Goal: Task Accomplishment & Management: Complete application form

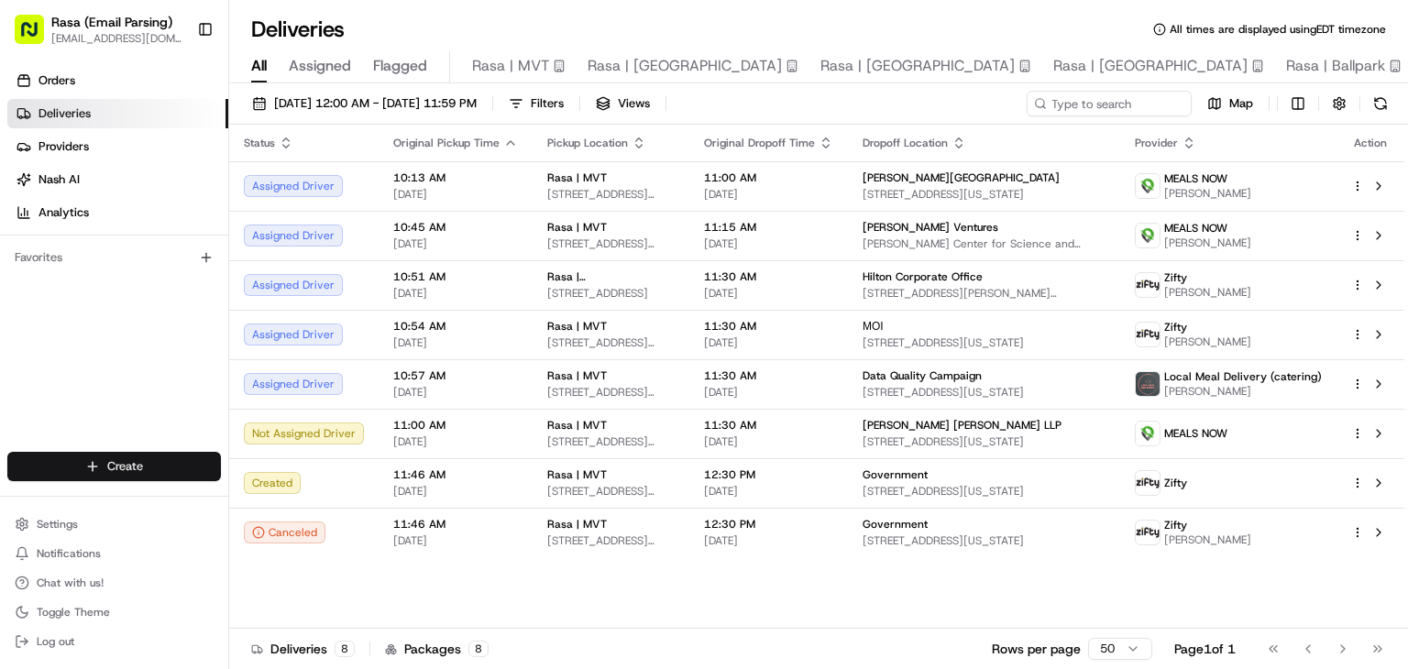
click at [94, 463] on html "Rasa (Email Parsing) [EMAIL_ADDRESS][DOMAIN_NAME] Toggle Sidebar Orders Deliver…" at bounding box center [704, 334] width 1408 height 669
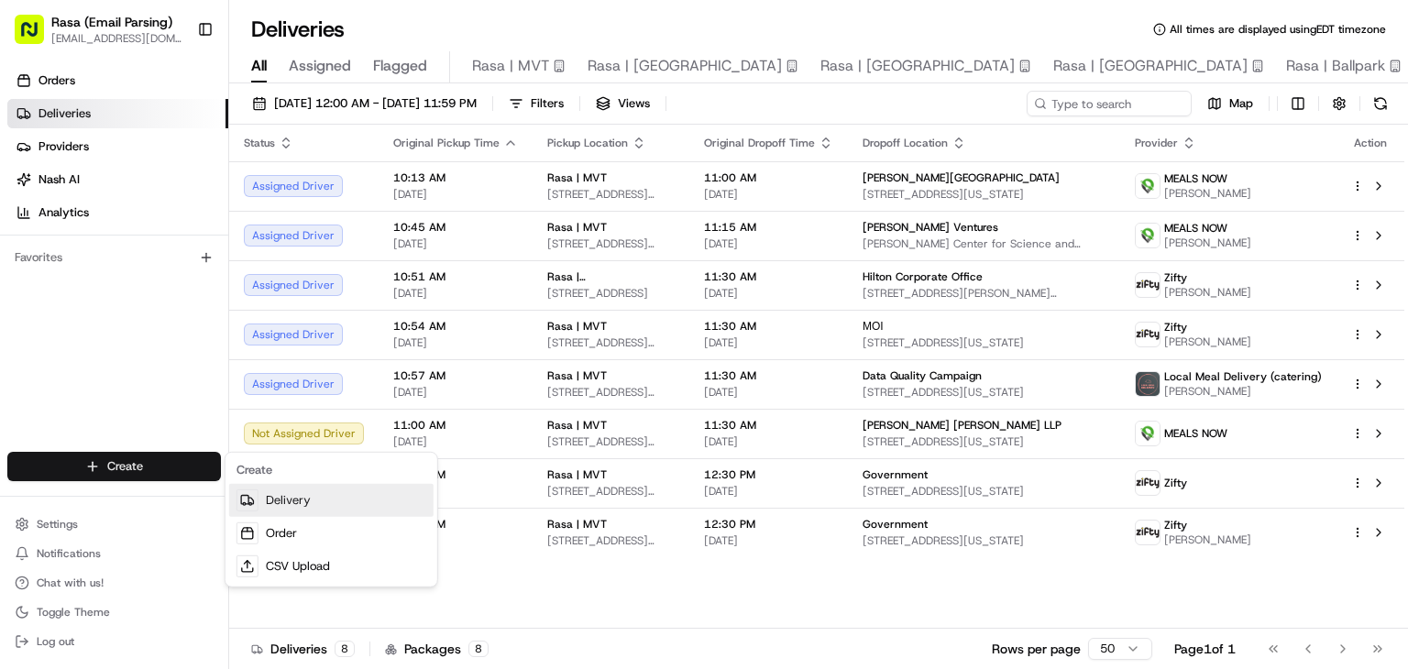
click at [283, 497] on link "Delivery" at bounding box center [331, 500] width 204 height 33
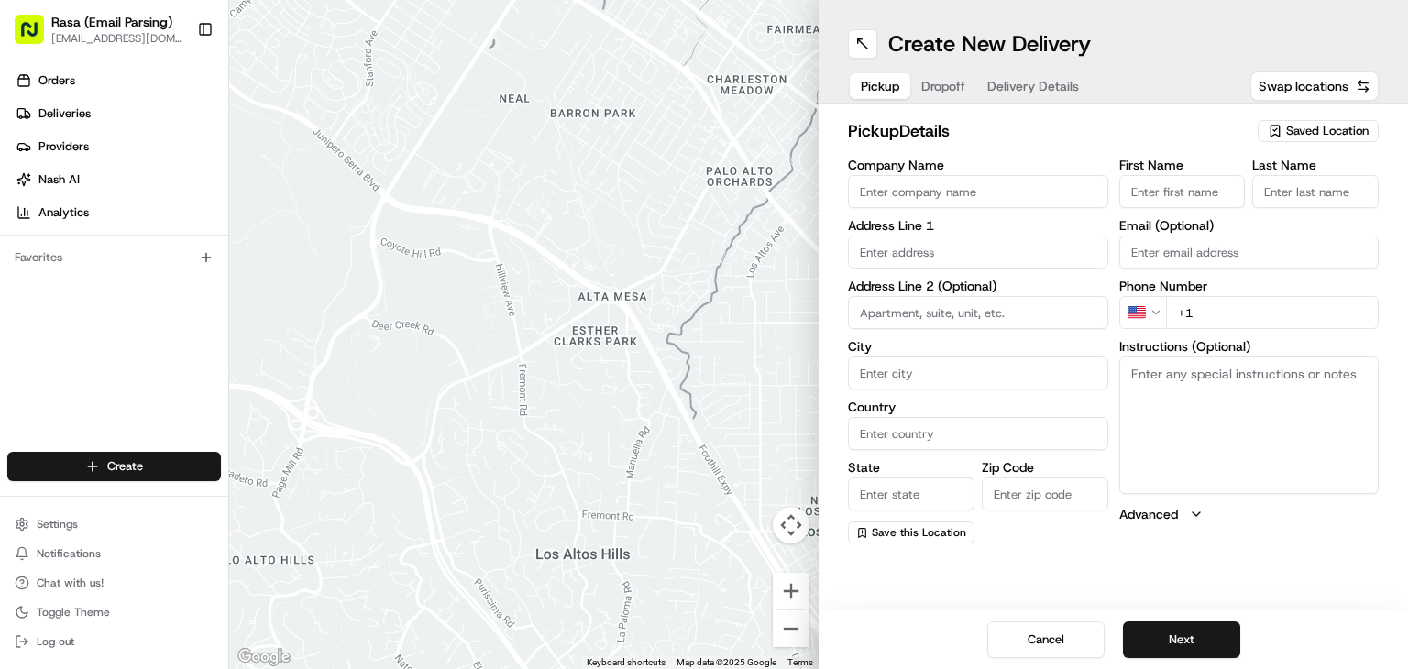
click at [1009, 181] on input "Company Name" at bounding box center [978, 191] width 260 height 33
type input "RASA"
type input "[STREET_ADDRESS]"
type input "[US_STATE]"
type input "[GEOGRAPHIC_DATA]"
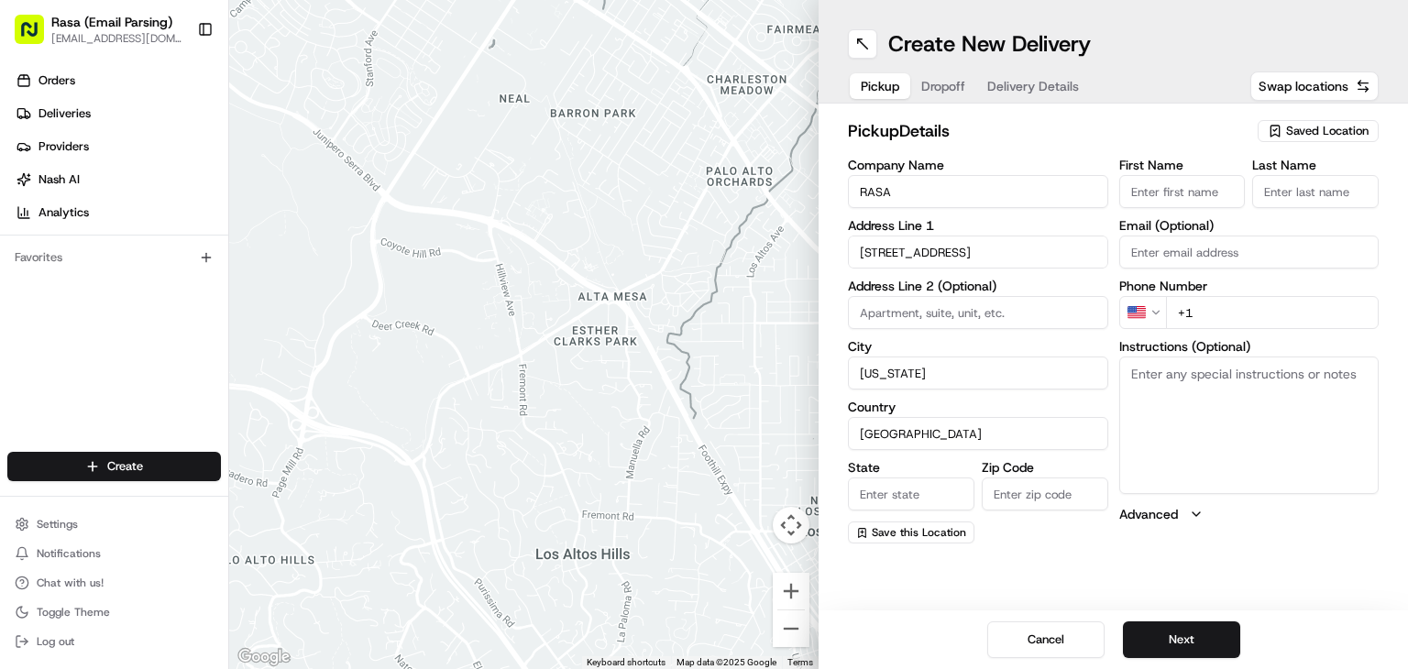
type input "DC"
type input "20003"
type input "[PERSON_NAME]"
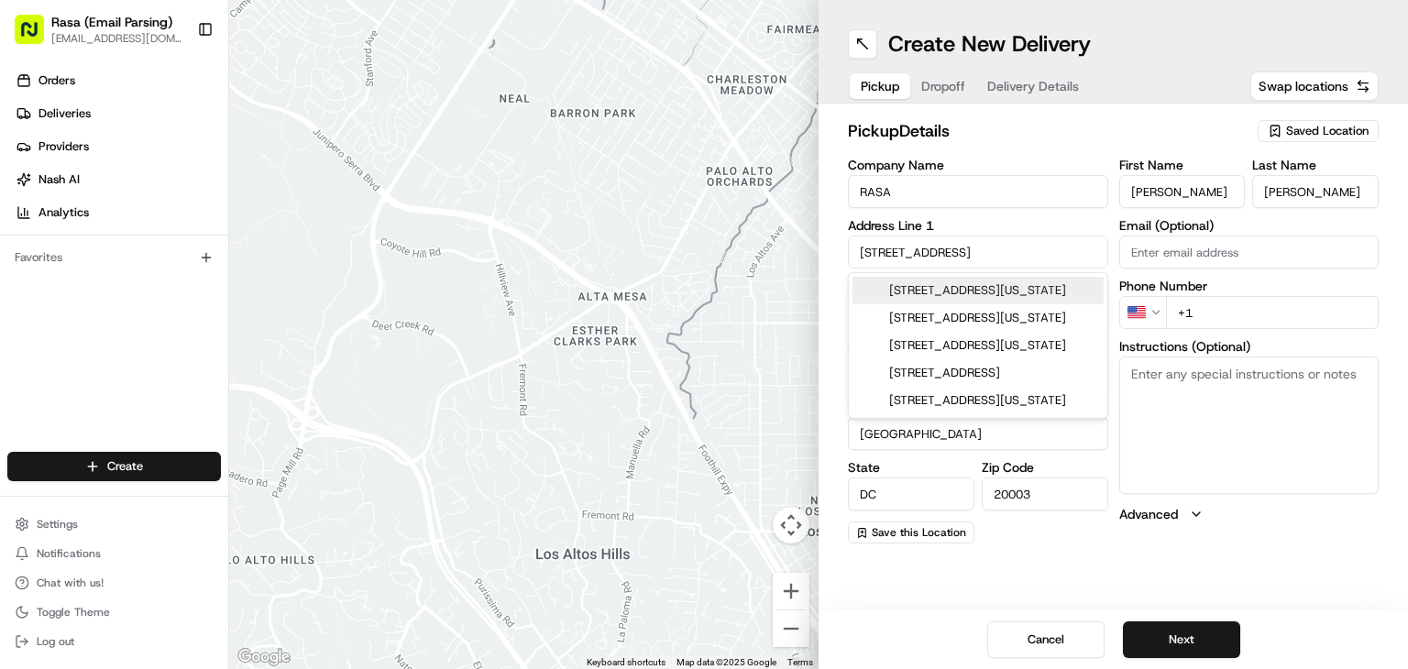
click at [1213, 309] on input "+1" at bounding box center [1273, 312] width 214 height 33
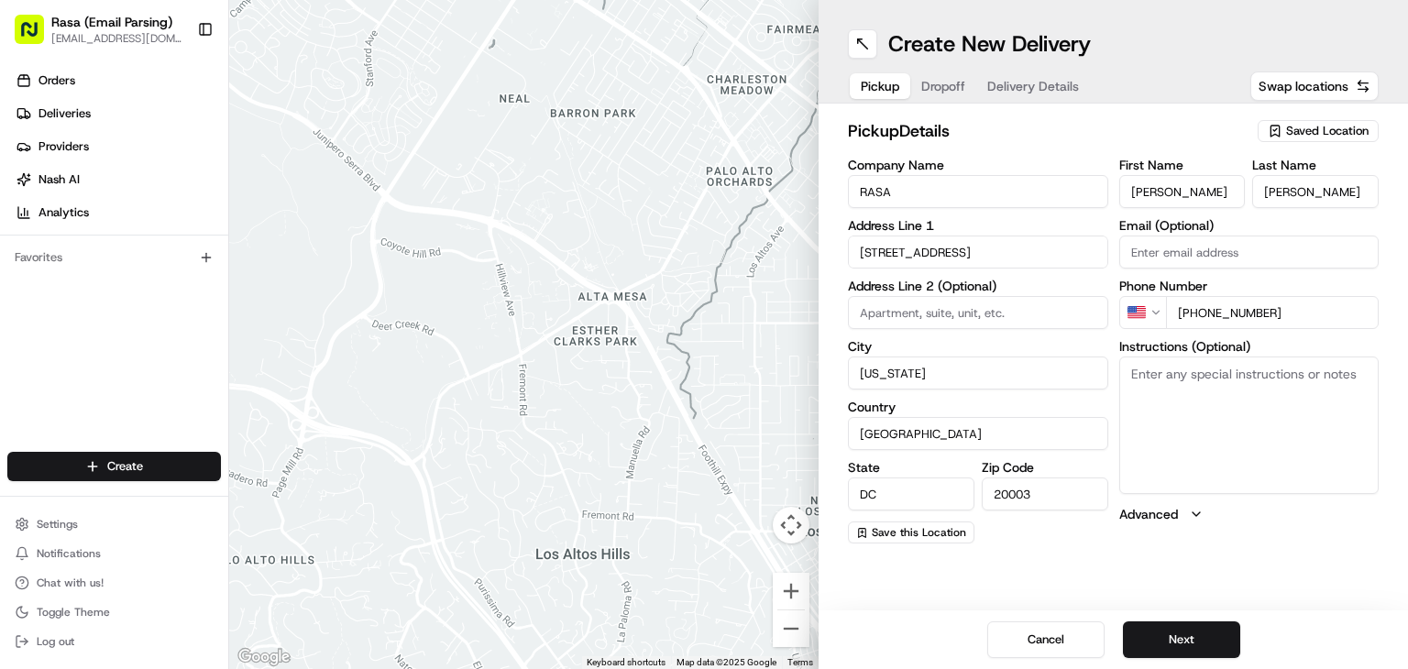
type input "[PHONE_NUMBER]"
click at [1324, 573] on div "Create New Delivery Pickup Dropoff Delivery Details Swap locations pickup Detai…" at bounding box center [1112, 334] width 589 height 669
click at [1176, 630] on button "Next" at bounding box center [1181, 639] width 117 height 37
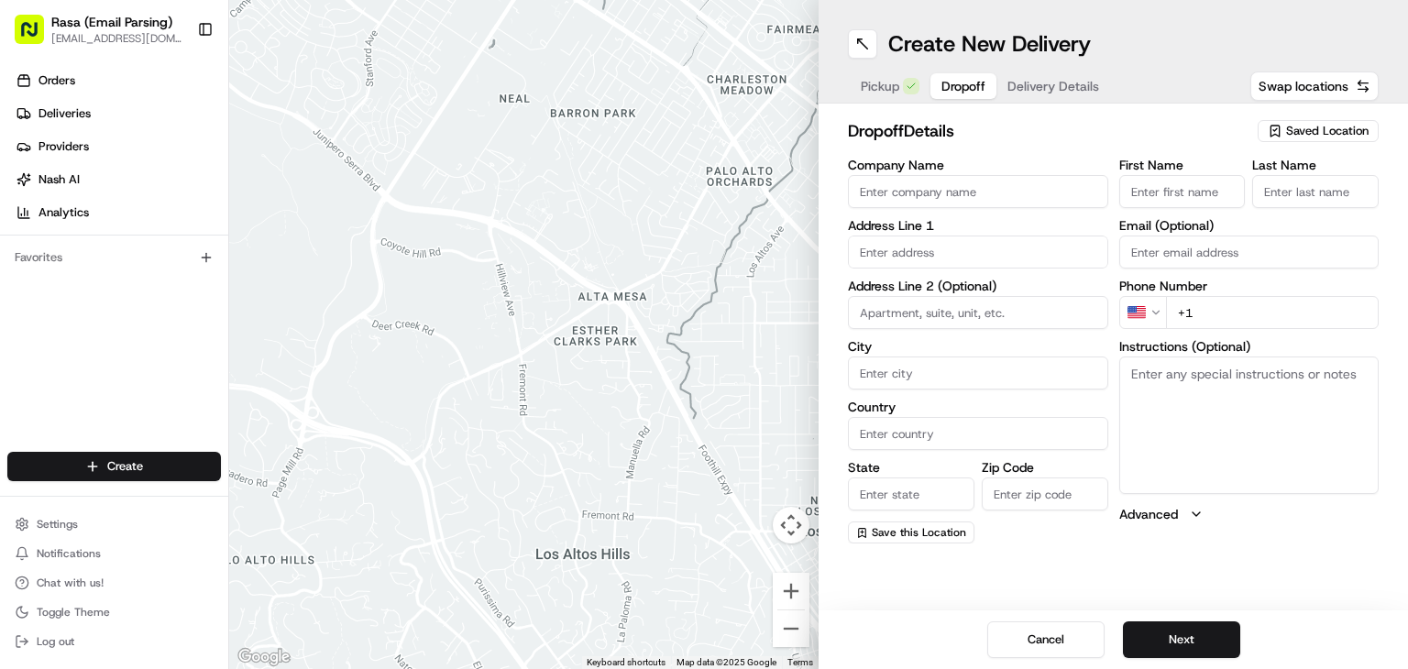
click at [918, 181] on input "Company Name" at bounding box center [978, 191] width 260 height 33
click at [1158, 190] on input "First Name" at bounding box center [1182, 191] width 126 height 33
click at [913, 181] on input "Spacex" at bounding box center [978, 191] width 260 height 33
type input "S"
type input "Meta"
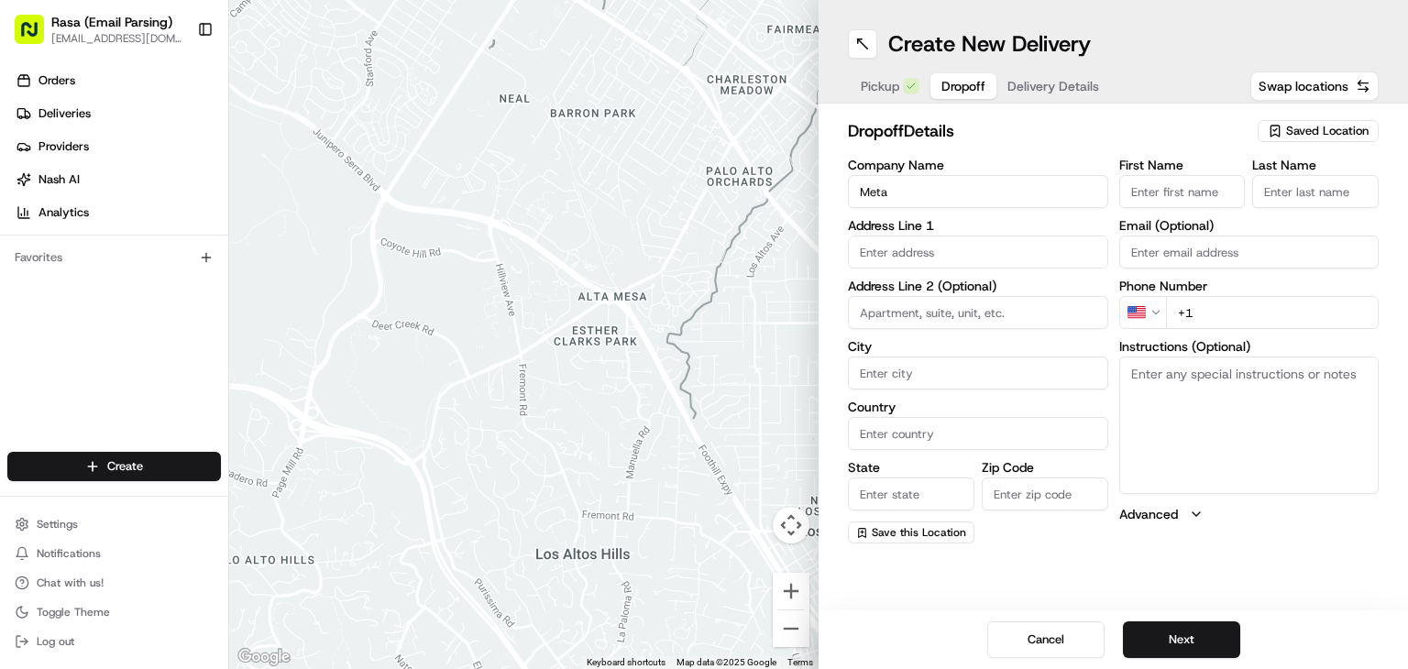
click at [1172, 196] on input "First Name" at bounding box center [1182, 191] width 126 height 33
type input "Kolin"
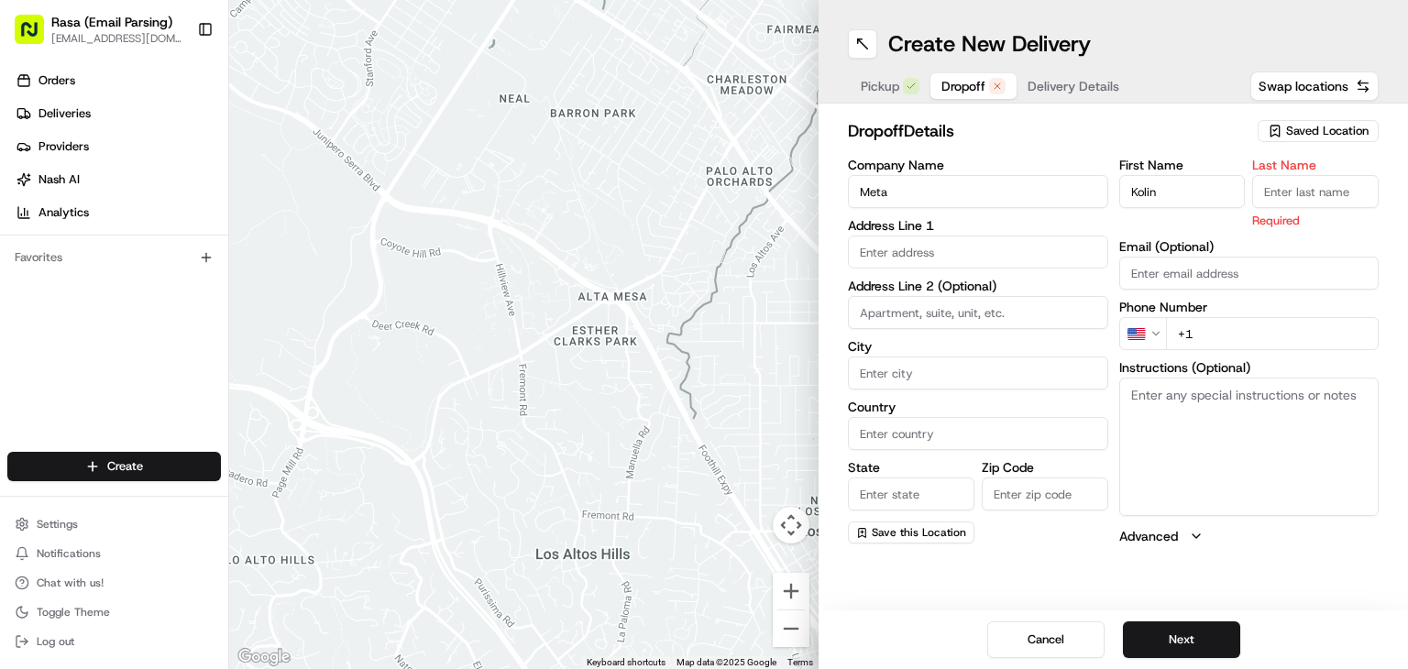
click at [1323, 194] on input "Last Name" at bounding box center [1315, 191] width 126 height 33
type input "[PERSON_NAME]"
click at [1209, 329] on div "First Name [PERSON_NAME] Last Name [PERSON_NAME] Required Email (Optional) Phon…" at bounding box center [1249, 352] width 260 height 387
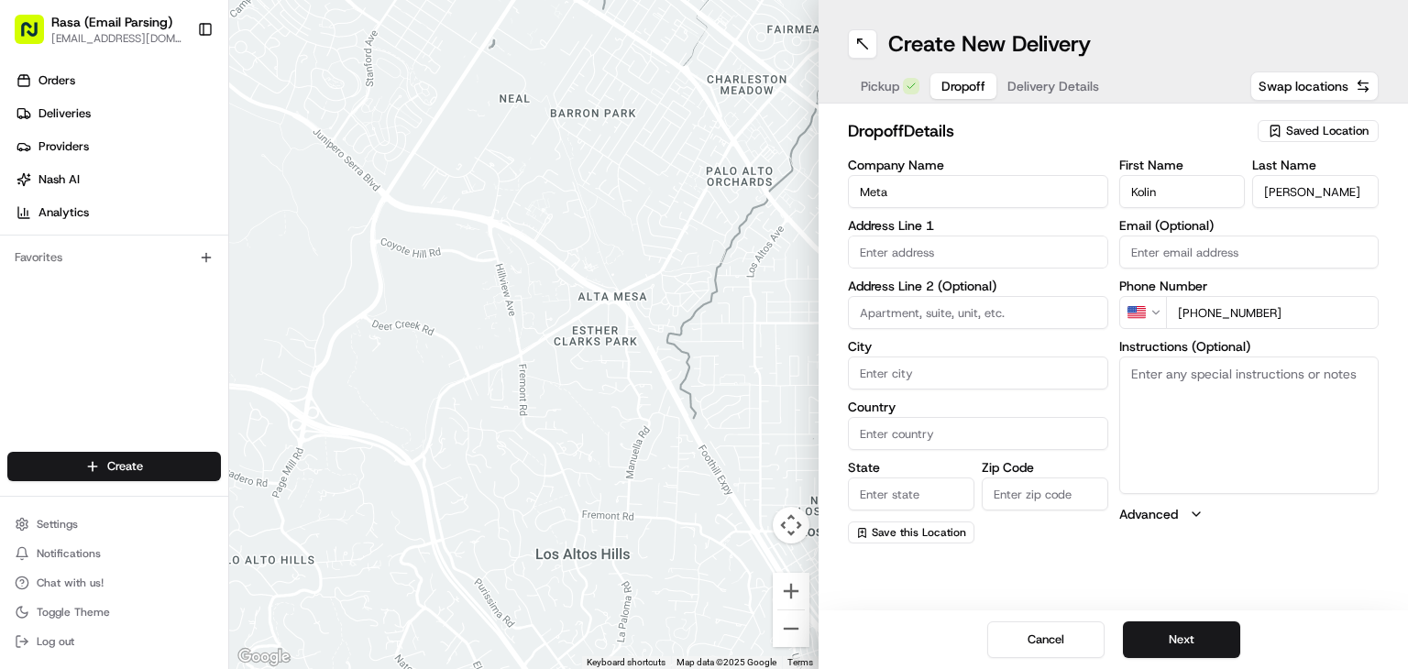
type input "[PHONE_NUMBER]"
click at [878, 254] on input "text" at bounding box center [978, 252] width 260 height 33
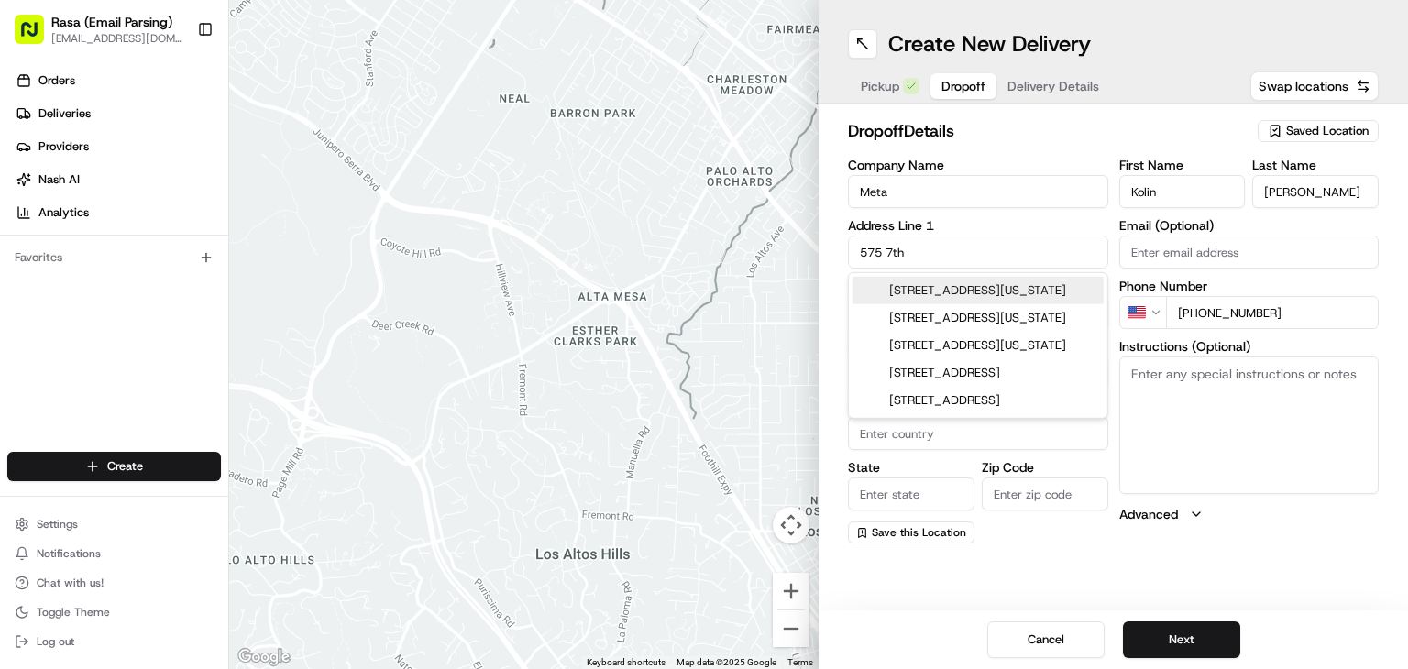
click at [917, 291] on div "[STREET_ADDRESS][US_STATE]" at bounding box center [977, 290] width 251 height 27
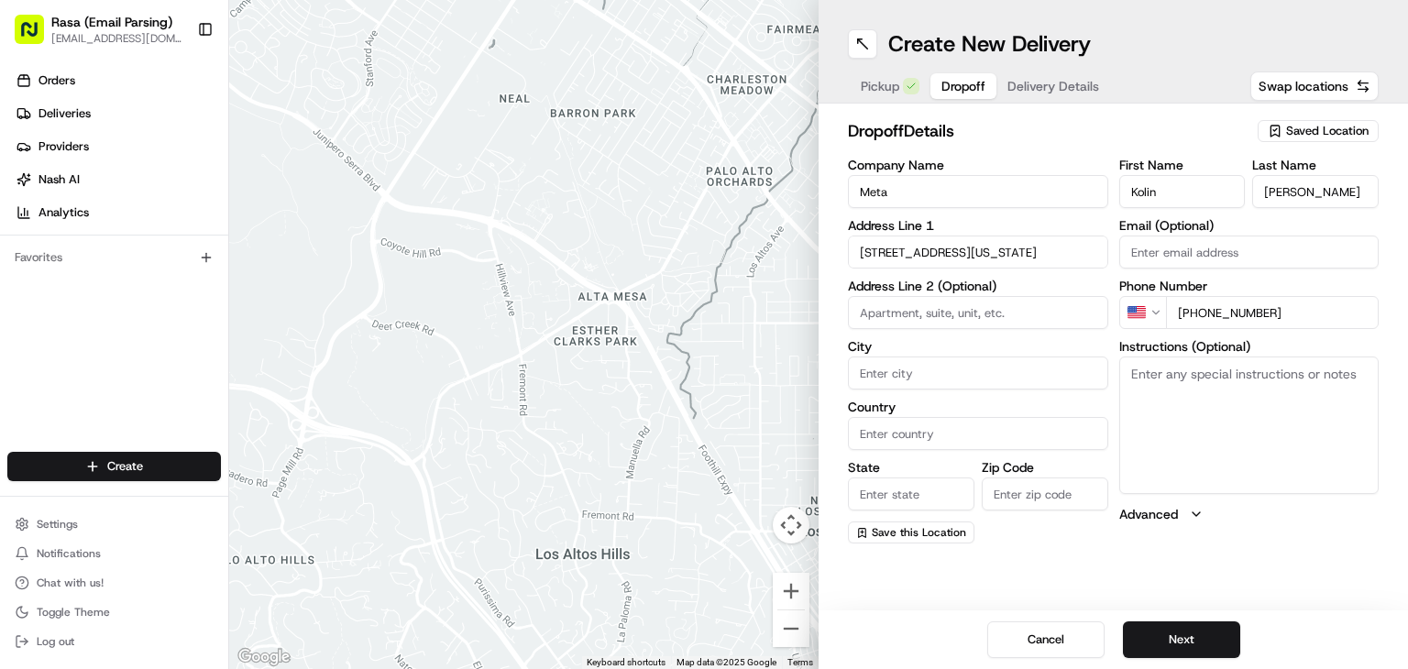
type input "[STREET_ADDRESS][US_STATE]"
type input "[US_STATE]"
type input "[GEOGRAPHIC_DATA]"
type input "DC"
type input "20004"
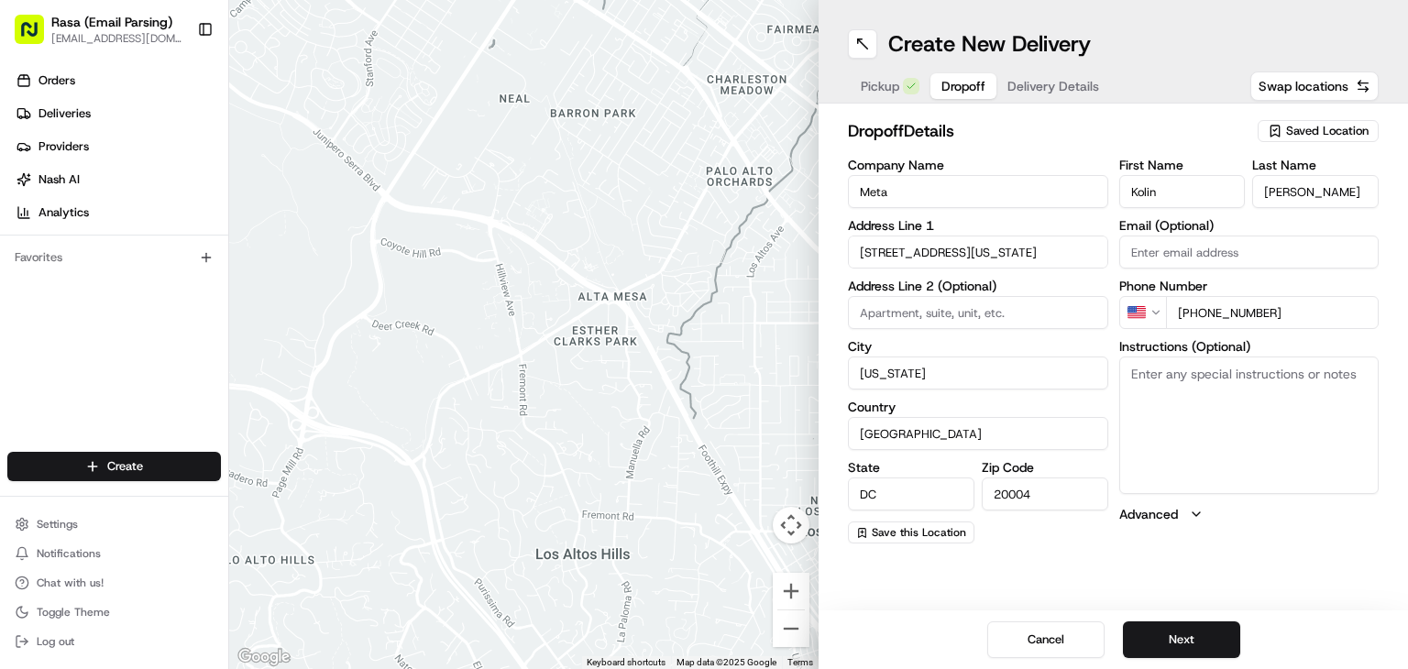
type input "[STREET_ADDRESS]"
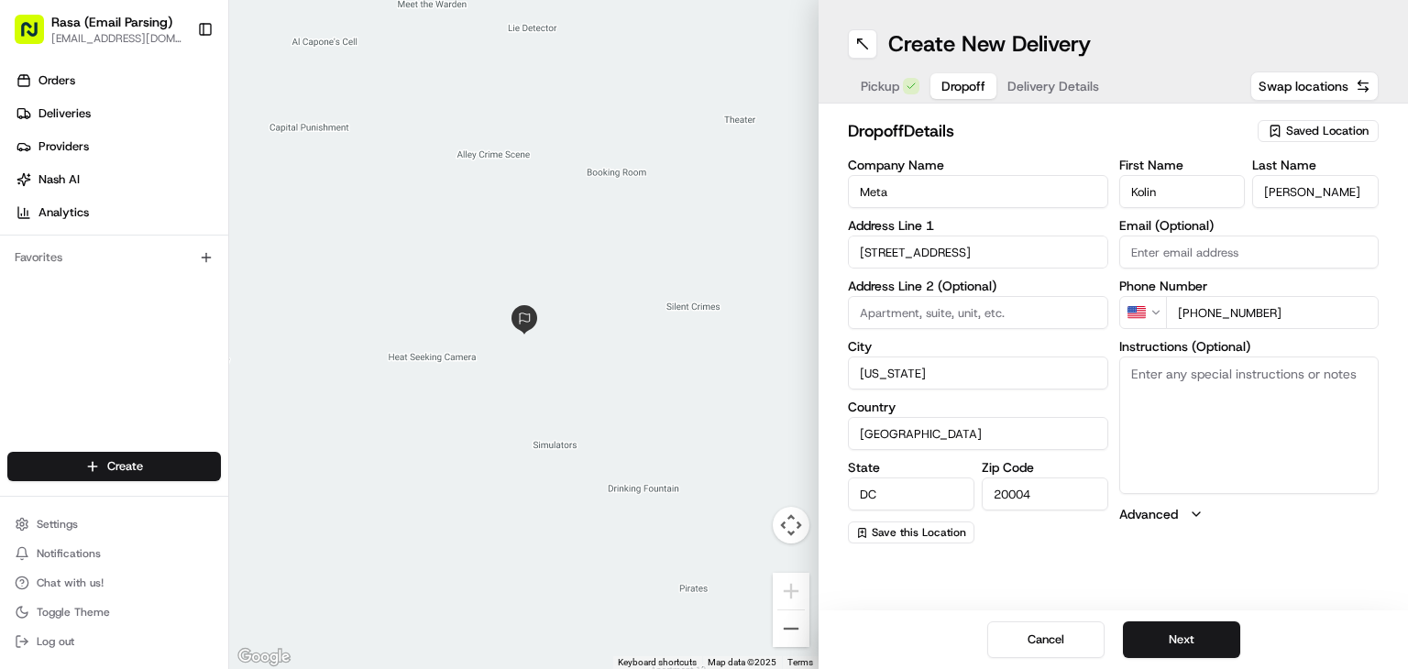
click at [1209, 438] on textarea "Instructions (Optional)" at bounding box center [1249, 425] width 260 height 137
click at [1175, 378] on textarea "Pleas" at bounding box center [1249, 425] width 260 height 137
type textarea "P"
paste textarea "Please park in [GEOGRAPHIC_DATA] Entrance and use Freight Elevator to deliver"
type textarea "Please park in [GEOGRAPHIC_DATA] Entrance and use Freight Elevator to deliver"
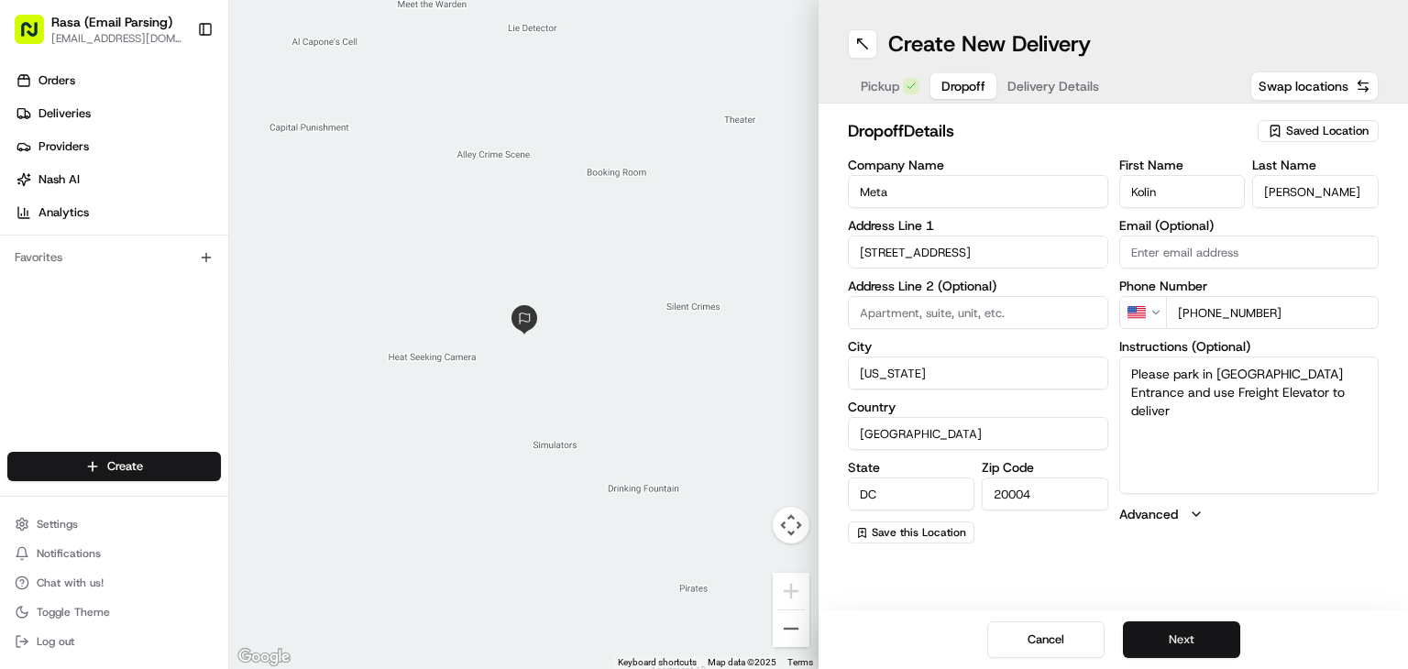
click at [1183, 645] on button "Next" at bounding box center [1181, 639] width 117 height 37
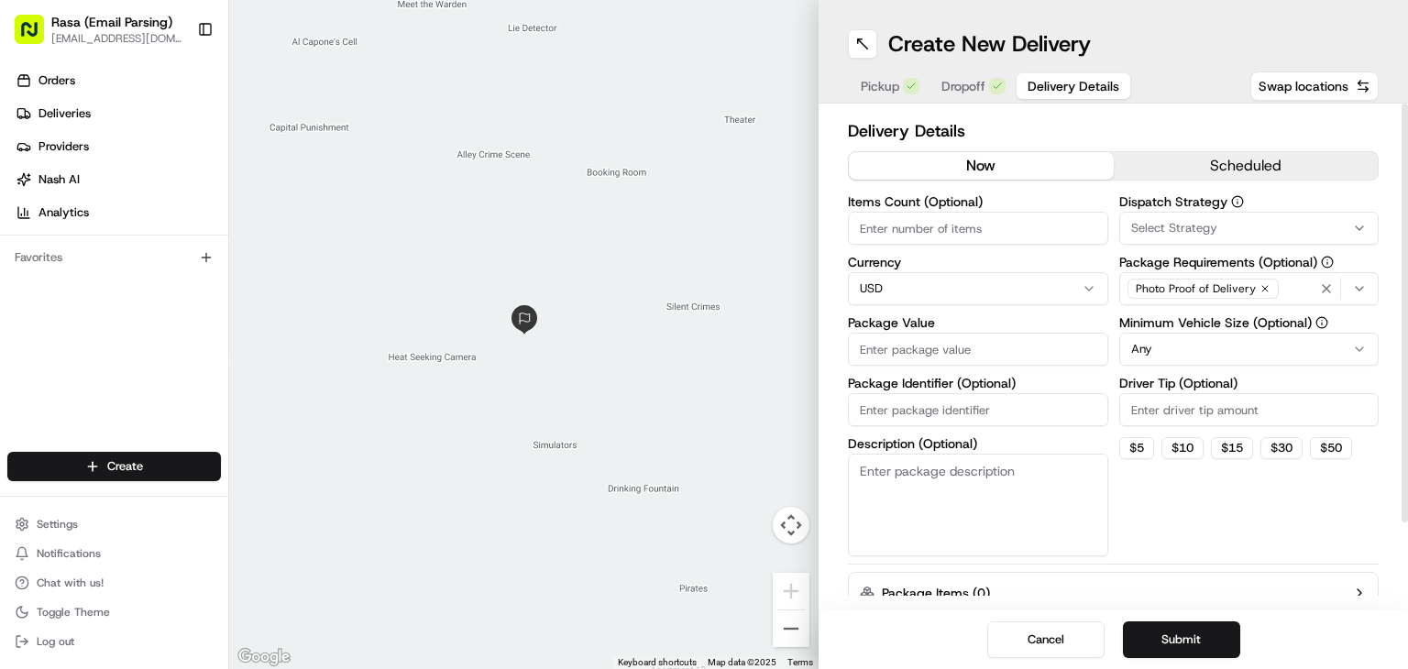
click at [890, 231] on input "Items Count (Optional)" at bounding box center [978, 228] width 260 height 33
type input "3"
click at [922, 344] on input "Package Value" at bounding box center [978, 349] width 260 height 33
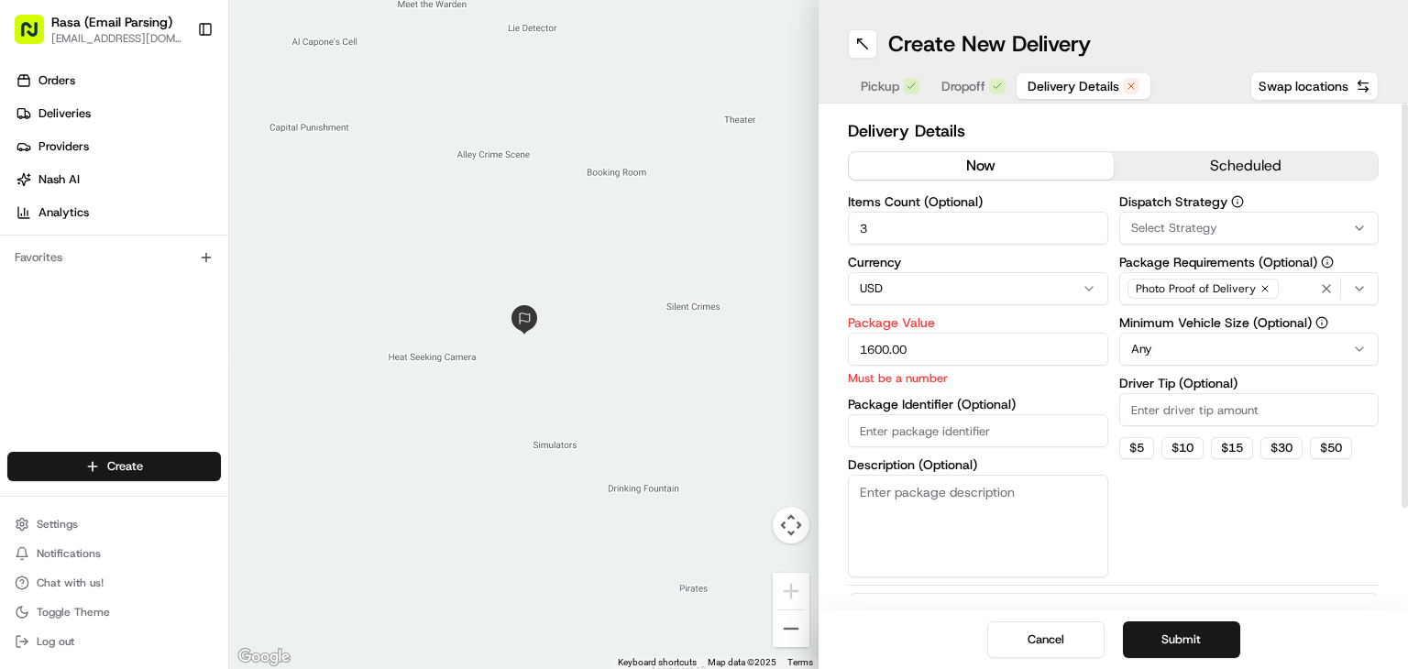
type input "1600.00"
click at [1036, 223] on input "3" at bounding box center [978, 228] width 260 height 33
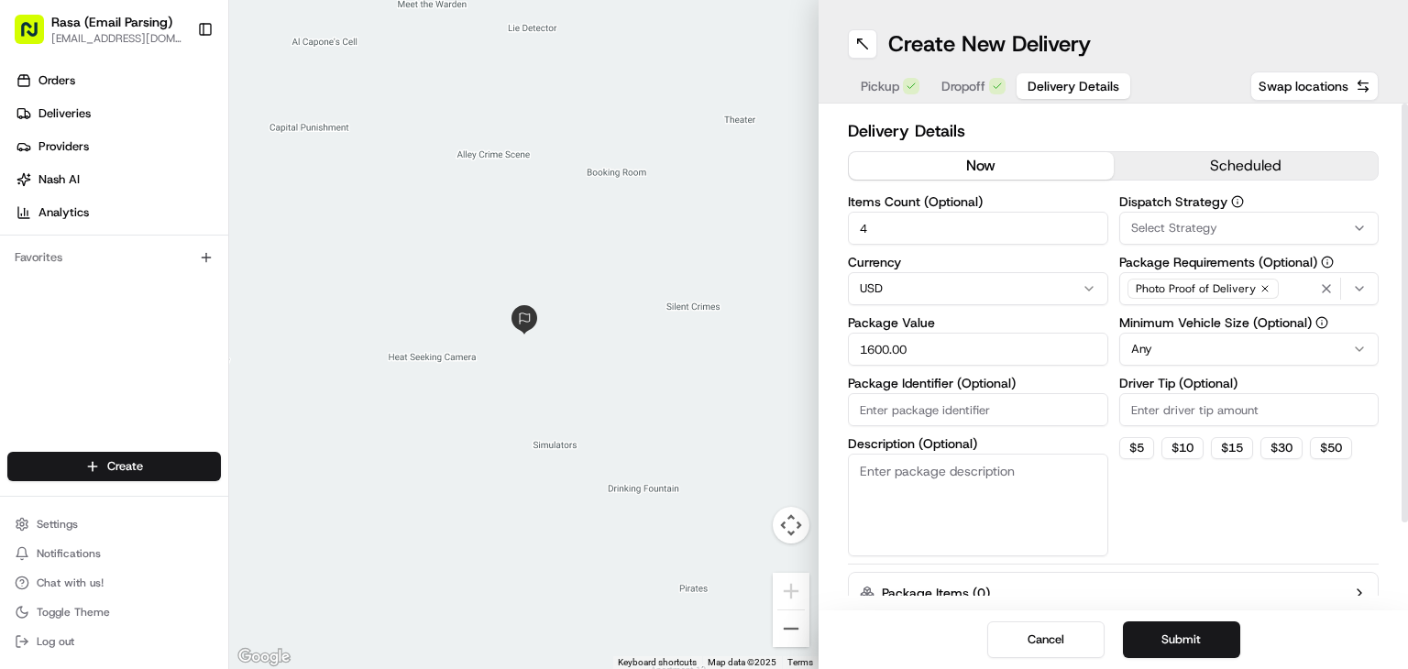
type input "4"
click at [1273, 169] on button "scheduled" at bounding box center [1246, 165] width 265 height 27
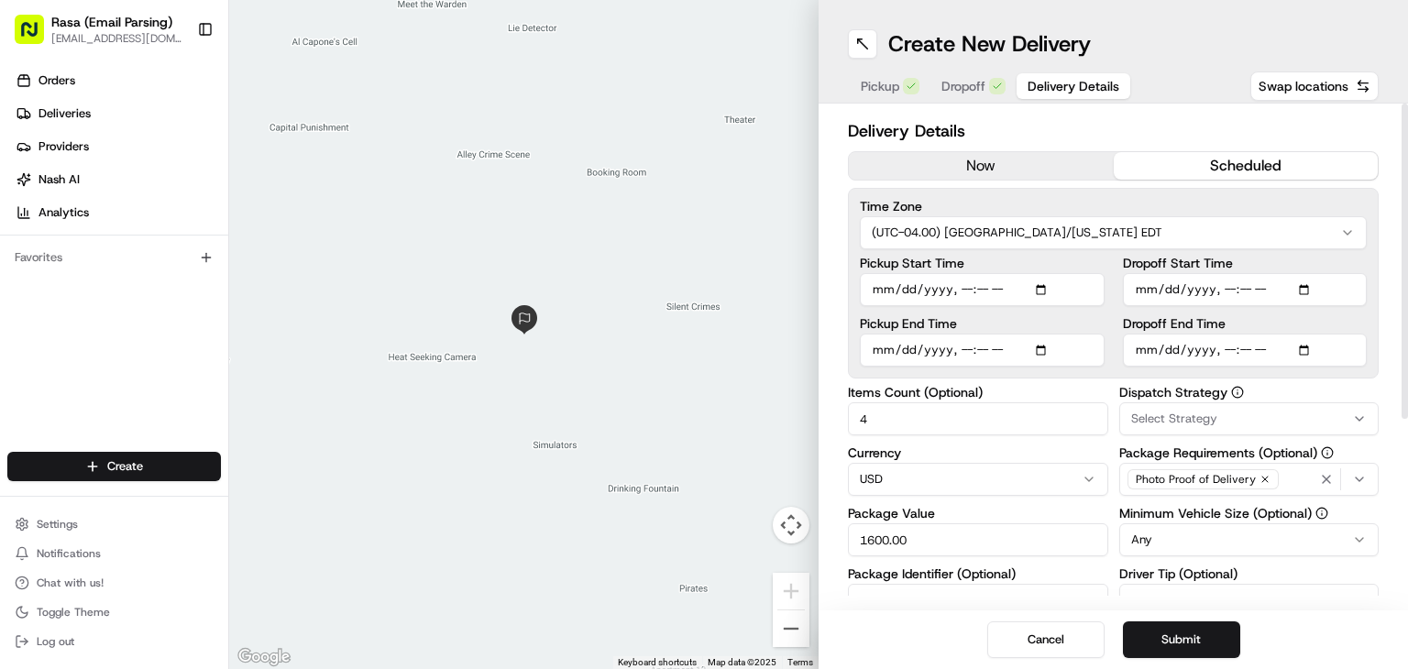
click at [939, 287] on input "Pickup Start Time" at bounding box center [982, 289] width 245 height 33
click at [1044, 287] on input "Pickup Start Time" at bounding box center [982, 289] width 245 height 33
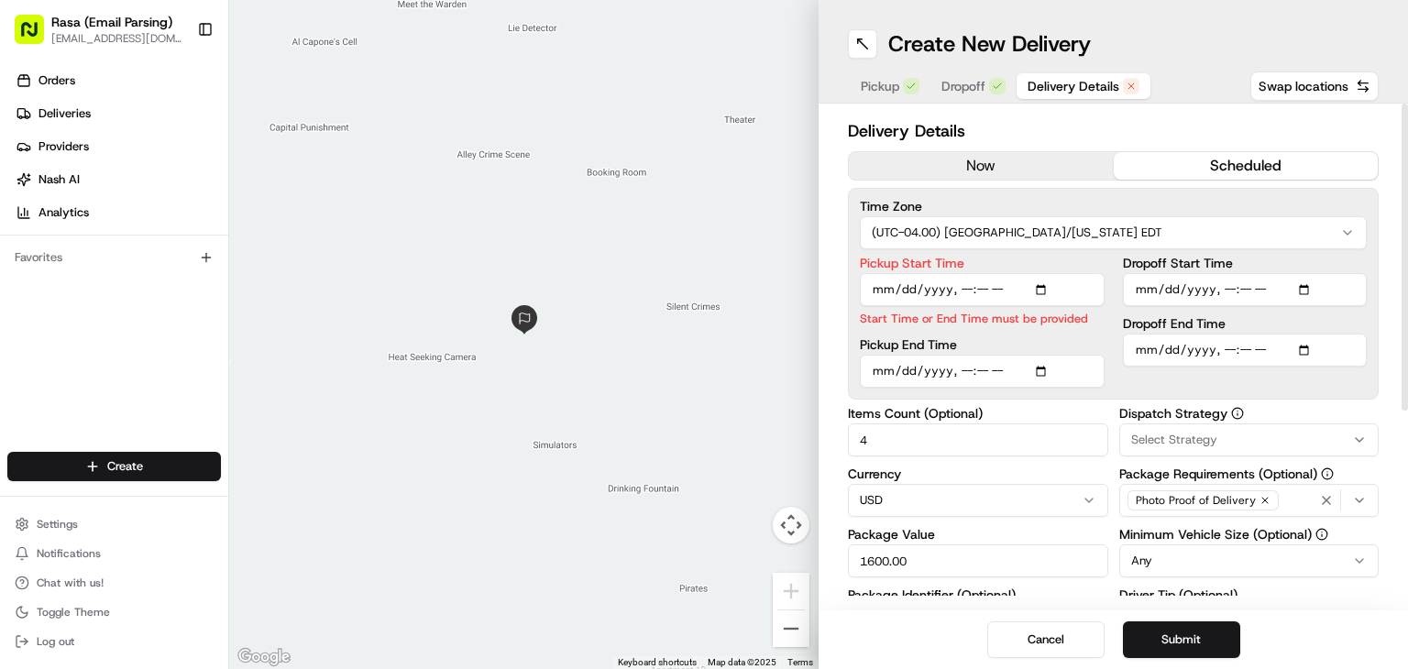
click at [1045, 288] on input "Pickup Start Time" at bounding box center [982, 289] width 245 height 33
click at [1269, 413] on div "Dispatch Strategy Select Strategy" at bounding box center [1249, 431] width 260 height 49
type input "[DATE]T10:30"
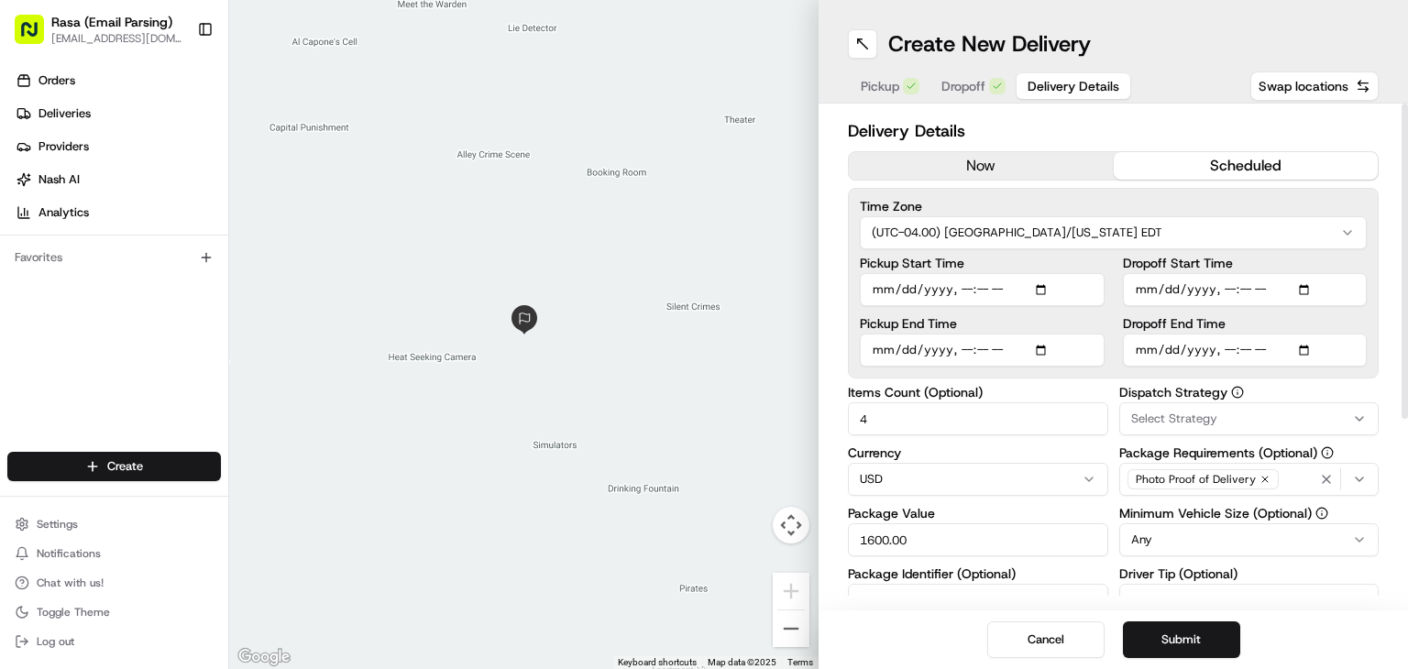
click at [1044, 346] on input "Pickup End Time" at bounding box center [982, 350] width 245 height 33
click at [1368, 391] on label "Dispatch Strategy" at bounding box center [1249, 392] width 260 height 13
type input "[DATE]T10:45"
click at [1311, 289] on input "Dropoff Start Time" at bounding box center [1245, 289] width 245 height 33
click at [1396, 401] on div "Delivery Details now scheduled Time Zone (UTC-04.00) [GEOGRAPHIC_DATA]/[US_STAT…" at bounding box center [1112, 357] width 589 height 507
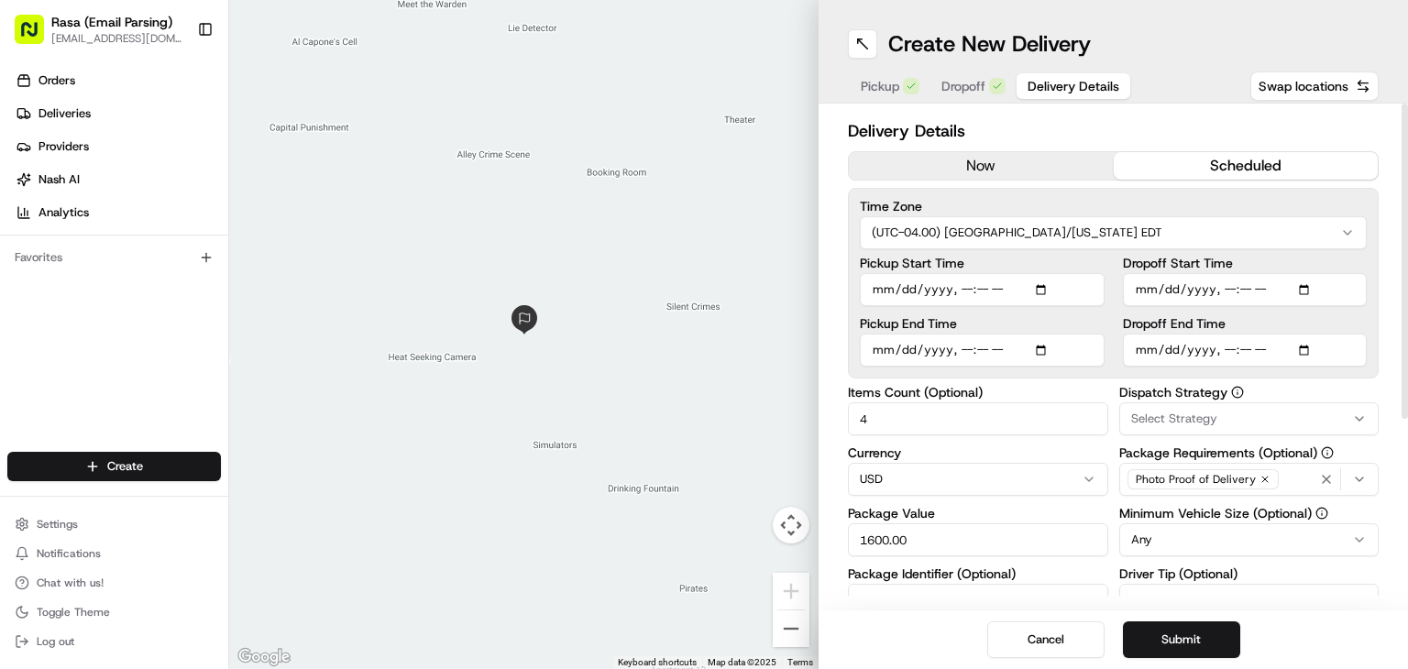
type input "[DATE]T11:10"
click at [1301, 346] on input "Dropoff End Time" at bounding box center [1245, 350] width 245 height 33
click at [1402, 390] on div at bounding box center [1404, 261] width 6 height 315
type input "[DATE]T11:15"
click at [1040, 346] on input "Pickup End Time" at bounding box center [982, 350] width 245 height 33
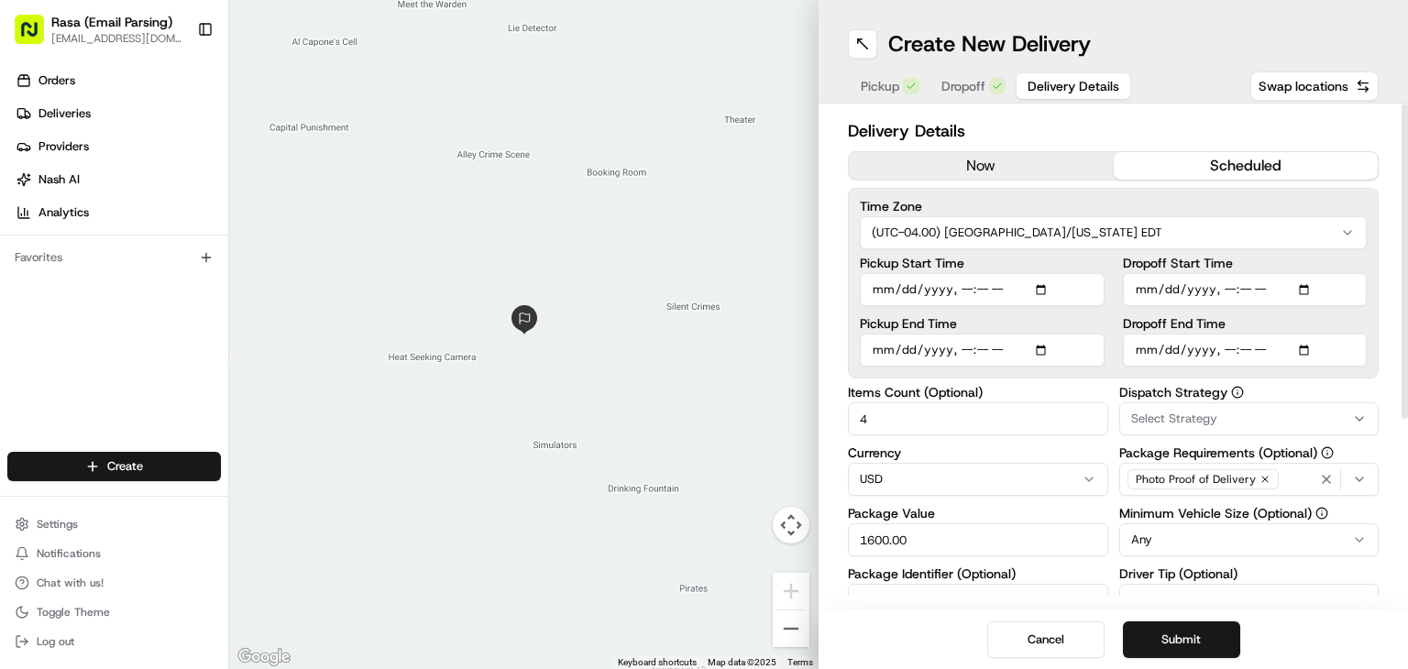
type input "[DATE]T11:00"
click at [1102, 323] on label "Pickup End Time" at bounding box center [982, 323] width 245 height 13
click at [1102, 334] on input "Pickup End Time" at bounding box center [982, 350] width 245 height 33
click at [1049, 286] on input "Pickup Start Time" at bounding box center [982, 289] width 245 height 33
type input "[DATE]T10:45"
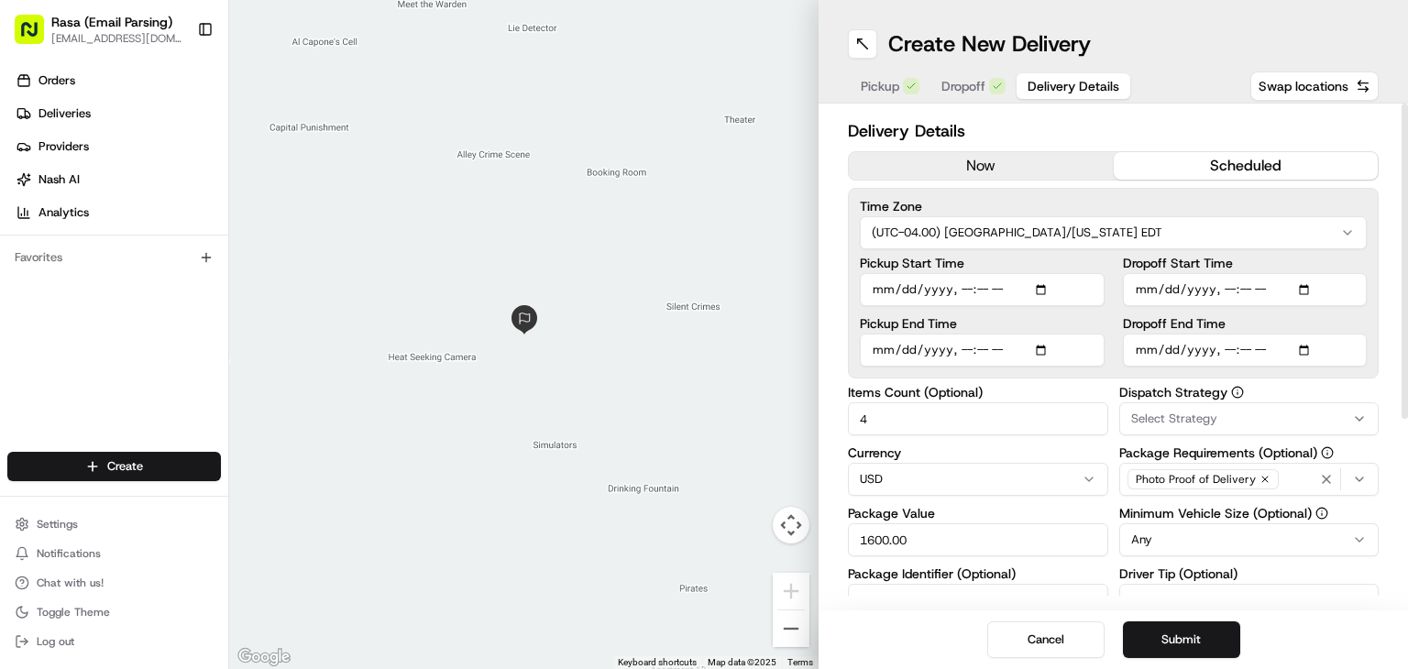
click at [1396, 557] on div "Delivery Details now scheduled Time Zone (UTC-04.00) [GEOGRAPHIC_DATA]/[US_STAT…" at bounding box center [1112, 357] width 589 height 507
click at [1308, 283] on input "Dropoff Start Time" at bounding box center [1245, 289] width 245 height 33
type input "[DATE]T11:00"
click at [1389, 254] on div "Delivery Details now scheduled Time Zone (UTC-04.00) [GEOGRAPHIC_DATA]/[US_STAT…" at bounding box center [1112, 357] width 589 height 507
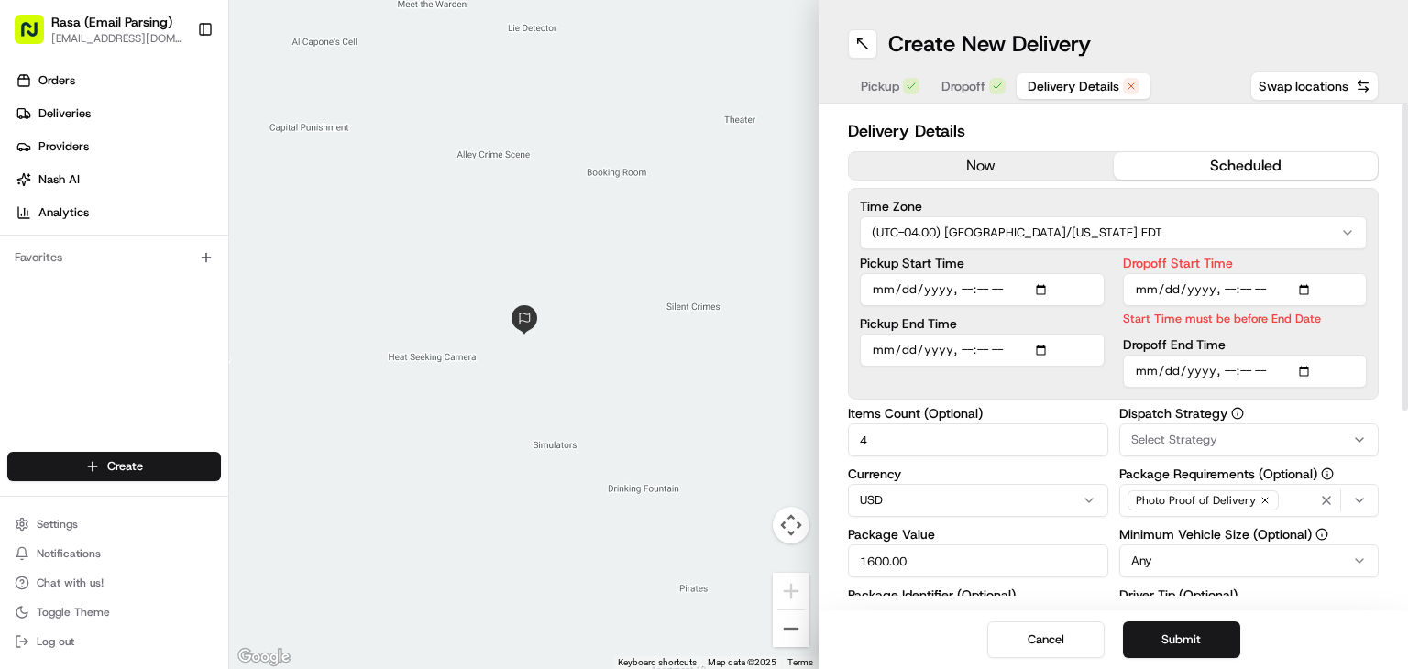
click at [1302, 365] on input "Dropoff End Time" at bounding box center [1245, 371] width 245 height 33
type input "[DATE]T11:15"
click at [1397, 386] on div "Delivery Details now scheduled Time Zone (UTC-04.00) [GEOGRAPHIC_DATA]/[US_STAT…" at bounding box center [1112, 357] width 589 height 507
click at [1301, 281] on input "Dropoff Start Time" at bounding box center [1245, 289] width 245 height 33
click at [1396, 330] on div "Delivery Details now scheduled Time Zone (UTC-04.00) [GEOGRAPHIC_DATA]/[US_STAT…" at bounding box center [1112, 357] width 589 height 507
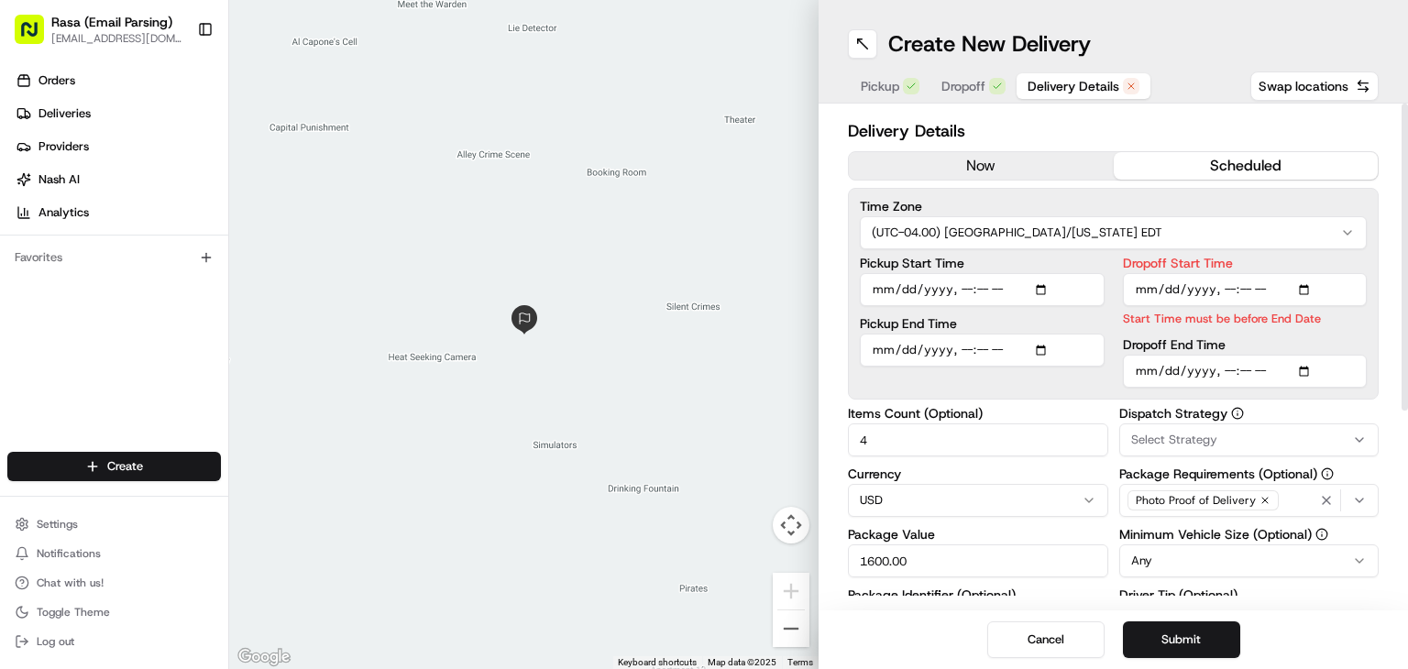
type input "[DATE]T11:05"
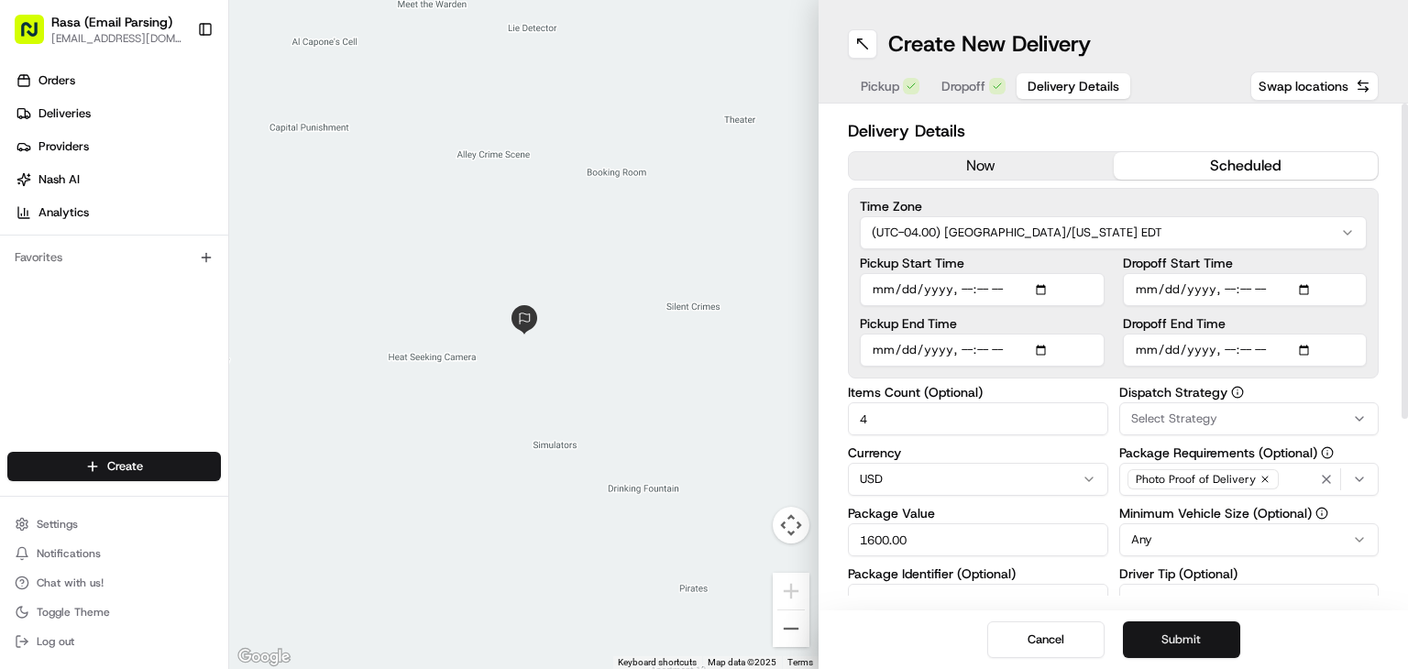
click at [1185, 644] on button "Submit" at bounding box center [1181, 639] width 117 height 37
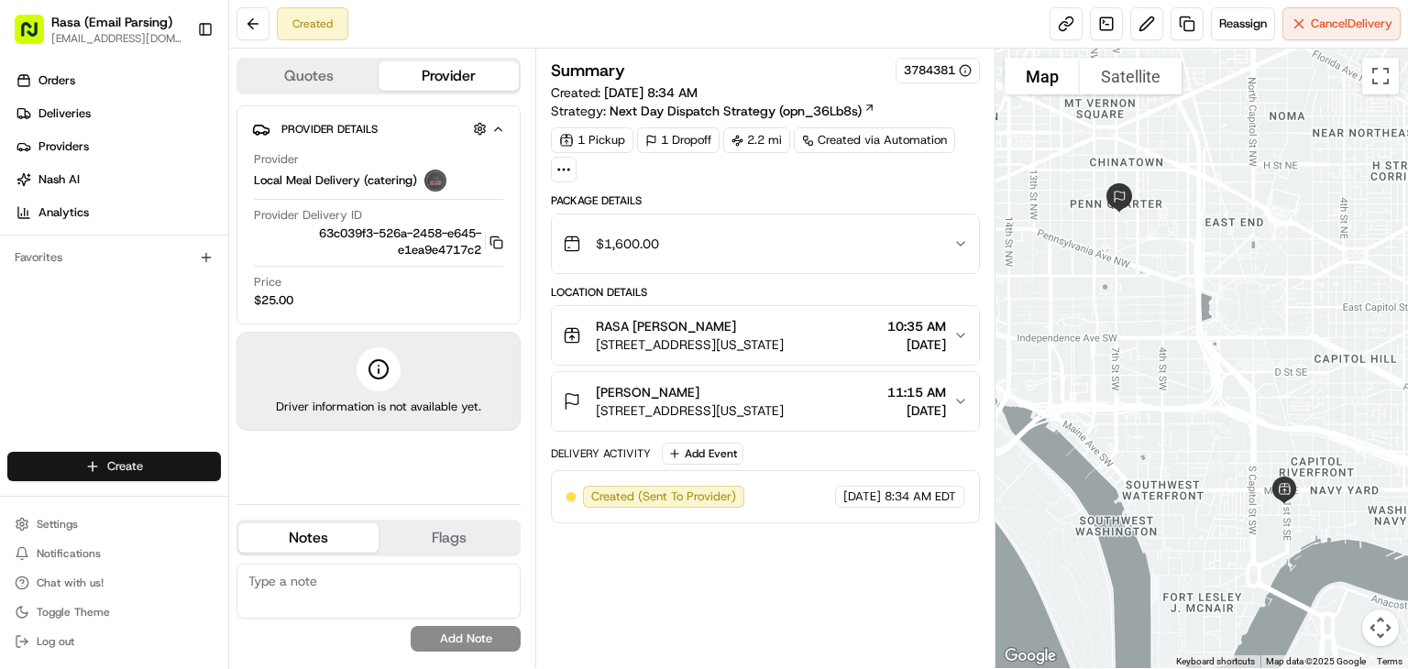
click at [110, 465] on html "Rasa (Email Parsing) [EMAIL_ADDRESS][DOMAIN_NAME] Toggle Sidebar Orders Deliver…" at bounding box center [704, 334] width 1408 height 669
click at [278, 503] on link "Delivery" at bounding box center [331, 500] width 204 height 33
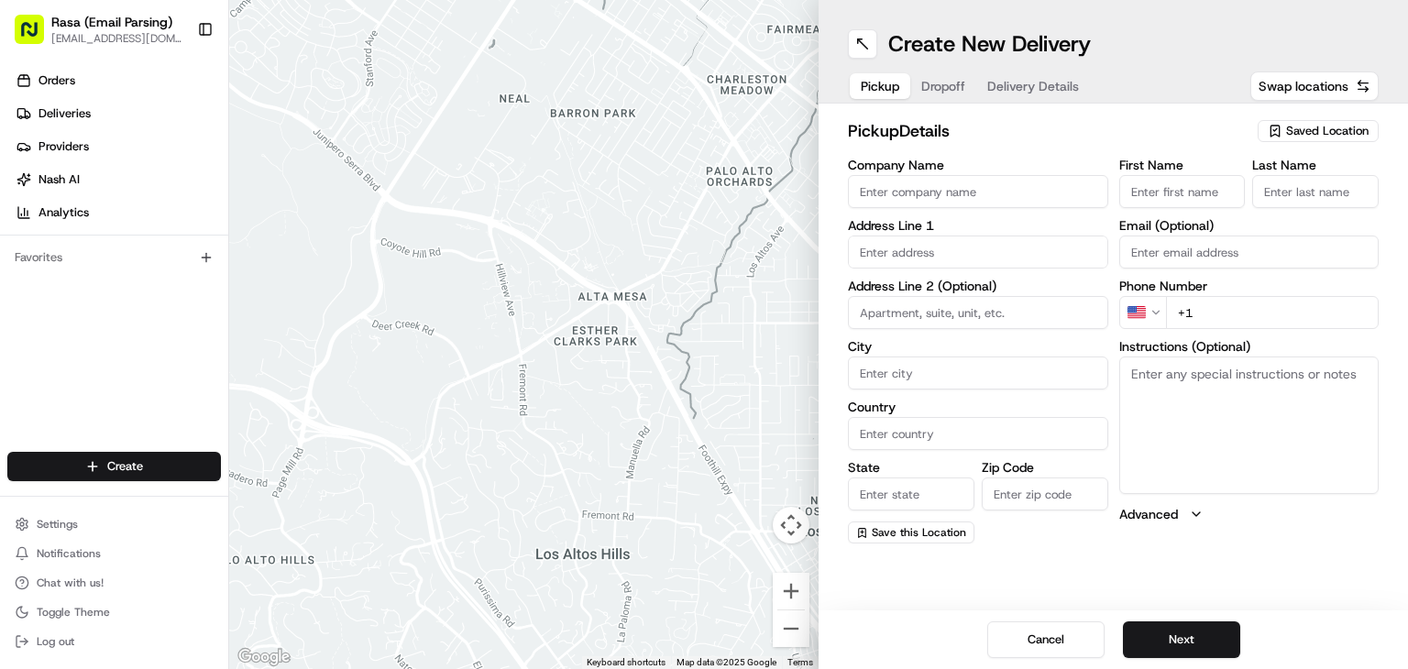
click at [889, 191] on input "Company Name" at bounding box center [978, 191] width 260 height 33
type input "RASA"
type input "[STREET_ADDRESS]"
type input "[US_STATE]"
type input "[GEOGRAPHIC_DATA]"
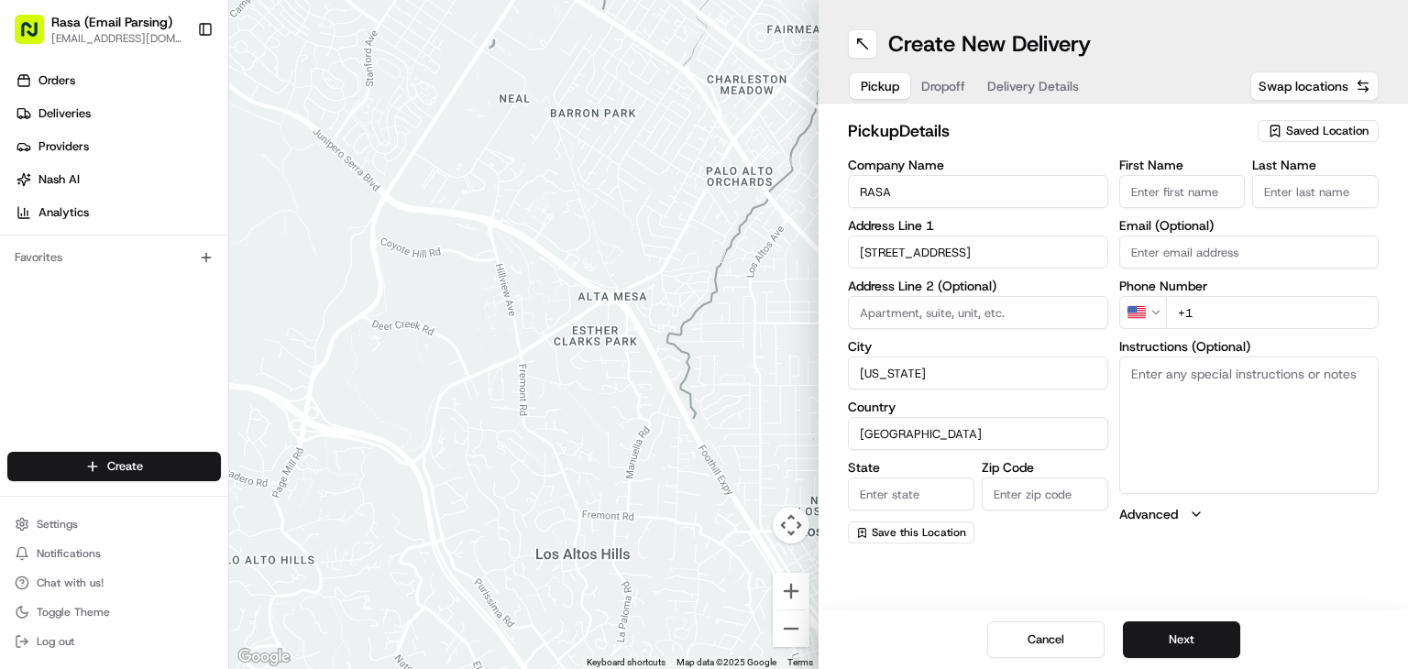
type input "DC"
type input "20003"
type input "[PERSON_NAME]"
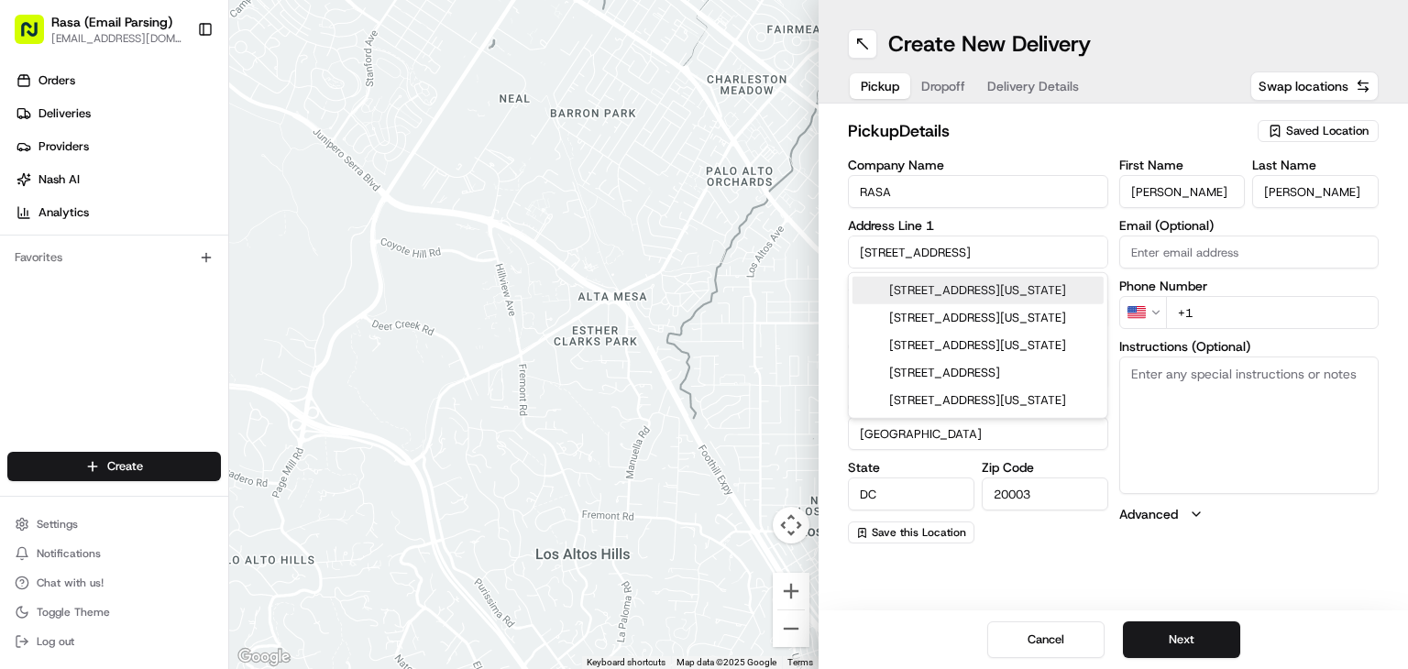
click at [1020, 303] on div "[STREET_ADDRESS][US_STATE]" at bounding box center [977, 290] width 251 height 27
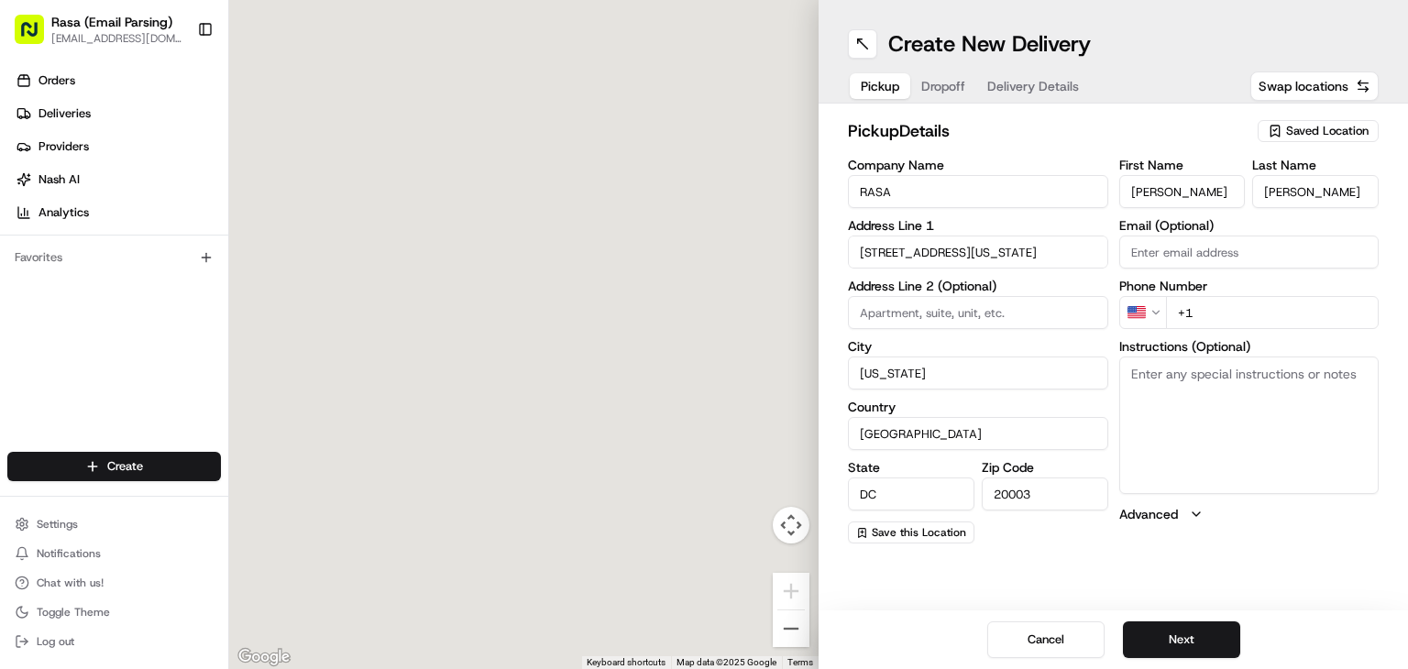
type input "[STREET_ADDRESS]"
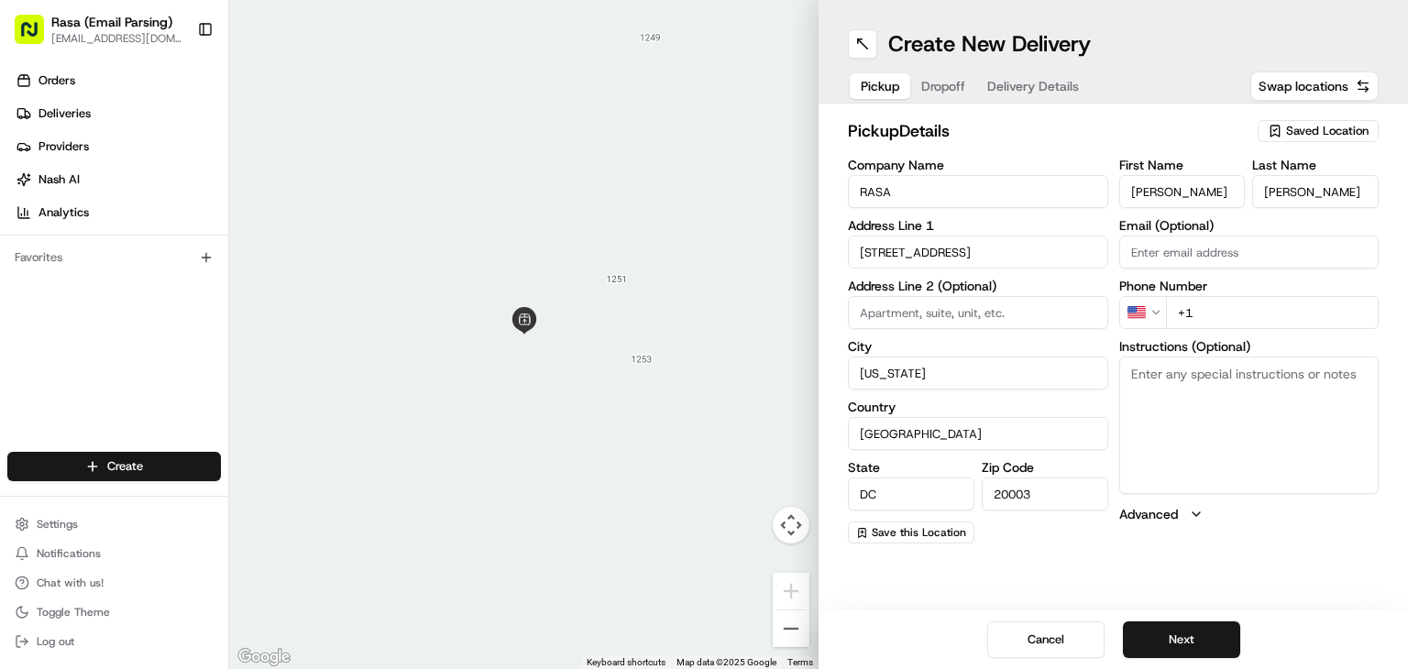
click at [1208, 301] on input "+1" at bounding box center [1273, 312] width 214 height 33
type input "[PHONE_NUMBER]"
click at [1181, 634] on button "Next" at bounding box center [1181, 639] width 117 height 37
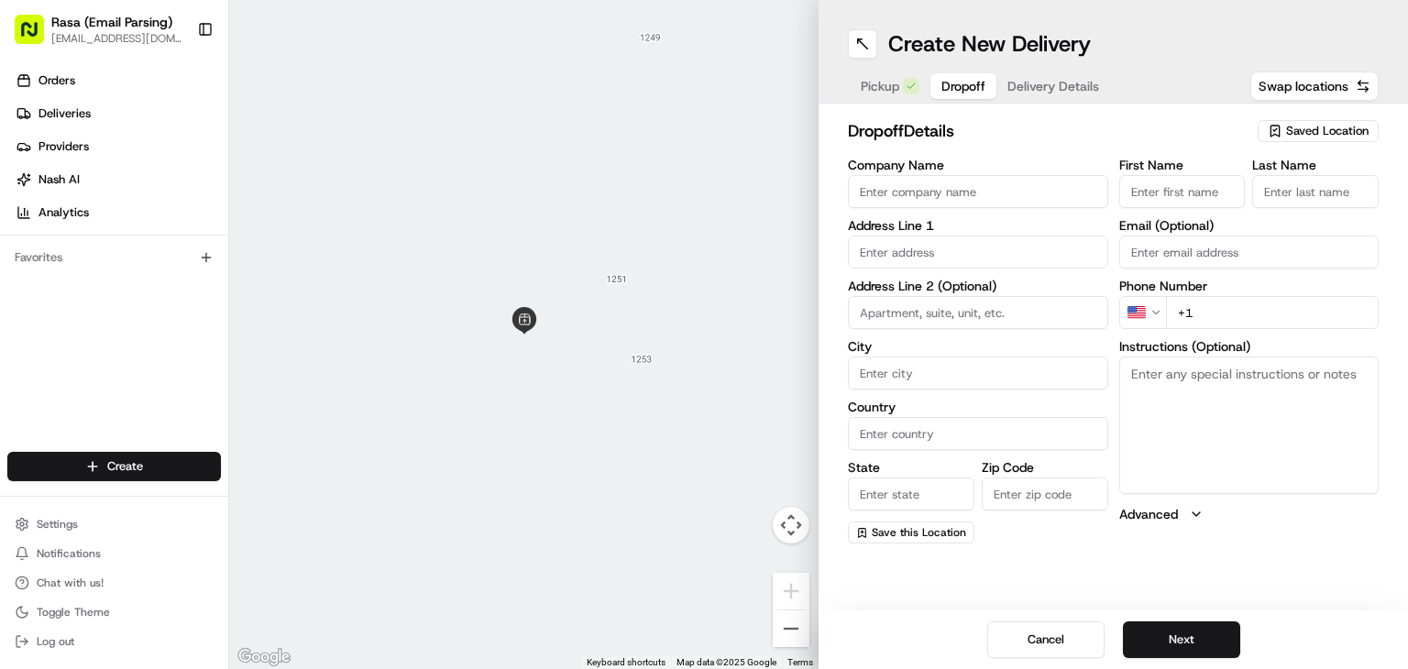
click at [906, 194] on input "Company Name" at bounding box center [978, 191] width 260 height 33
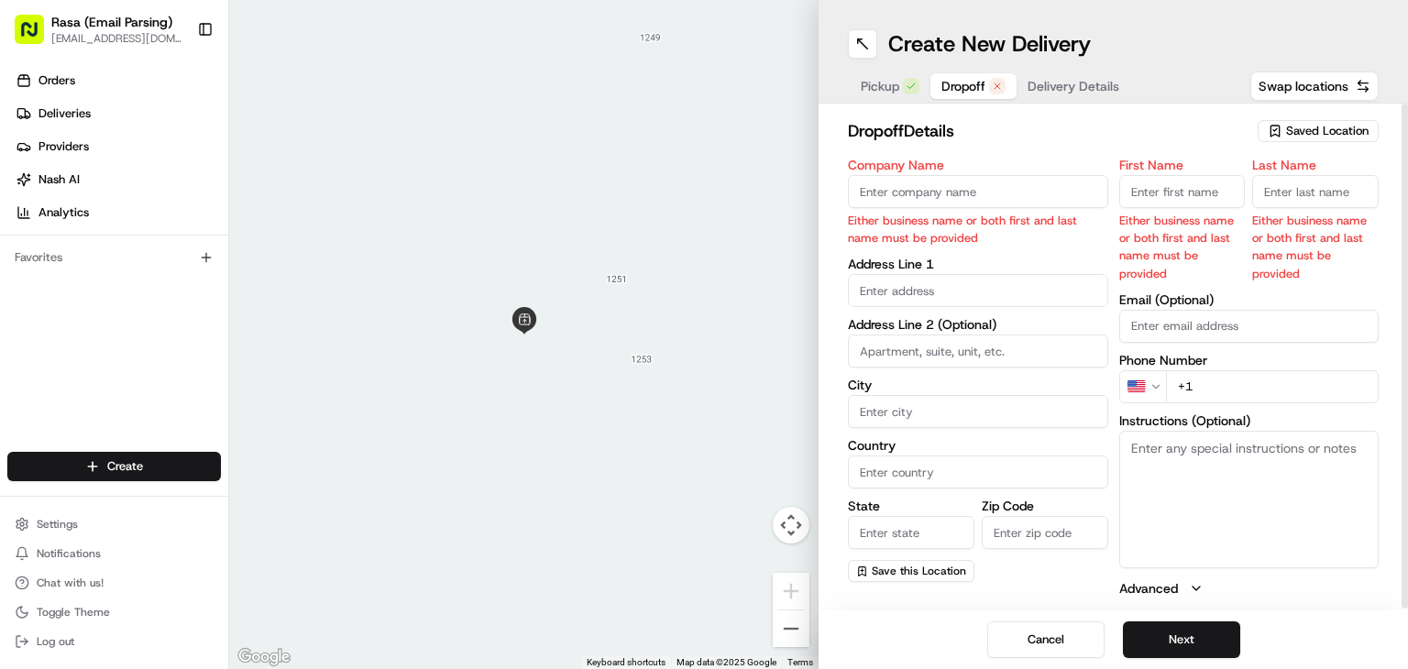
click at [966, 190] on input "Company Name" at bounding box center [978, 191] width 260 height 33
type input "Gerorgetown"
type input "Georgetown Journal of International Law"
click at [1141, 188] on input "First Name" at bounding box center [1182, 191] width 126 height 33
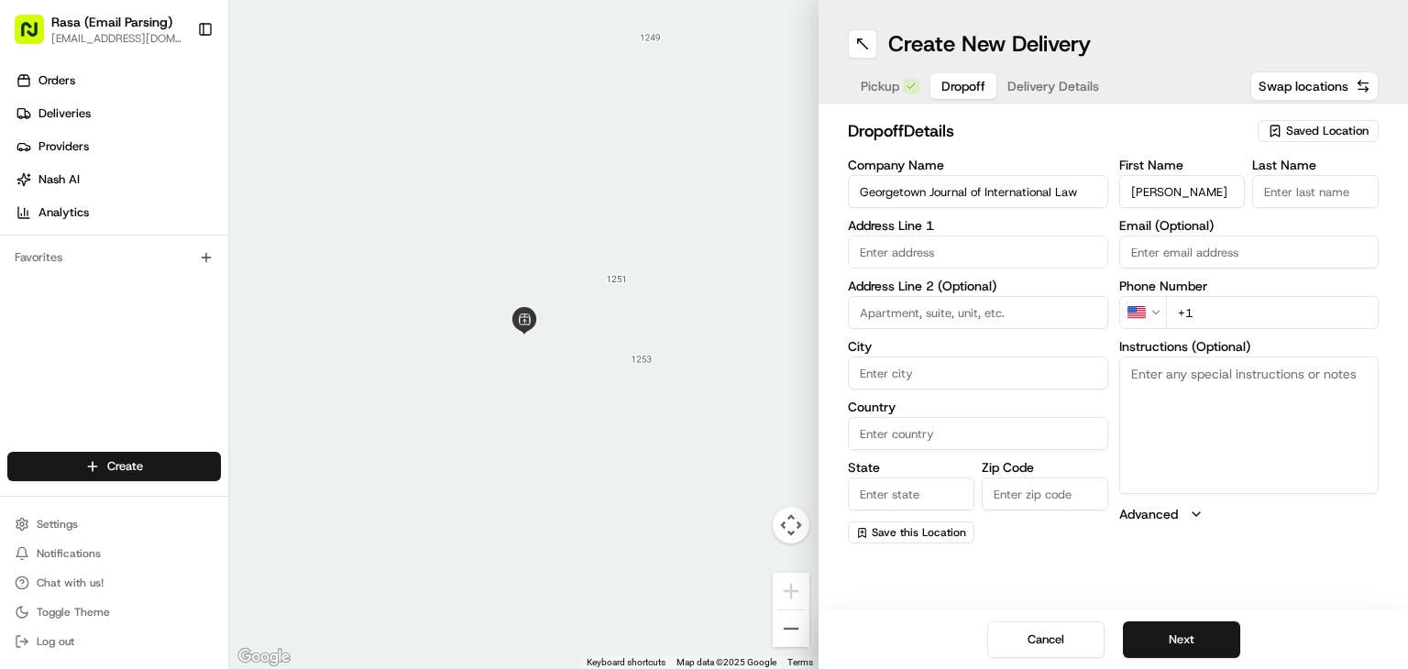
type input "[PERSON_NAME]"
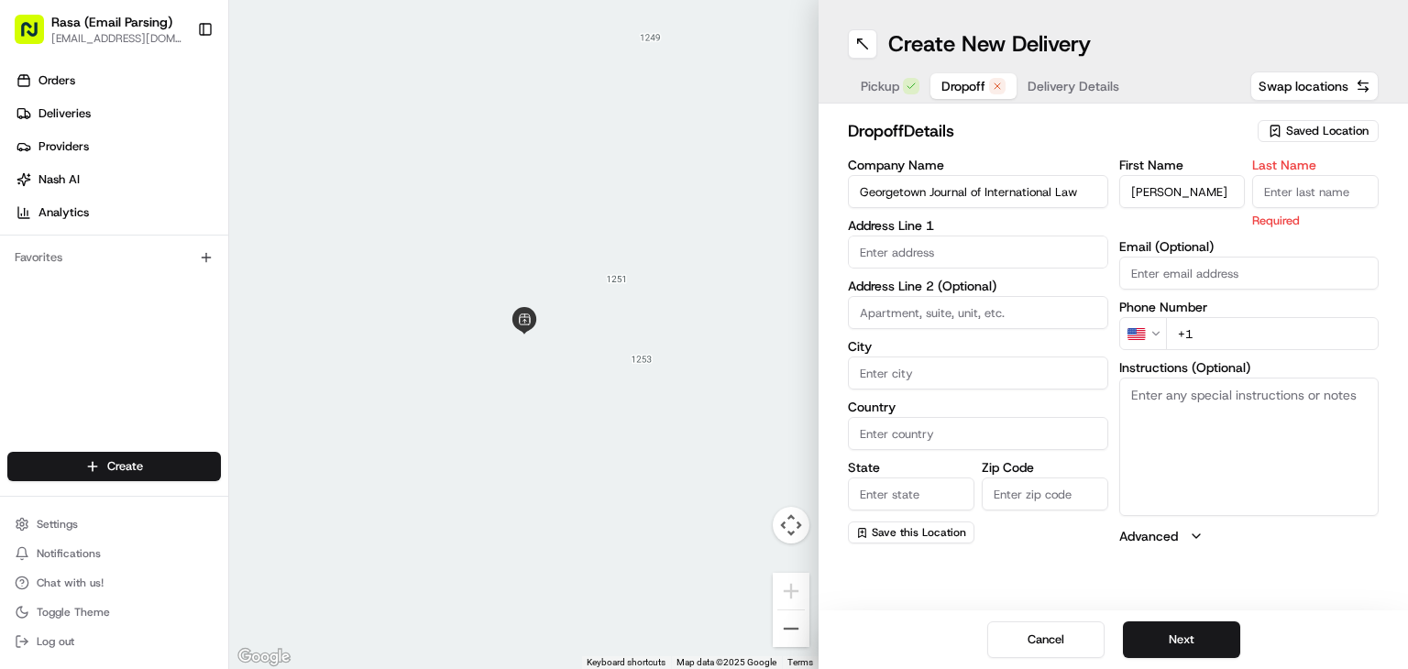
click at [1320, 190] on input "Last Name" at bounding box center [1315, 191] width 126 height 33
type input "[PERSON_NAME]"
click at [964, 252] on input "text" at bounding box center [978, 252] width 260 height 33
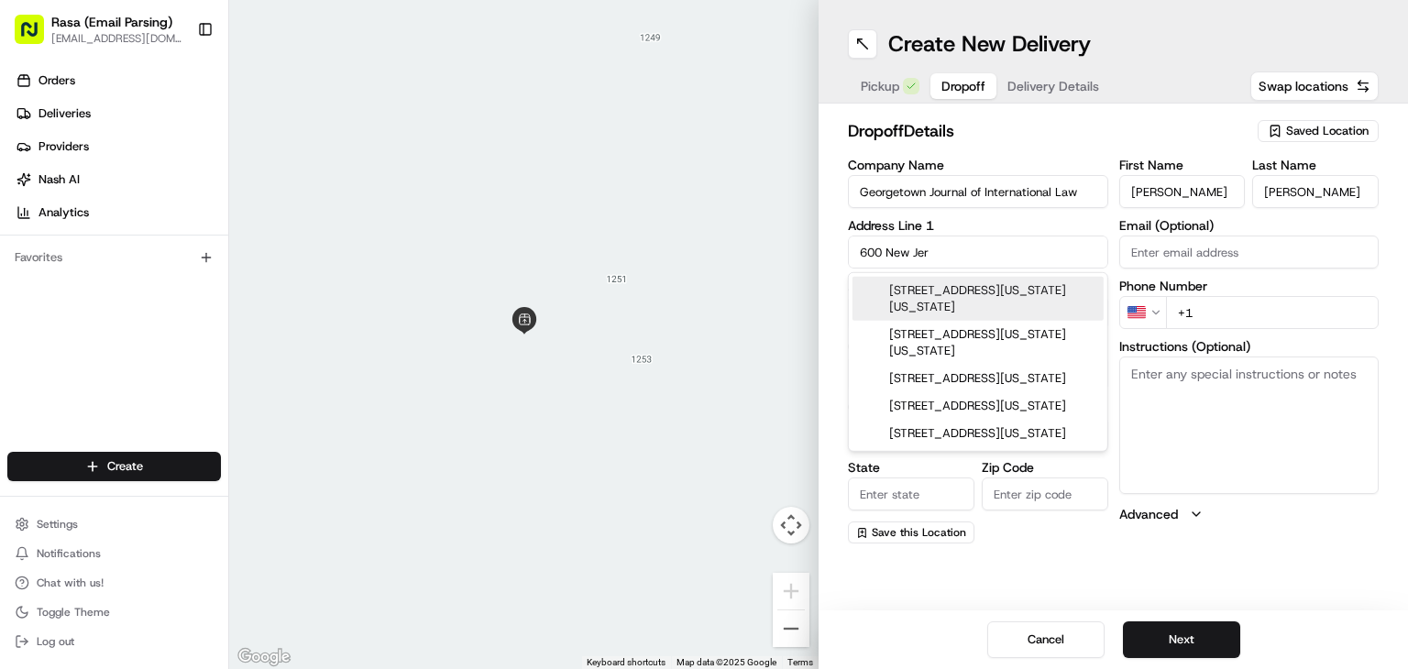
click at [1009, 288] on div "[STREET_ADDRESS][US_STATE][US_STATE]" at bounding box center [977, 299] width 251 height 44
type input "[PERSON_NAME][GEOGRAPHIC_DATA][PERSON_NAME], [STREET_ADDRESS][US_STATE][US_STAT…"
type input "[US_STATE]"
type input "[GEOGRAPHIC_DATA]"
type input "DC"
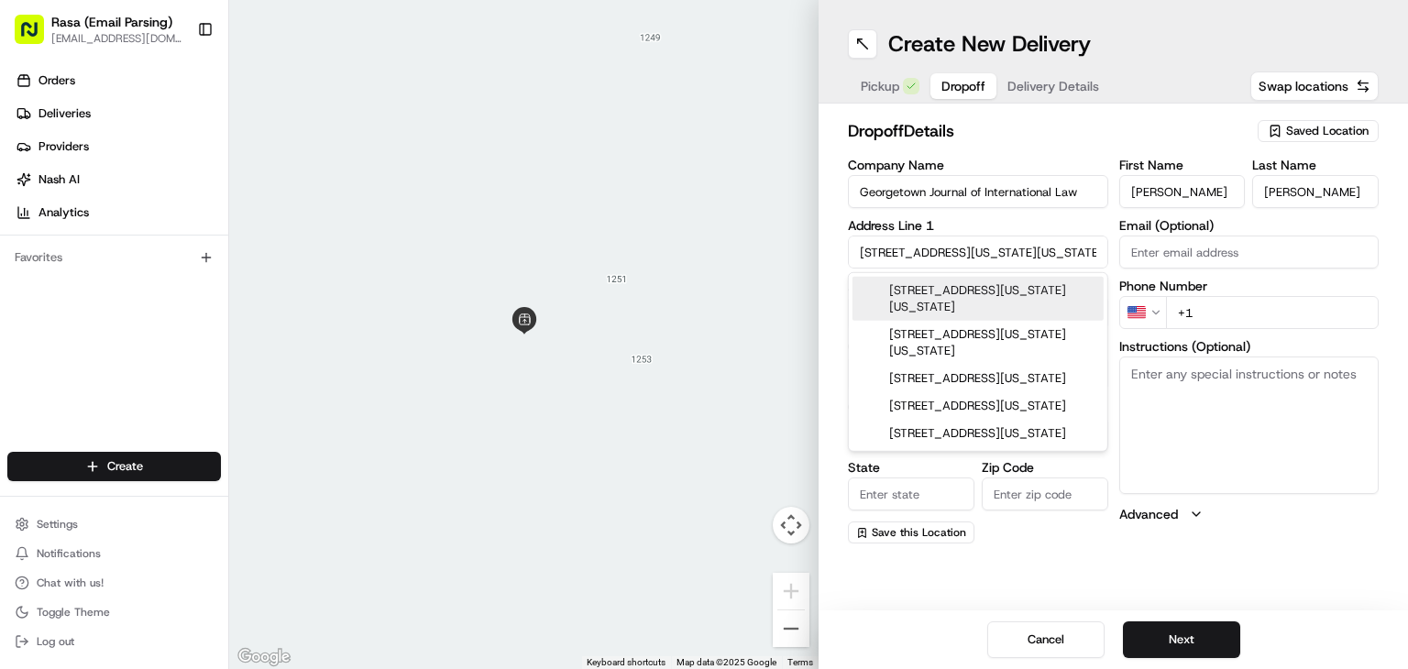
type input "20001"
type input "[STREET_ADDRESS][US_STATE]"
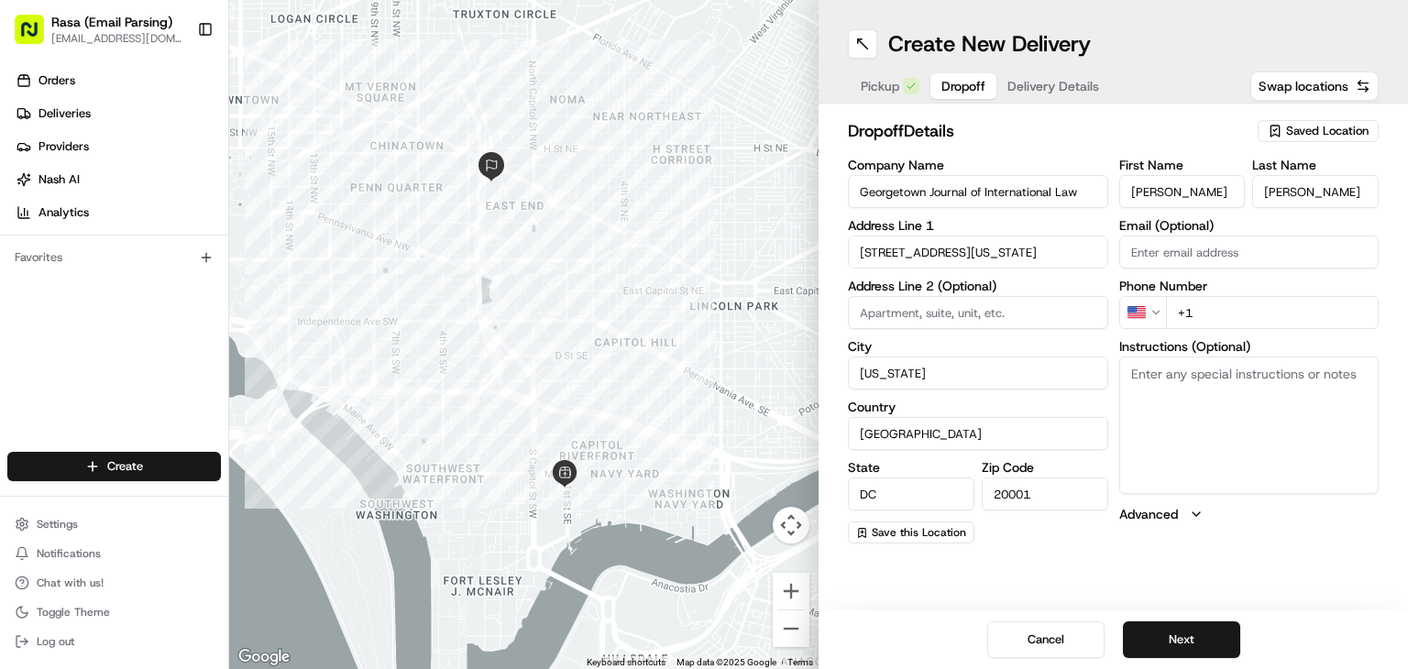
paste textarea "Call number then coordinate hand off to [PERSON_NAME], [PERSON_NAME], or [PERSO…"
type textarea "Call number then coordinate hand off to [PERSON_NAME], [PERSON_NAME], or [PERSO…"
click at [1235, 316] on input "+1" at bounding box center [1273, 312] width 214 height 33
type input "[PHONE_NUMBER]"
click at [1199, 632] on button "Next" at bounding box center [1181, 639] width 117 height 37
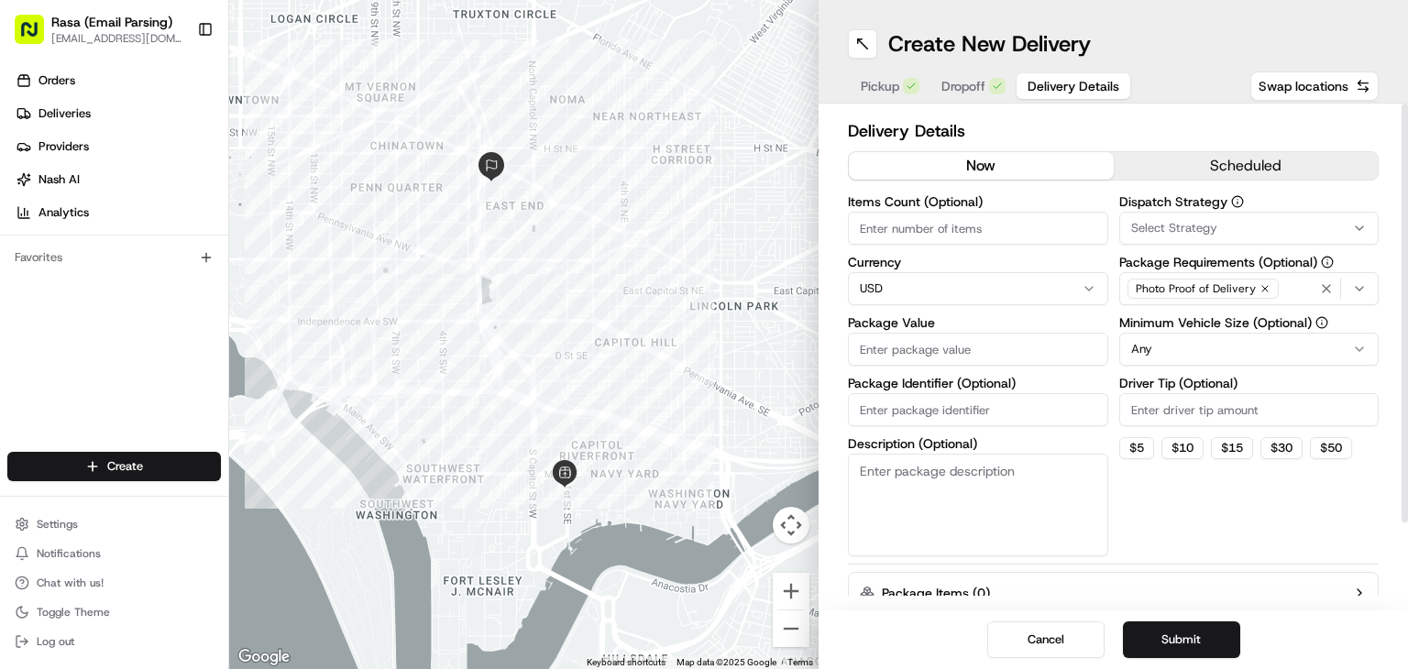
click at [901, 227] on input "Items Count (Optional)" at bounding box center [978, 228] width 260 height 33
type input "4"
type input "3"
type input "4"
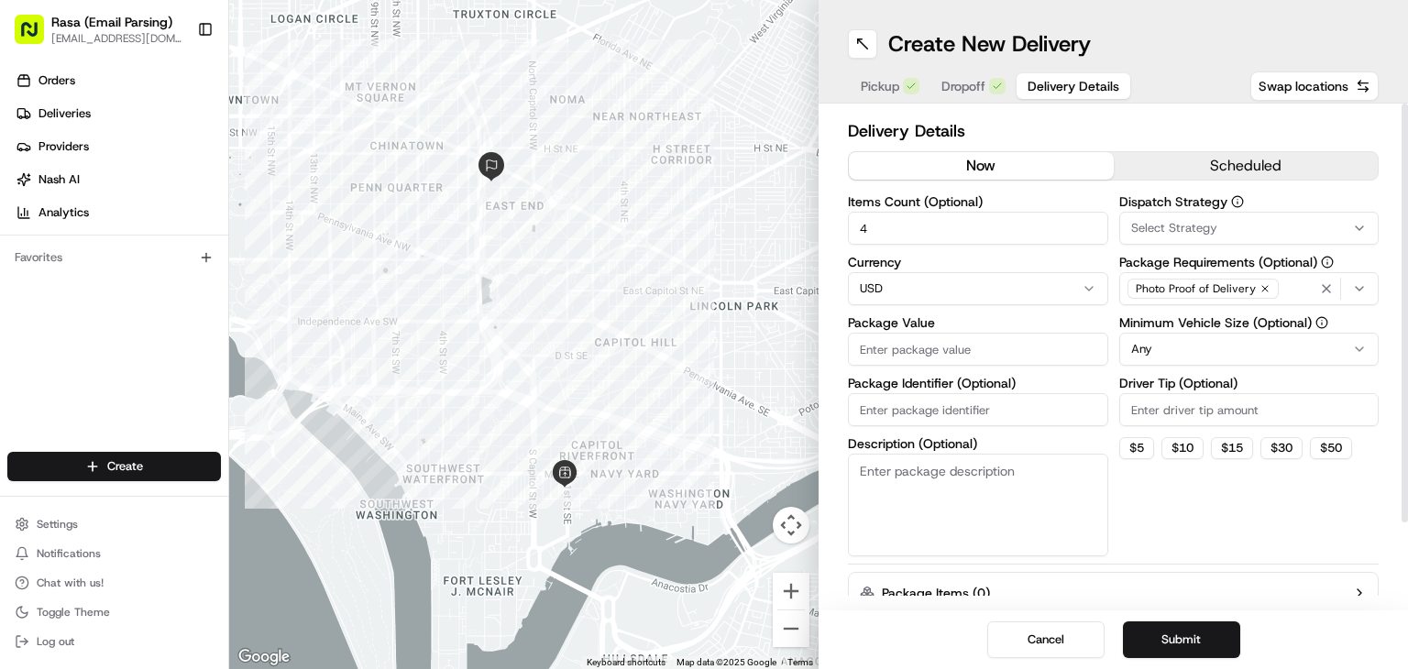
click at [879, 353] on input "Package Value" at bounding box center [978, 349] width 260 height 33
type input "1168.00"
click at [1207, 155] on button "scheduled" at bounding box center [1246, 165] width 265 height 27
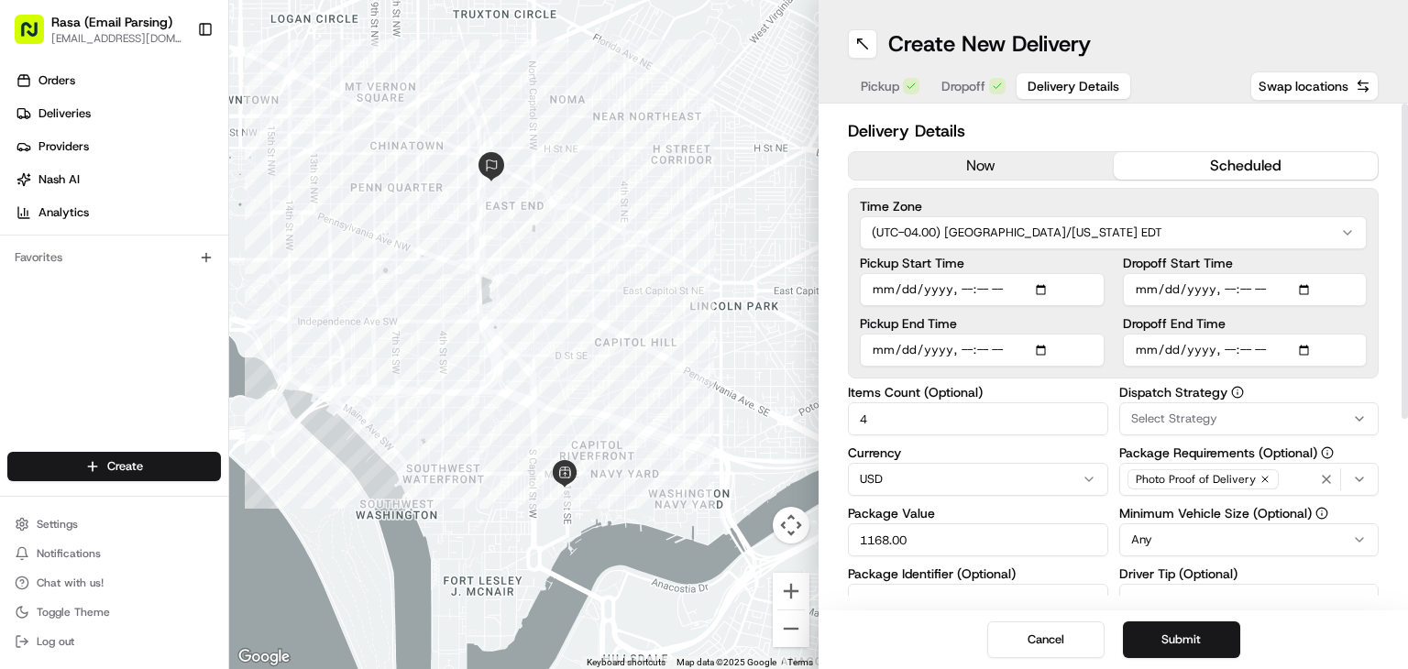
click at [1041, 286] on input "Pickup Start Time" at bounding box center [982, 289] width 245 height 33
click at [1350, 383] on div "Delivery Details now scheduled Time Zone (UTC-04.00) [GEOGRAPHIC_DATA]/[US_STAT…" at bounding box center [1113, 502] width 531 height 768
type input "[DATE]T11:45"
click at [1046, 353] on input "Pickup End Time" at bounding box center [982, 350] width 245 height 33
click at [1356, 383] on div "Delivery Details now scheduled Time Zone (UTC-04.00) [GEOGRAPHIC_DATA]/[US_STAT…" at bounding box center [1113, 502] width 531 height 768
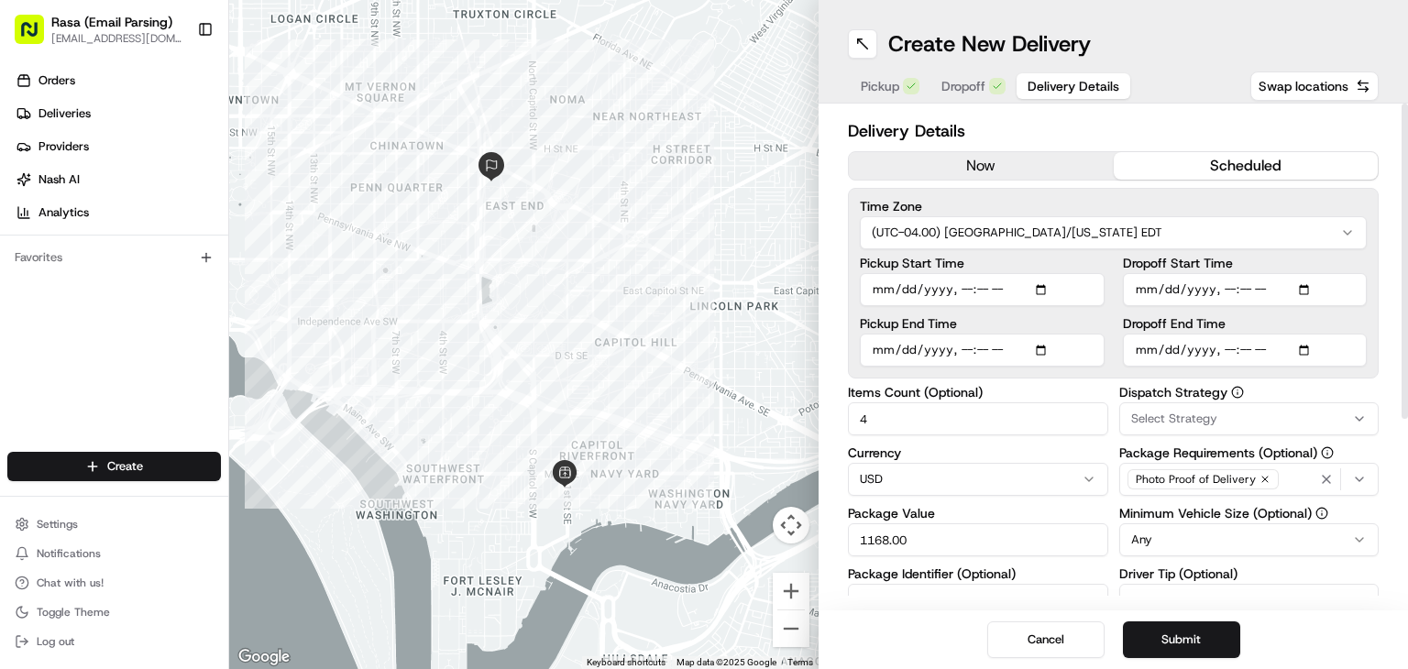
type input "[DATE]T11:50"
click at [1306, 286] on input "Dropoff Start Time" at bounding box center [1245, 289] width 245 height 33
click at [1389, 395] on div "Delivery Details now scheduled Time Zone (UTC-04.00) [GEOGRAPHIC_DATA]/[US_STAT…" at bounding box center [1112, 357] width 589 height 507
click at [1305, 289] on input "Dropoff Start Time" at bounding box center [1245, 289] width 245 height 33
type input "[DATE]T12:16"
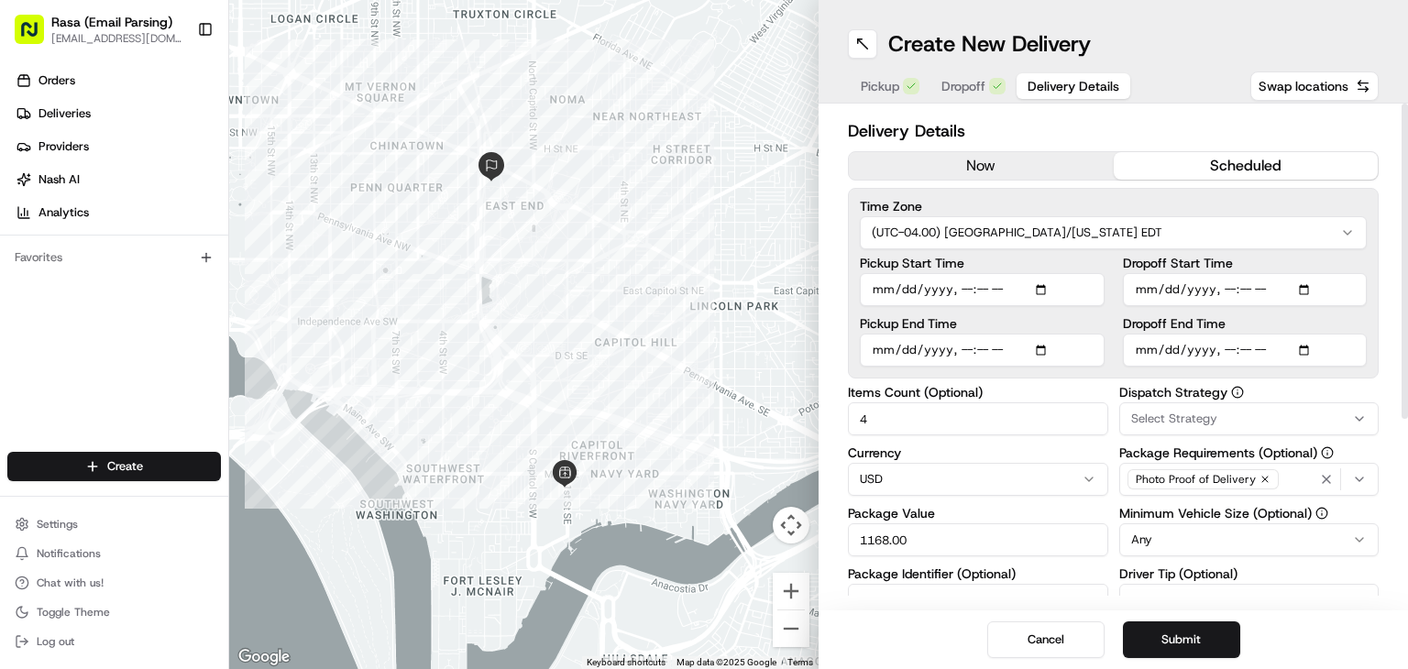
click at [1399, 365] on div "Delivery Details now scheduled Time Zone (UTC-04.00) [GEOGRAPHIC_DATA]/[US_STAT…" at bounding box center [1112, 357] width 589 height 507
click at [1307, 345] on input "Dropoff End Time" at bounding box center [1245, 350] width 245 height 33
click at [1397, 365] on div "Delivery Details now scheduled Time Zone (UTC-04.00) [GEOGRAPHIC_DATA]/[US_STAT…" at bounding box center [1112, 357] width 589 height 507
click at [1268, 346] on input "Dropoff End Time" at bounding box center [1245, 350] width 245 height 33
click at [1301, 346] on input "Dropoff End Time" at bounding box center [1245, 350] width 245 height 33
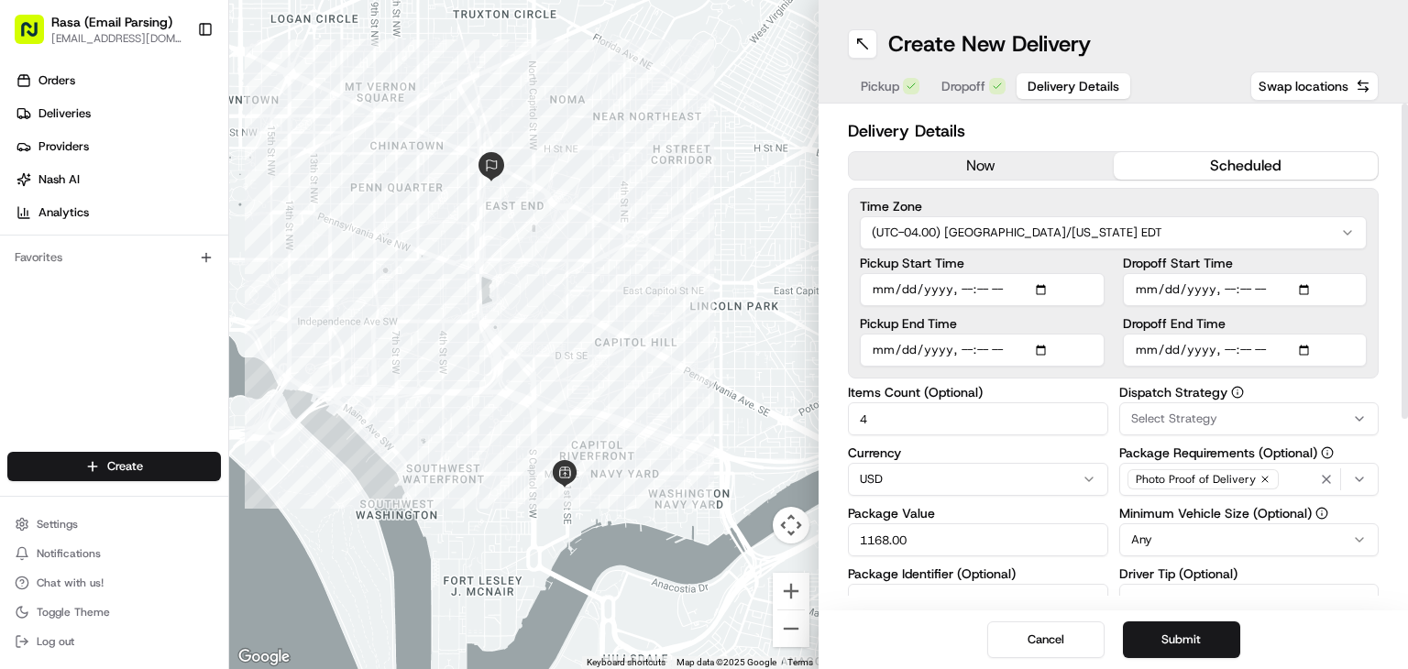
type input "[DATE]T12:20"
click at [1387, 327] on div "Delivery Details now scheduled Time Zone (UTC-04.00) [GEOGRAPHIC_DATA]/[US_STAT…" at bounding box center [1112, 357] width 589 height 507
click at [1302, 286] on input "Dropoff Start Time" at bounding box center [1245, 289] width 245 height 33
type input "[DATE]T12:15"
click at [1386, 318] on div "Delivery Details now scheduled Time Zone (UTC-04.00) [GEOGRAPHIC_DATA]/[US_STAT…" at bounding box center [1112, 357] width 589 height 507
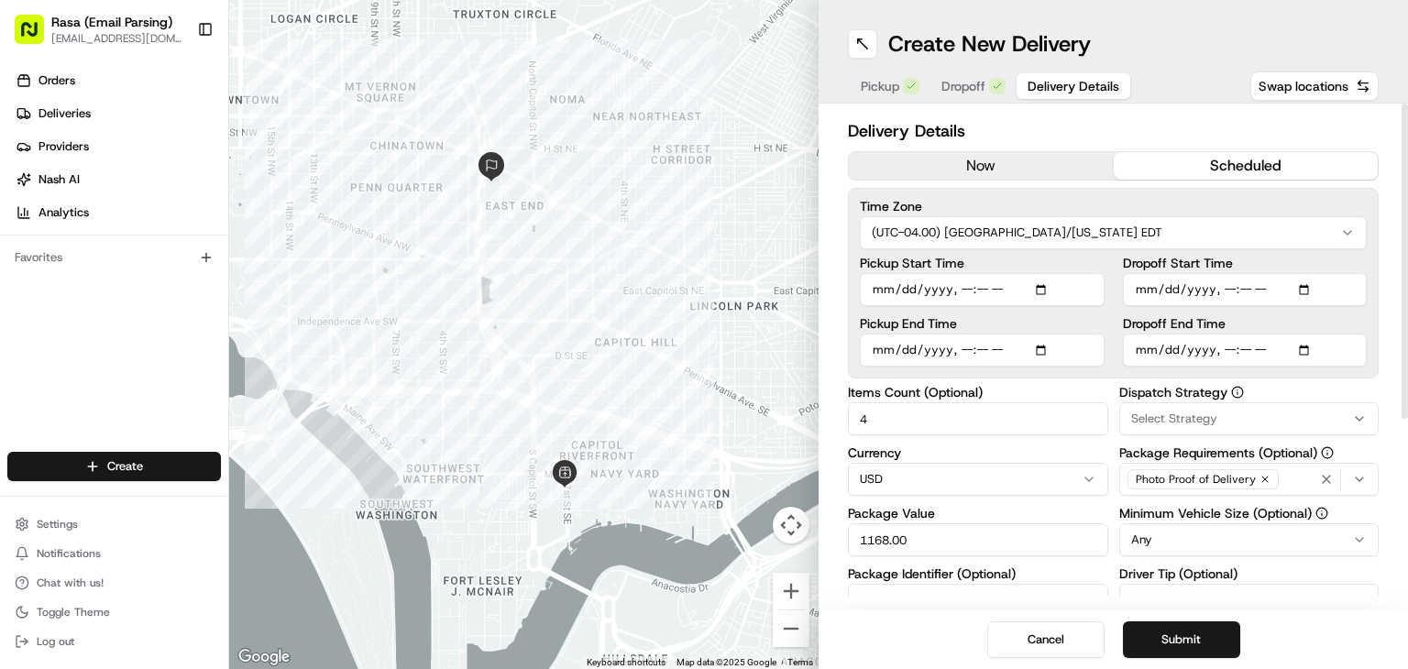
click at [1042, 352] on input "Pickup End Time" at bounding box center [982, 350] width 245 height 33
type input "[DATE]T12:00"
click at [1104, 315] on div "Pickup Start Time Pickup End Time Dropoff Start Time Dropoff End Time" at bounding box center [1113, 312] width 507 height 110
click at [1204, 641] on button "Submit" at bounding box center [1181, 639] width 117 height 37
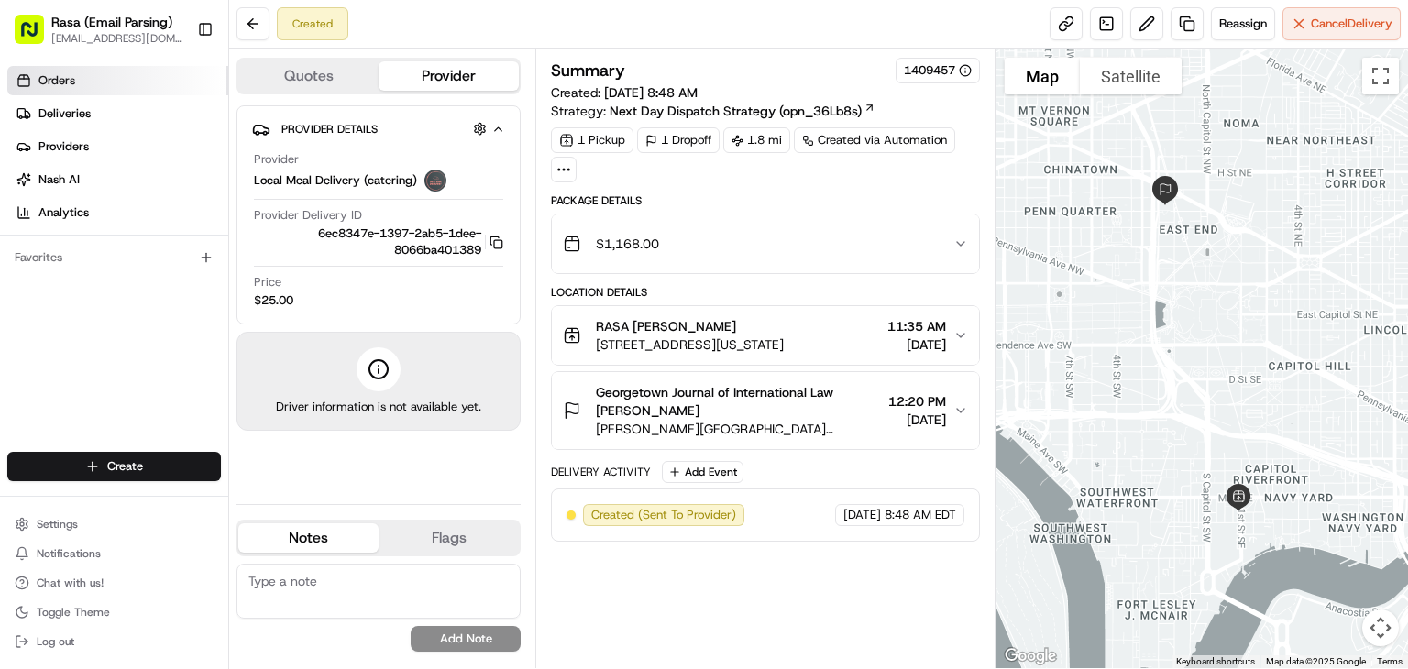
click at [45, 73] on span "Orders" at bounding box center [56, 80] width 37 height 16
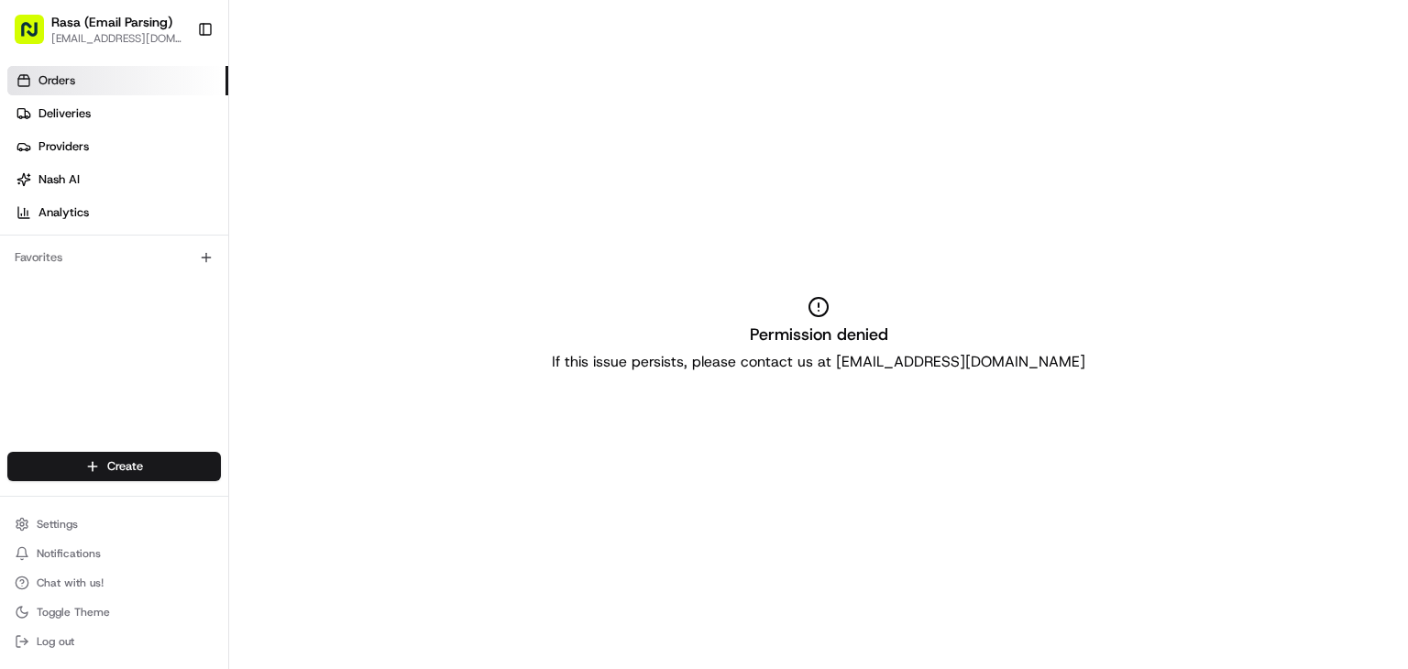
click at [71, 90] on link "Orders" at bounding box center [117, 80] width 221 height 29
click at [40, 121] on span "Deliveries" at bounding box center [64, 113] width 52 height 16
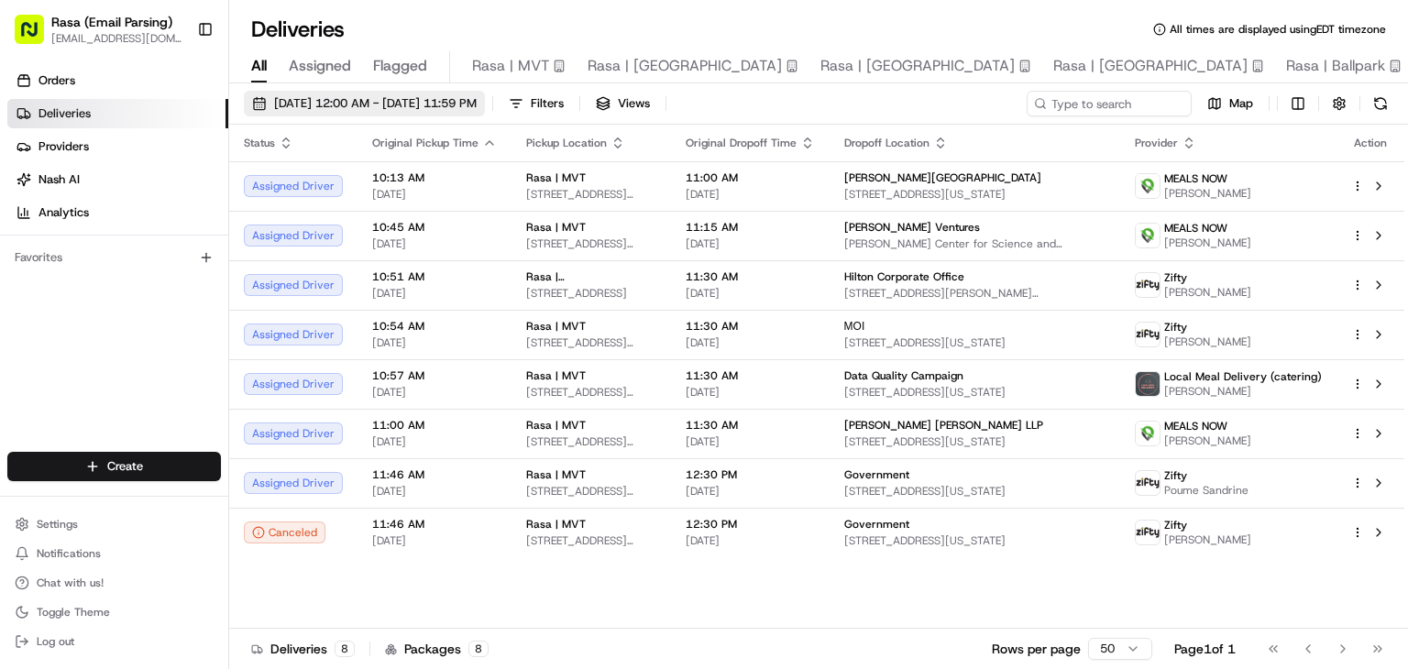
click at [477, 100] on span "[DATE] 12:00 AM - [DATE] 11:59 PM" at bounding box center [375, 103] width 203 height 16
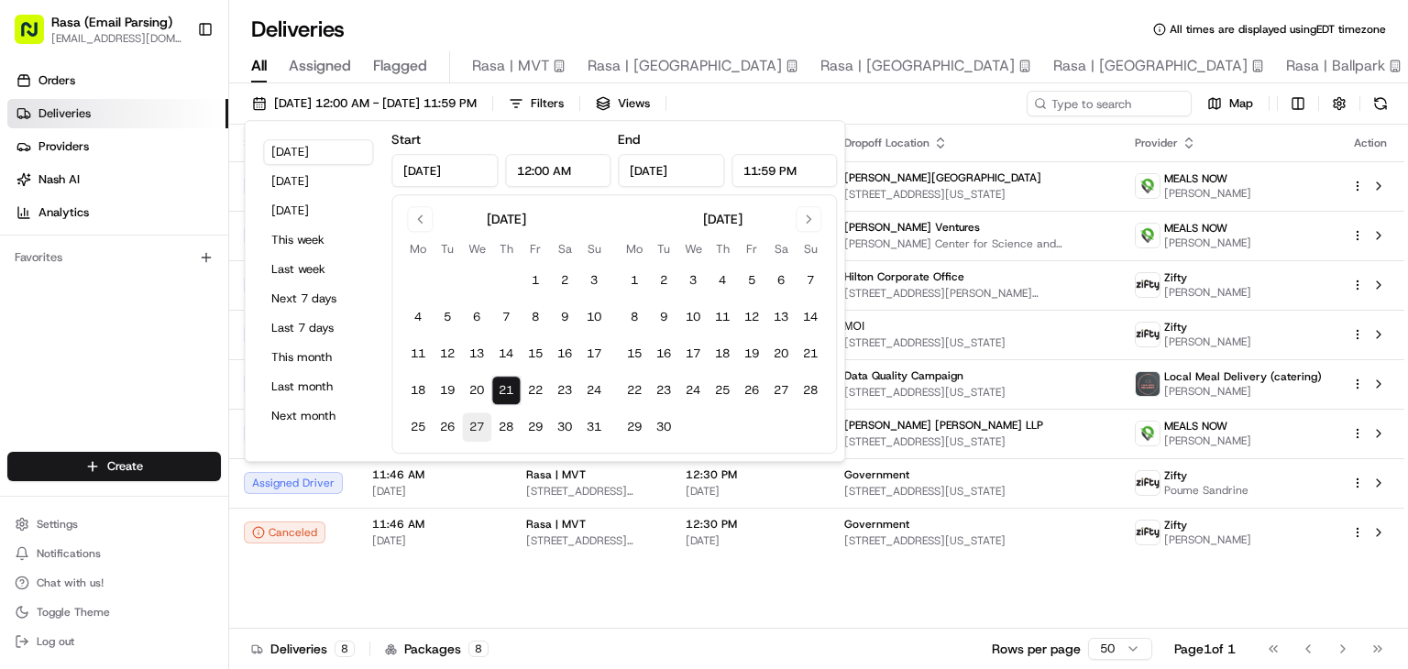
click at [469, 432] on button "27" at bounding box center [476, 426] width 29 height 29
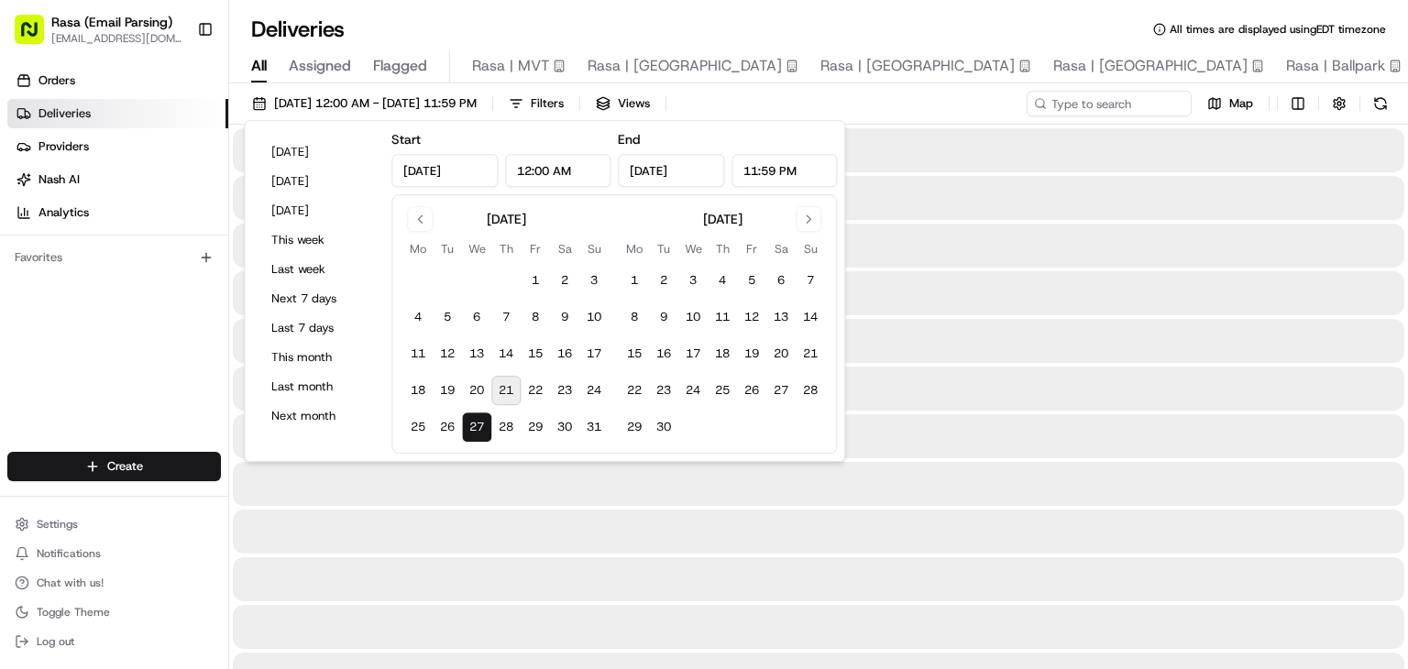
type input "[DATE]"
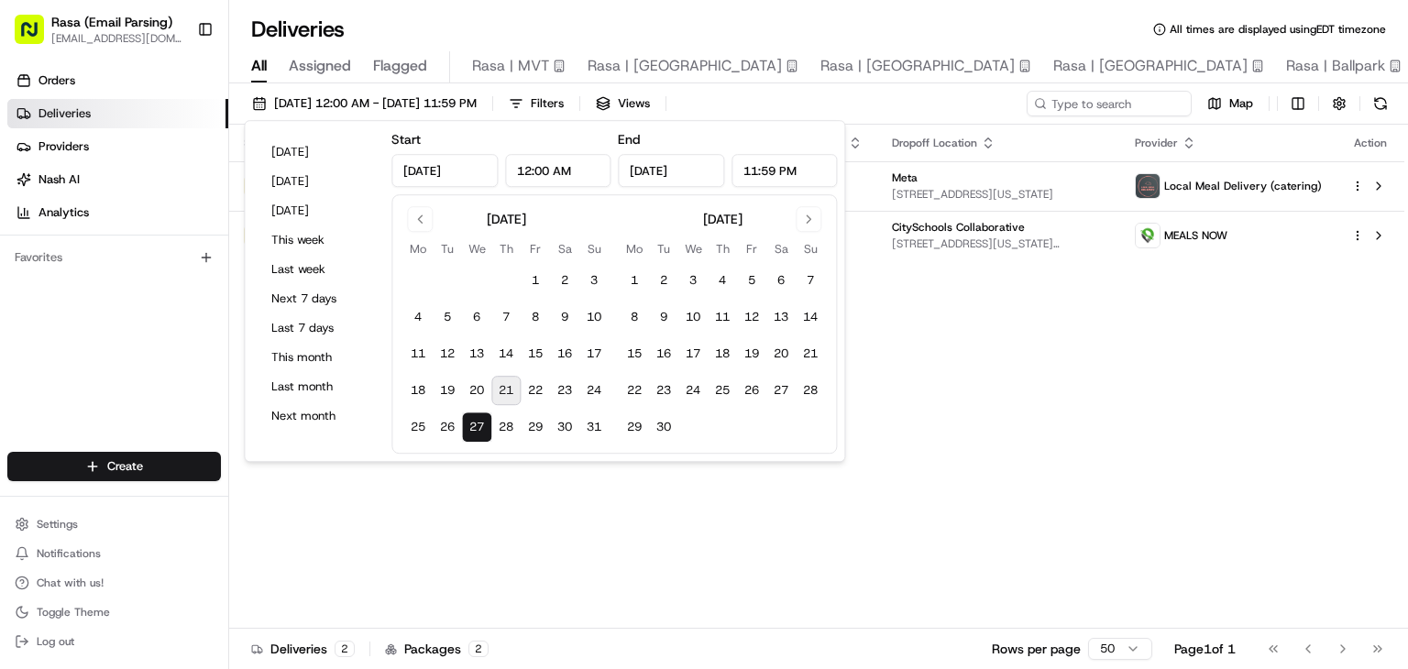
click at [563, 527] on div "Status Original Pickup Time Pickup Location Original Dropoff Time Dropoff Locat…" at bounding box center [816, 377] width 1175 height 504
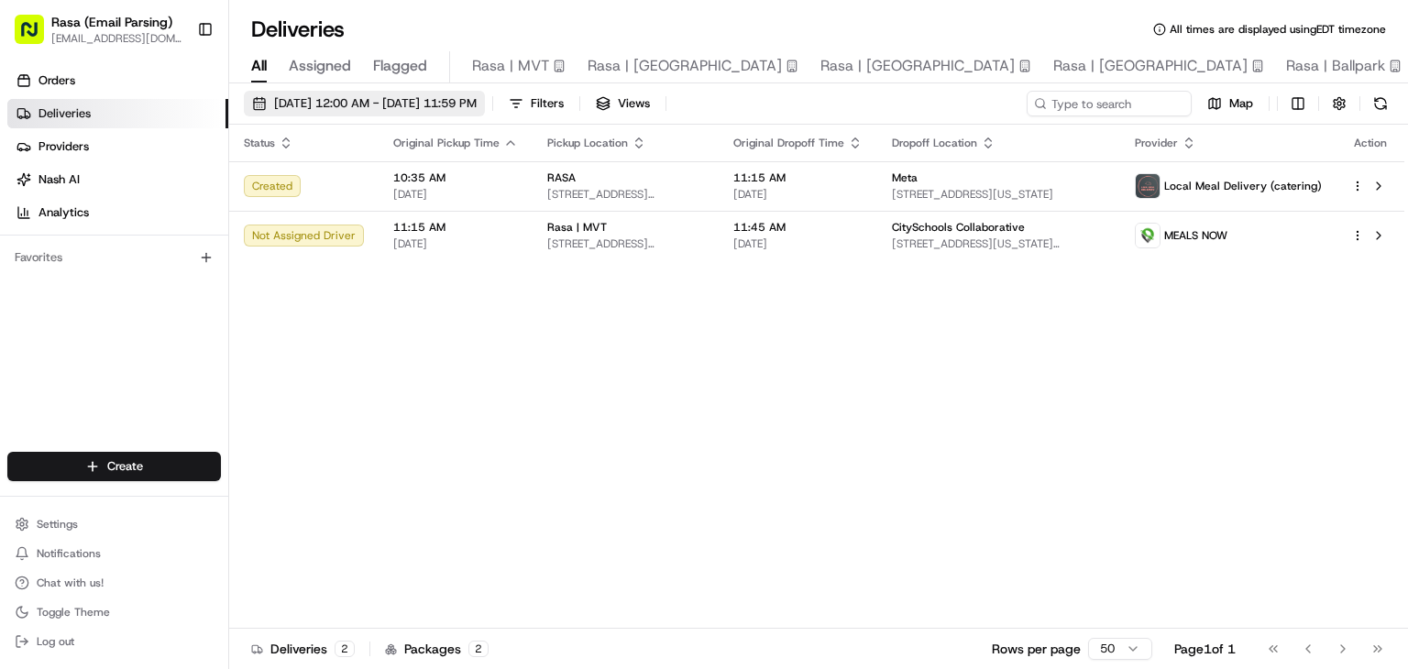
click at [477, 95] on span "[DATE] 12:00 AM - [DATE] 11:59 PM" at bounding box center [375, 103] width 203 height 16
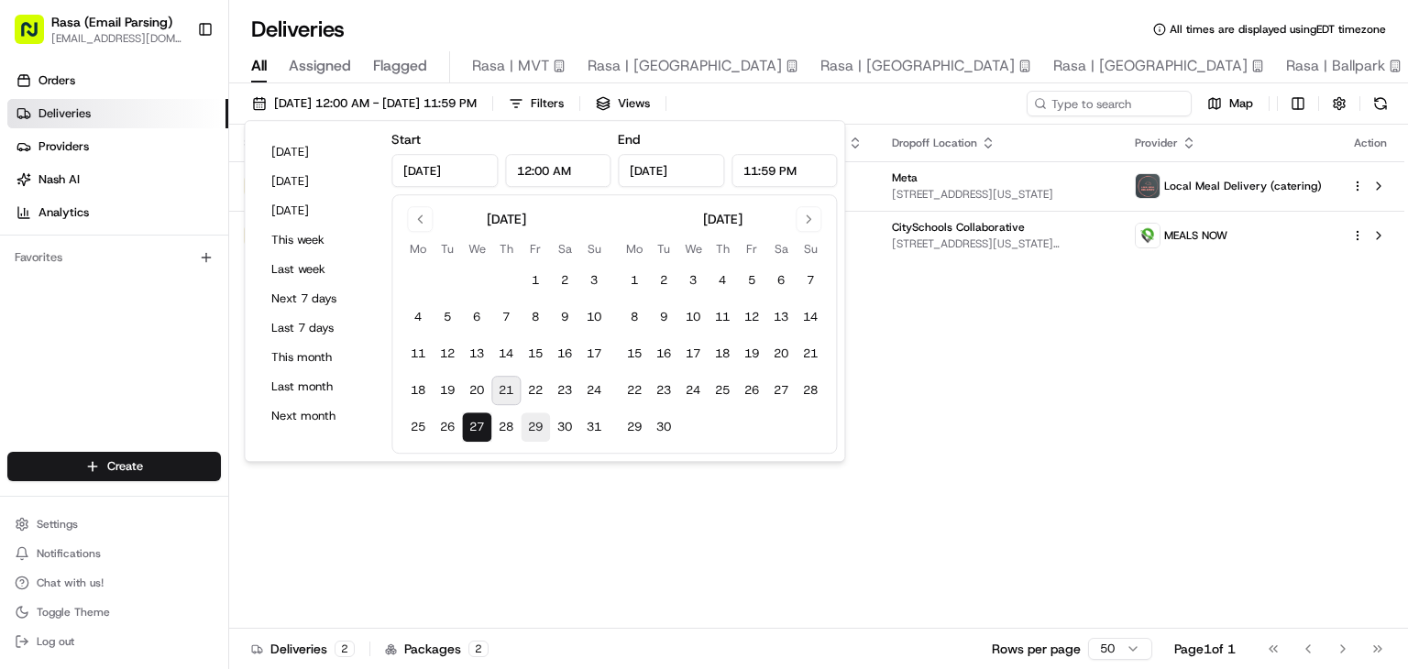
click at [537, 425] on button "29" at bounding box center [535, 426] width 29 height 29
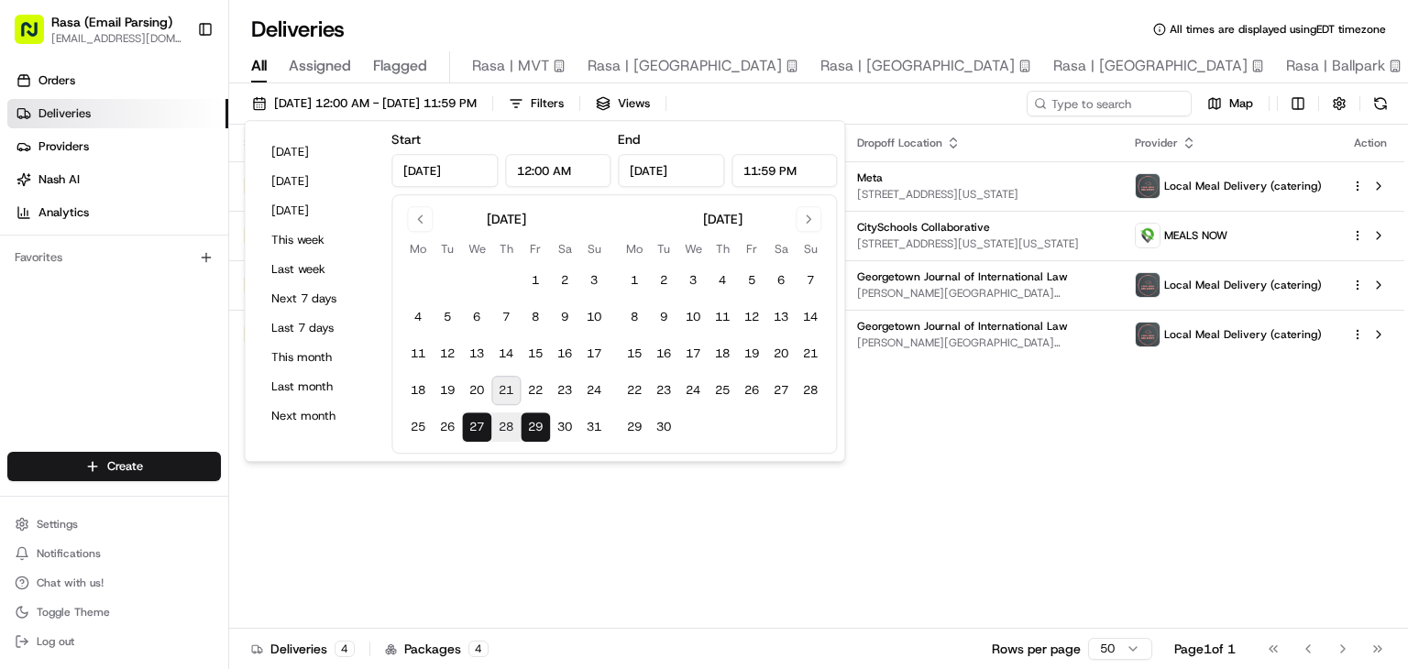
click at [477, 429] on button "27" at bounding box center [476, 426] width 29 height 29
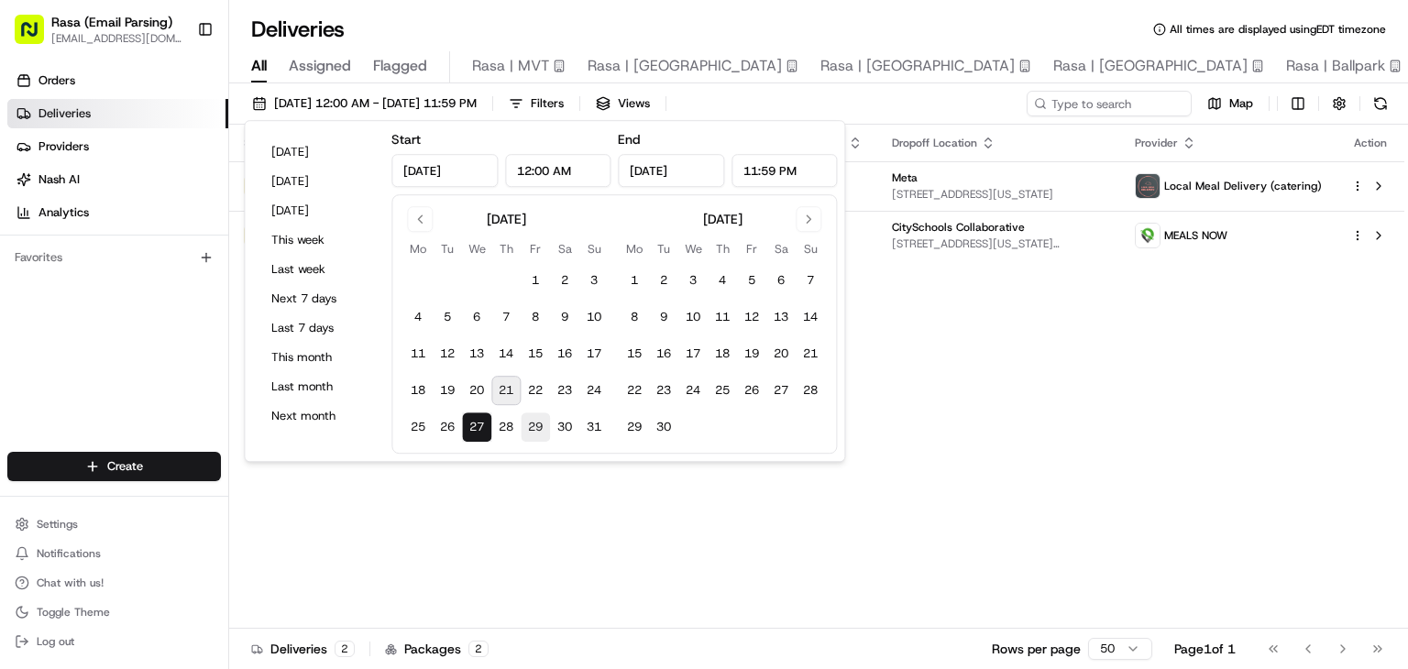
click at [534, 426] on button "29" at bounding box center [535, 426] width 29 height 29
type input "[DATE]"
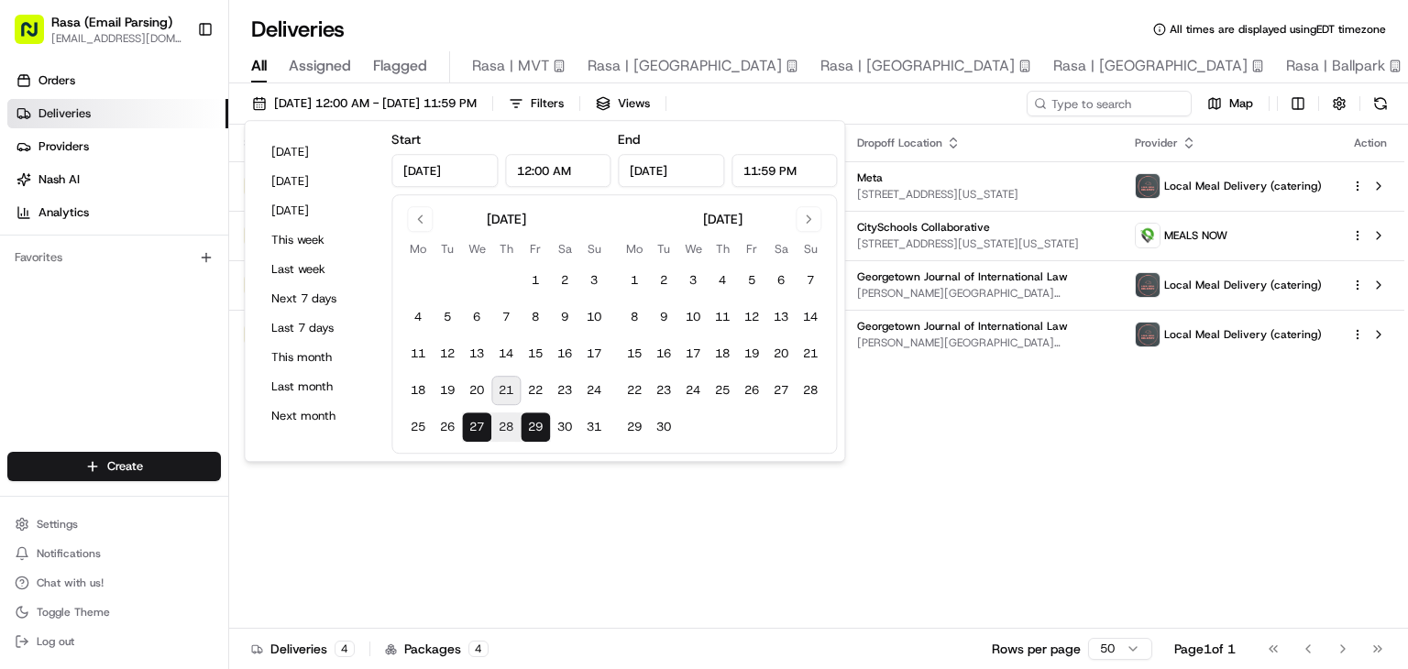
click at [482, 479] on div "Status Original Pickup Time Pickup Location Original Dropoff Time Dropoff Locat…" at bounding box center [816, 377] width 1175 height 504
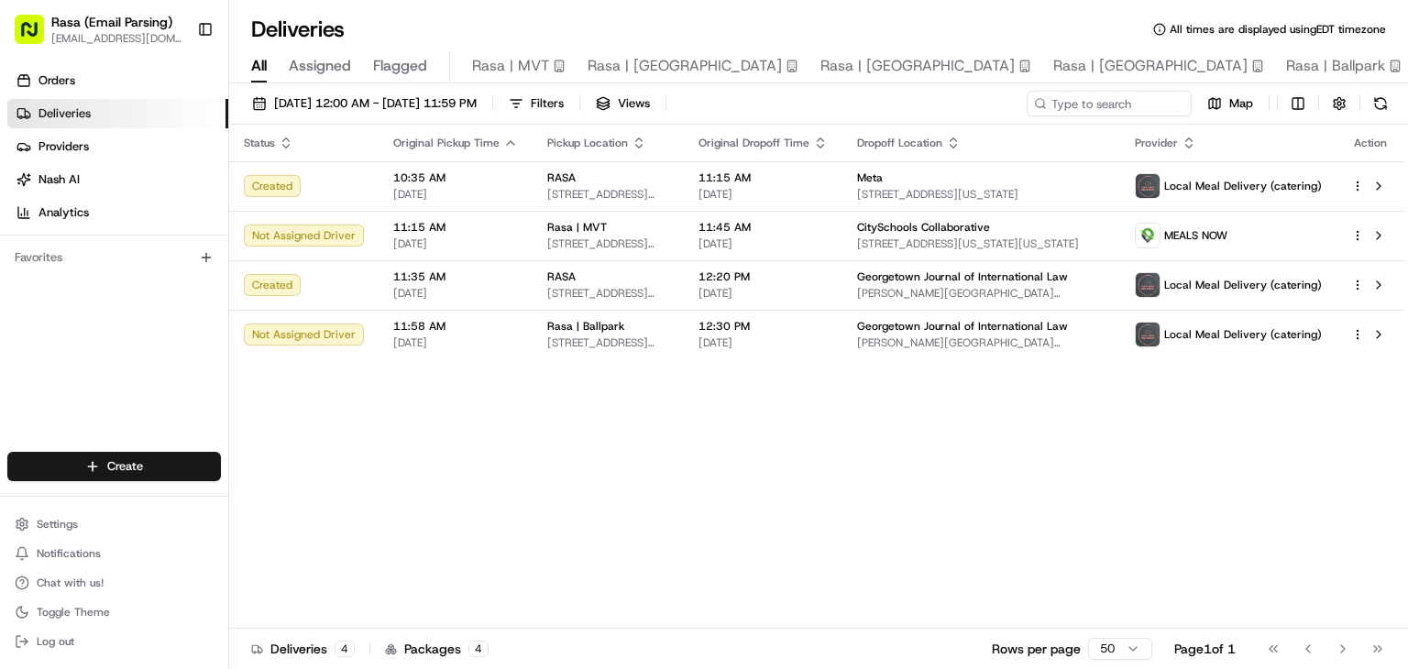
click at [378, 445] on div "Status Original Pickup Time Pickup Location Original Dropoff Time Dropoff Locat…" at bounding box center [816, 377] width 1175 height 504
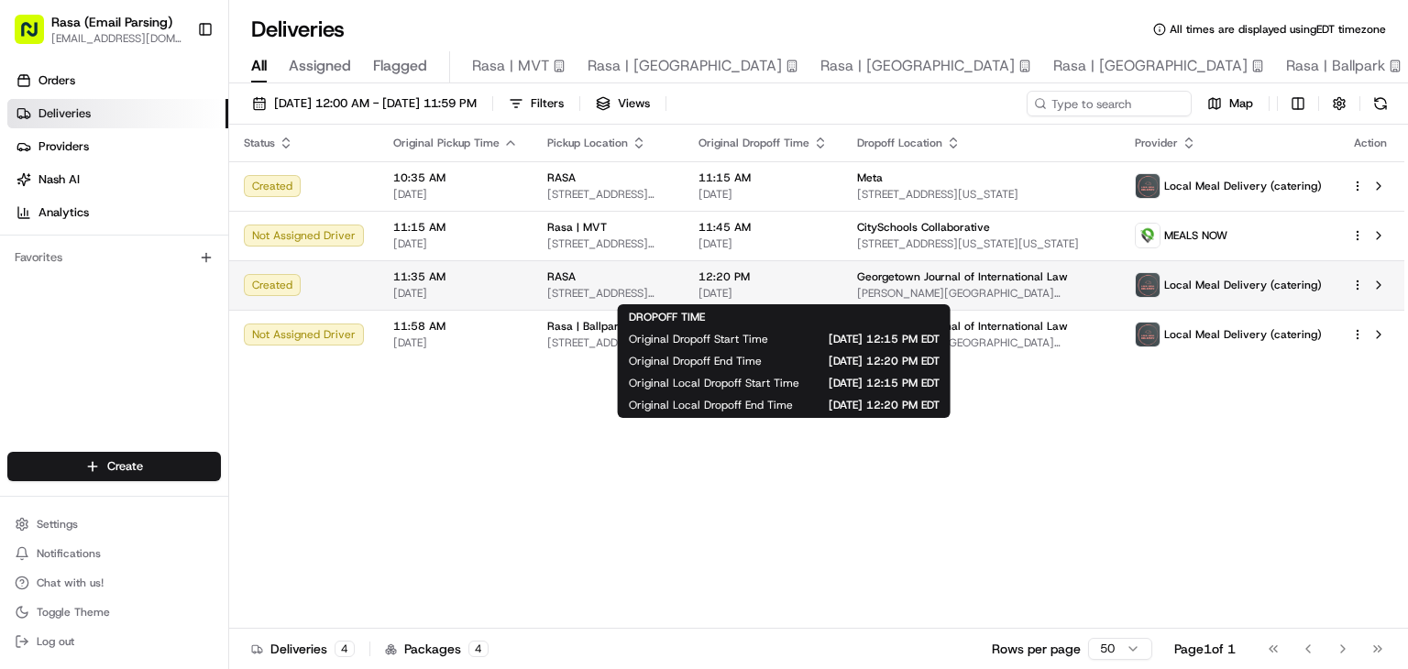
click at [828, 275] on span "12:20 PM" at bounding box center [762, 276] width 129 height 15
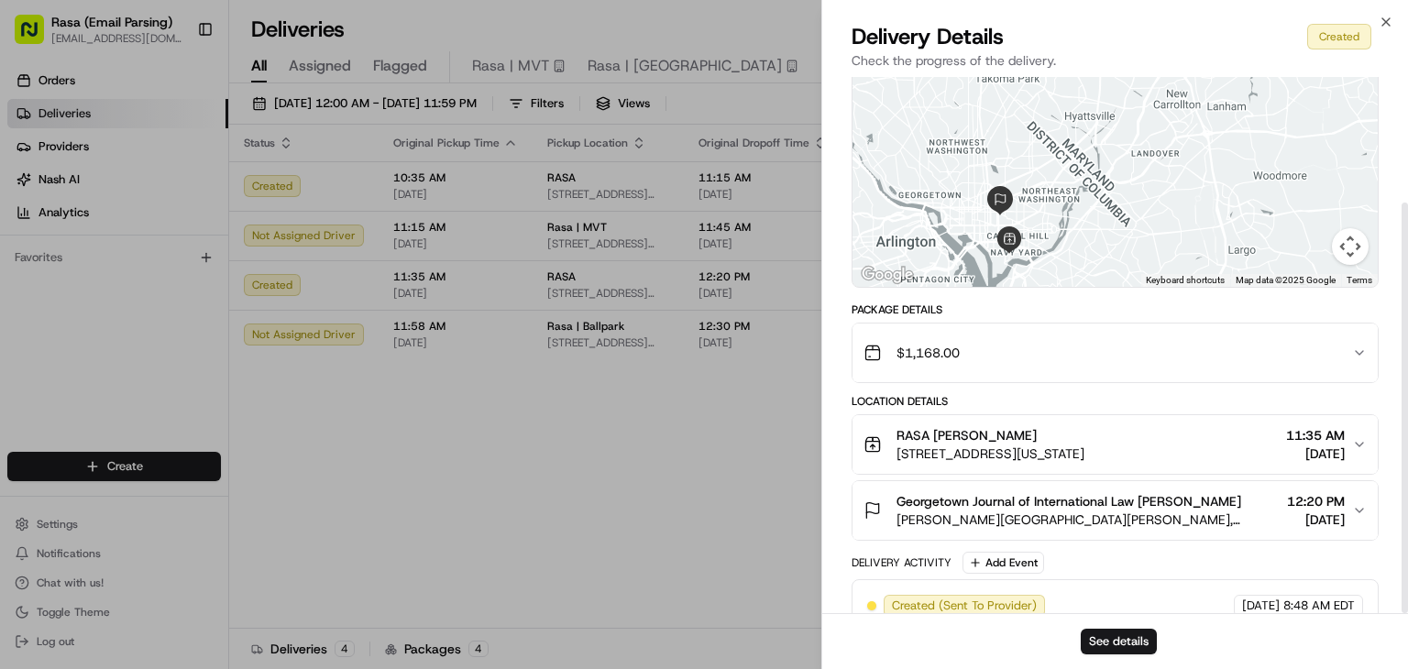
scroll to position [164, 0]
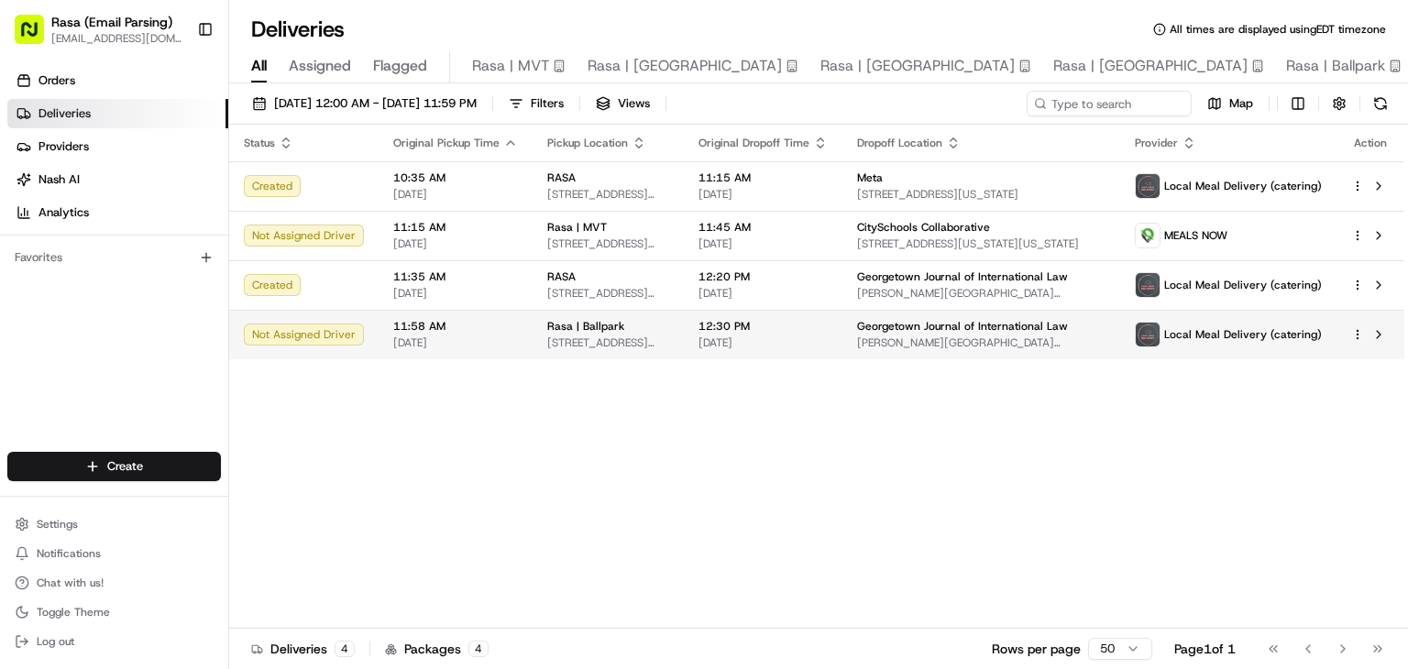
click at [684, 337] on td "Rasa | Ballpark [STREET_ADDRESS][US_STATE]" at bounding box center [607, 334] width 151 height 49
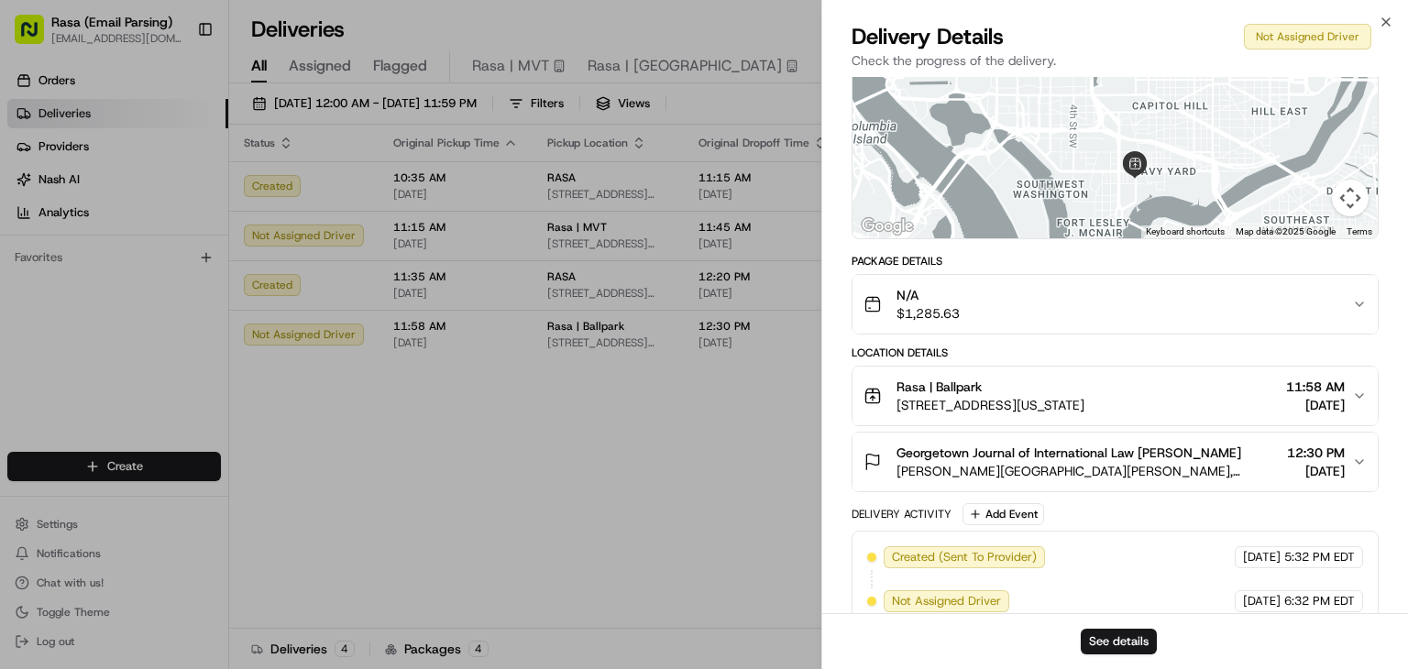
scroll to position [185, 0]
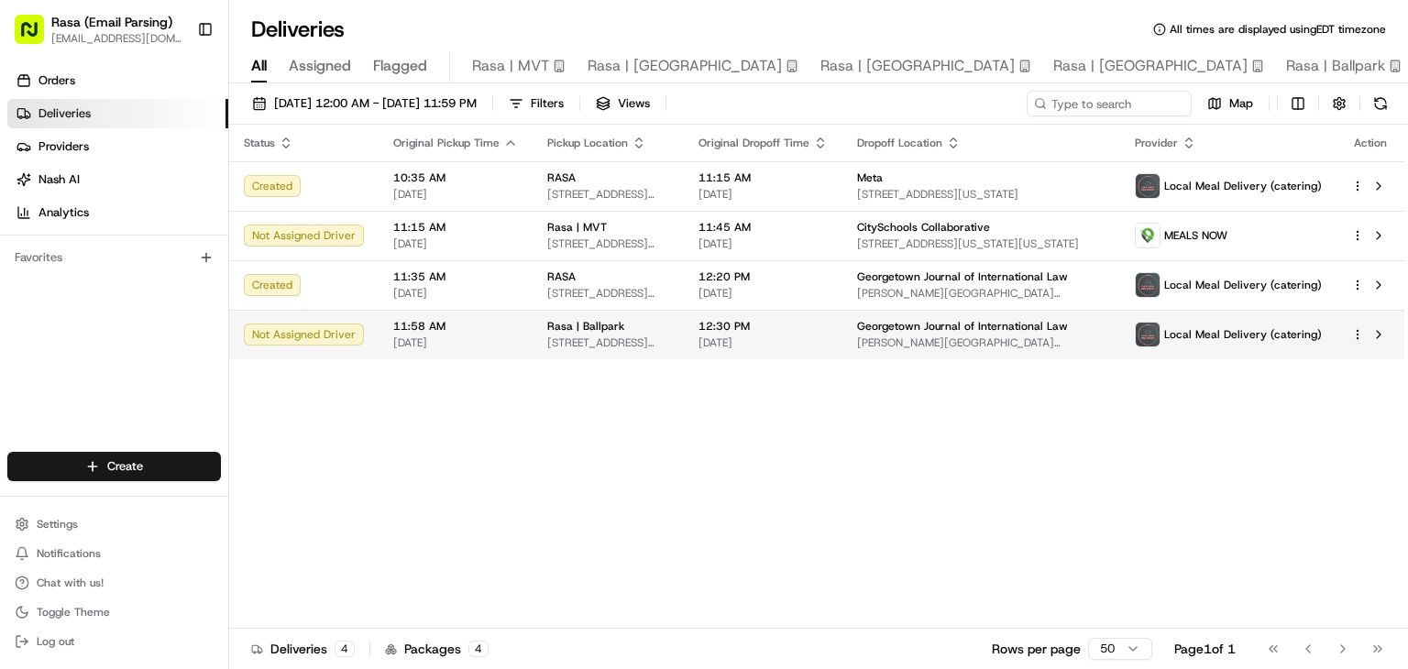
click at [1353, 342] on div at bounding box center [1370, 335] width 38 height 22
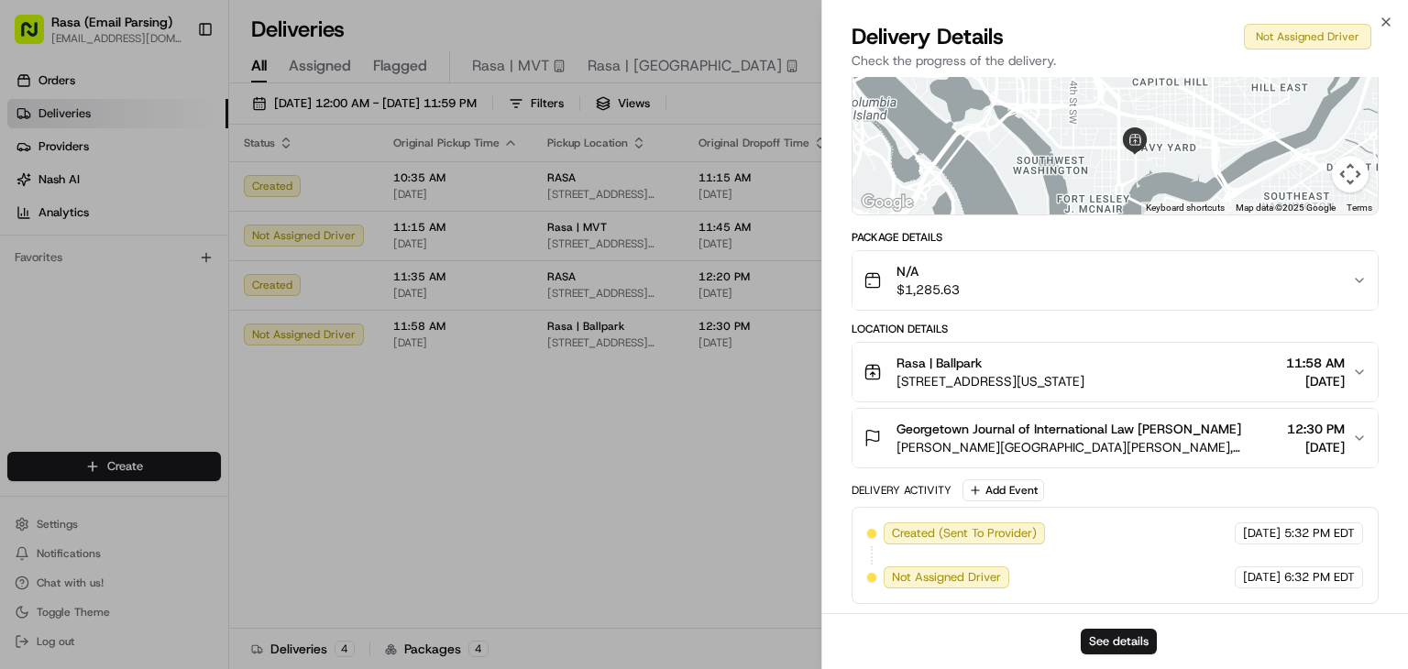
scroll to position [0, 0]
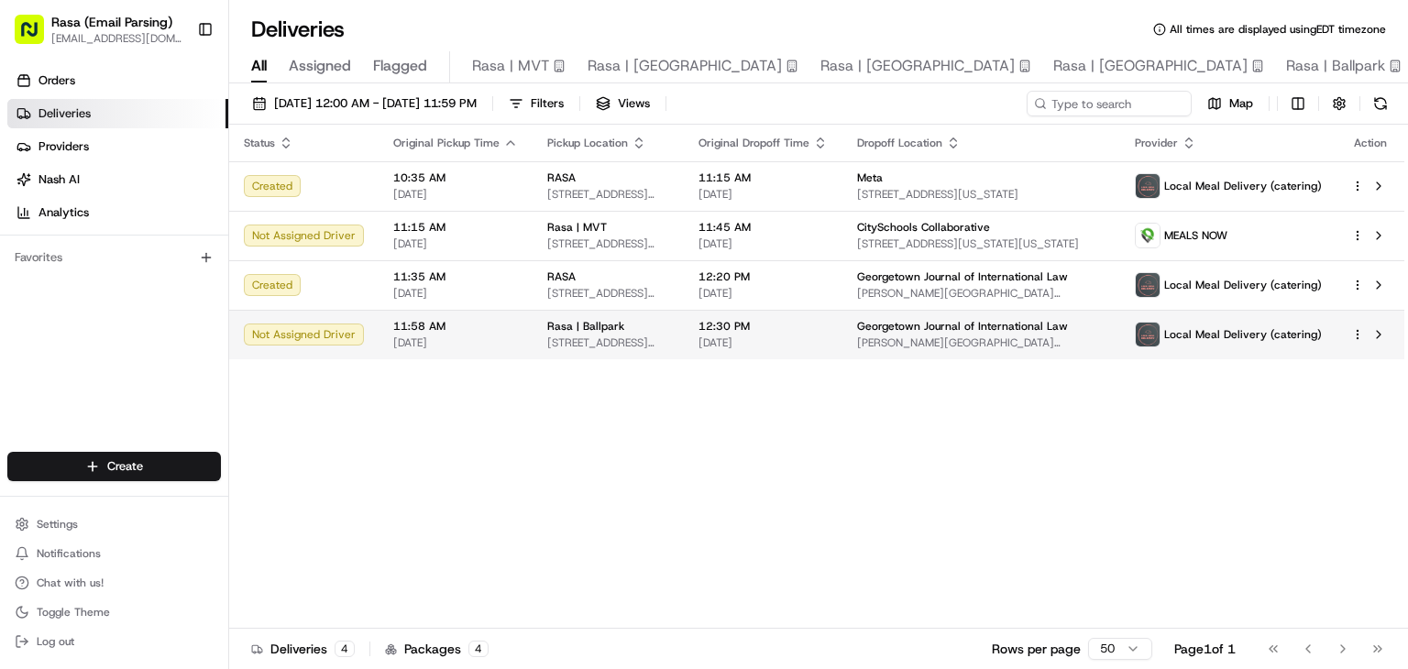
click at [669, 326] on div "Rasa | Ballpark" at bounding box center [608, 326] width 122 height 15
click at [1359, 332] on html "Rasa (Email Parsing) [EMAIL_ADDRESS][DOMAIN_NAME] Toggle Sidebar Orders Deliver…" at bounding box center [704, 334] width 1408 height 669
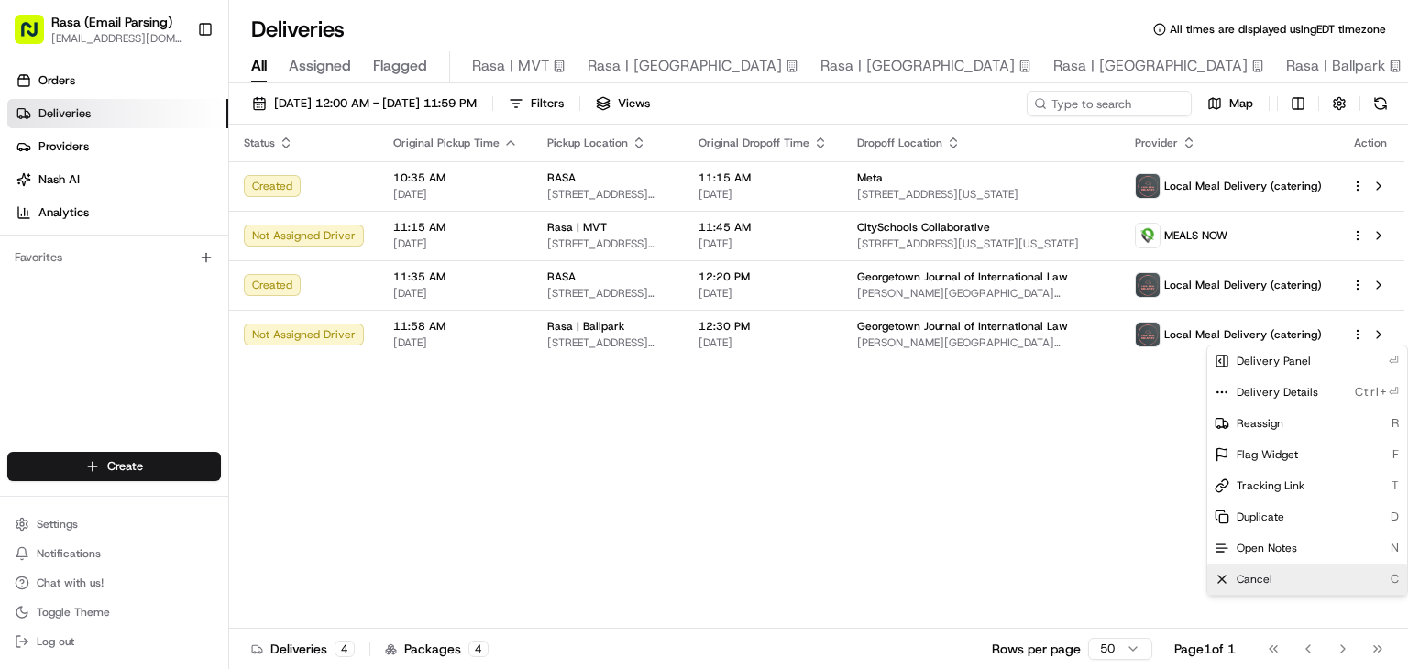
click at [1255, 582] on span "Cancel" at bounding box center [1254, 579] width 36 height 15
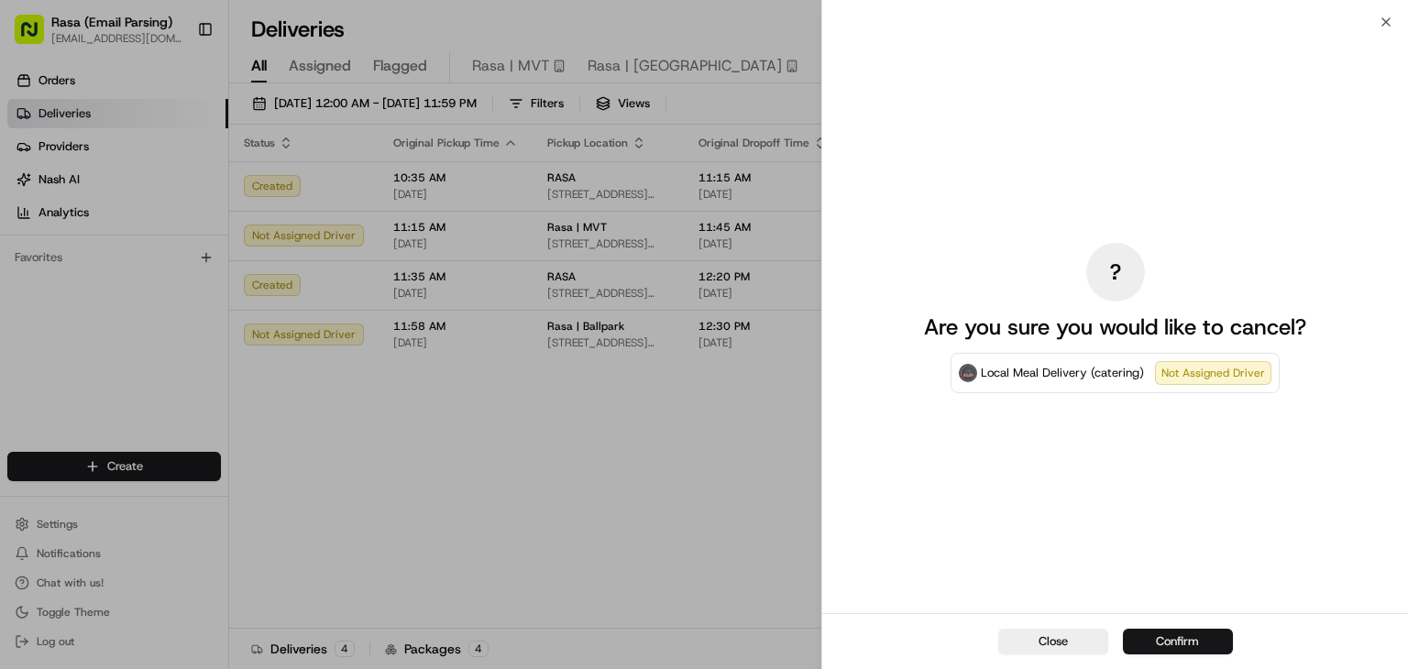
click at [1179, 639] on button "Confirm" at bounding box center [1178, 642] width 110 height 26
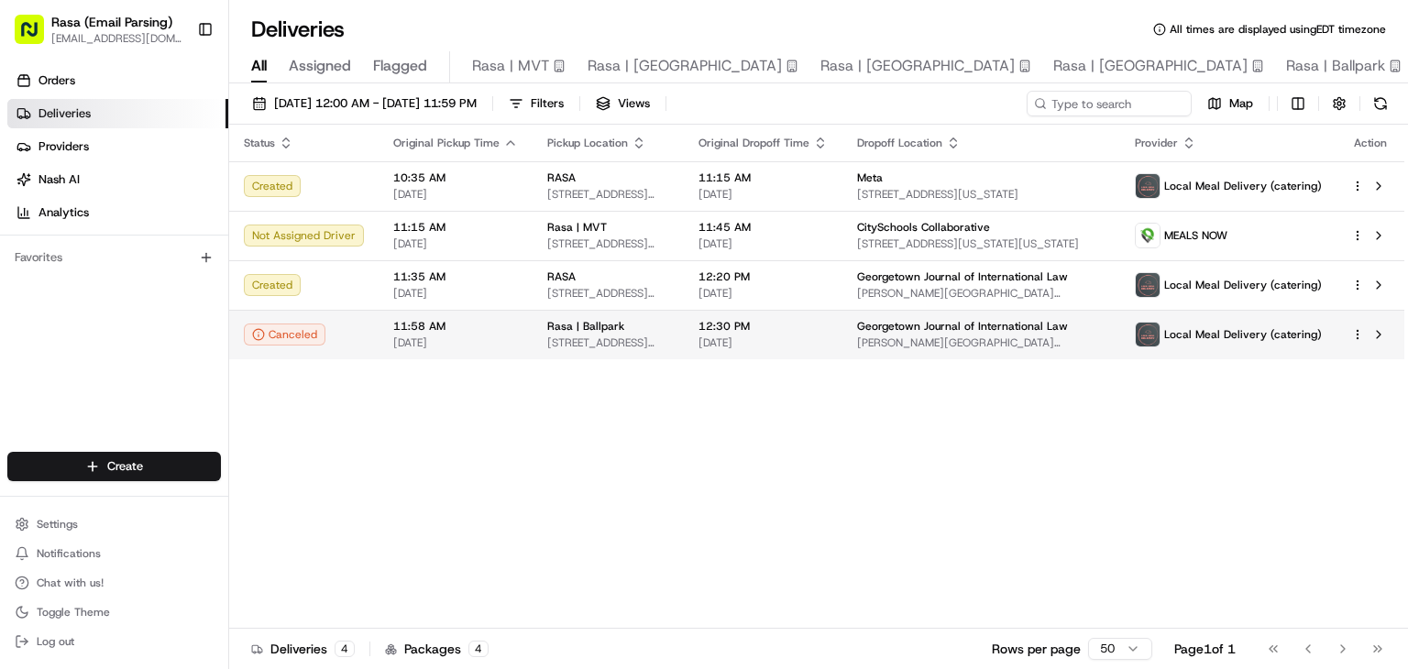
click at [1361, 331] on html "Rasa (Email Parsing) [EMAIL_ADDRESS][DOMAIN_NAME] Toggle Sidebar Orders Deliver…" at bounding box center [704, 334] width 1408 height 669
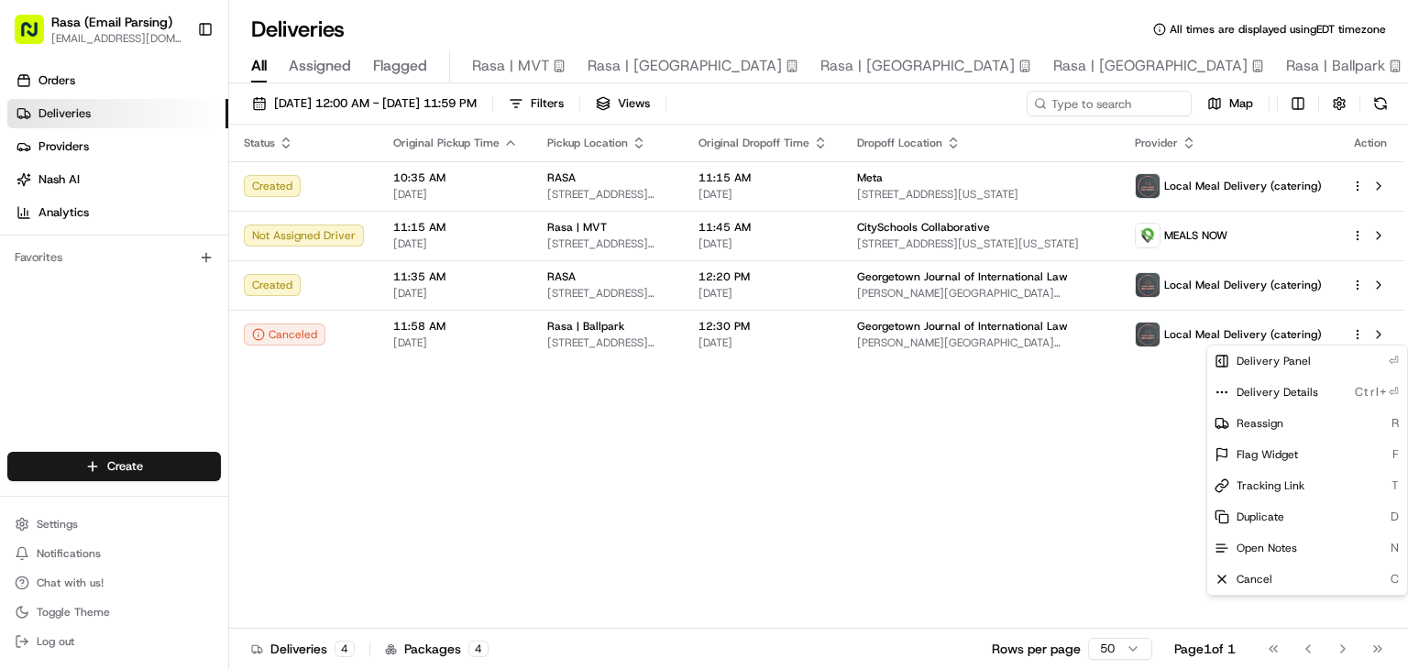
click at [999, 520] on html "Rasa (Email Parsing) [EMAIL_ADDRESS][DOMAIN_NAME] Toggle Sidebar Orders Deliver…" at bounding box center [704, 334] width 1408 height 669
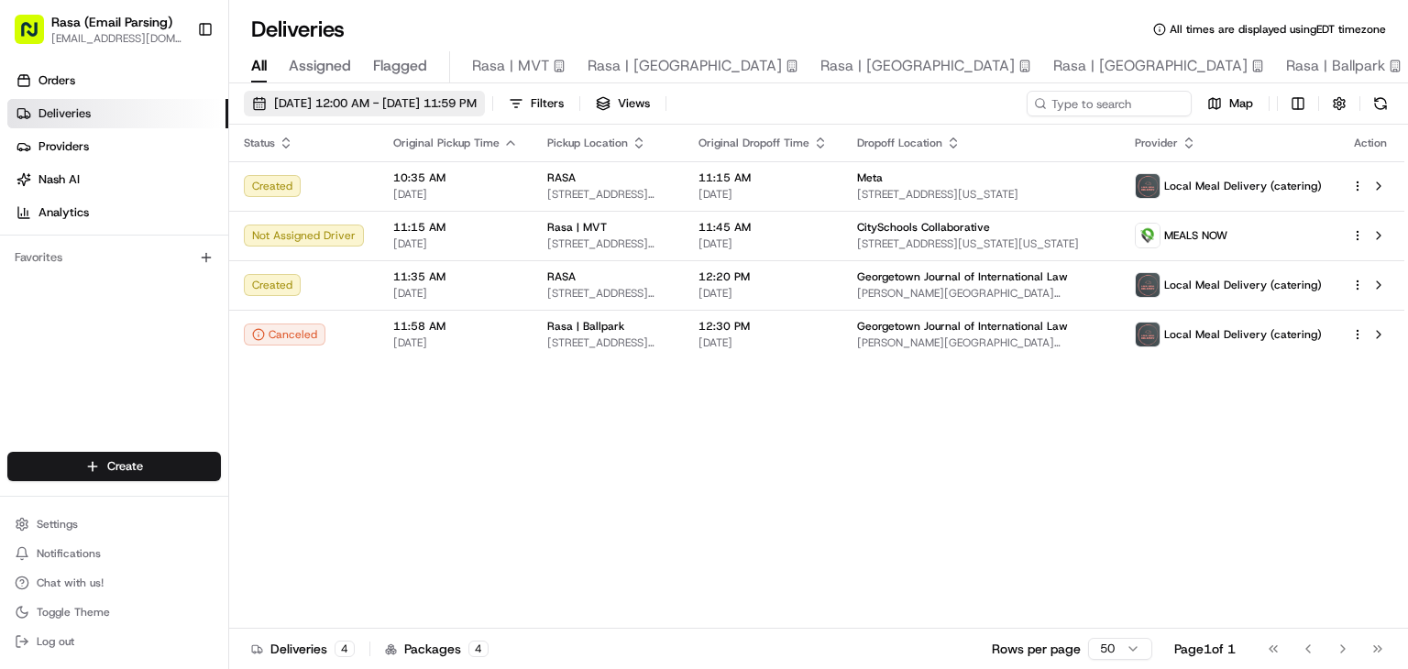
click at [332, 107] on span "[DATE] 12:00 AM - [DATE] 11:59 PM" at bounding box center [375, 103] width 203 height 16
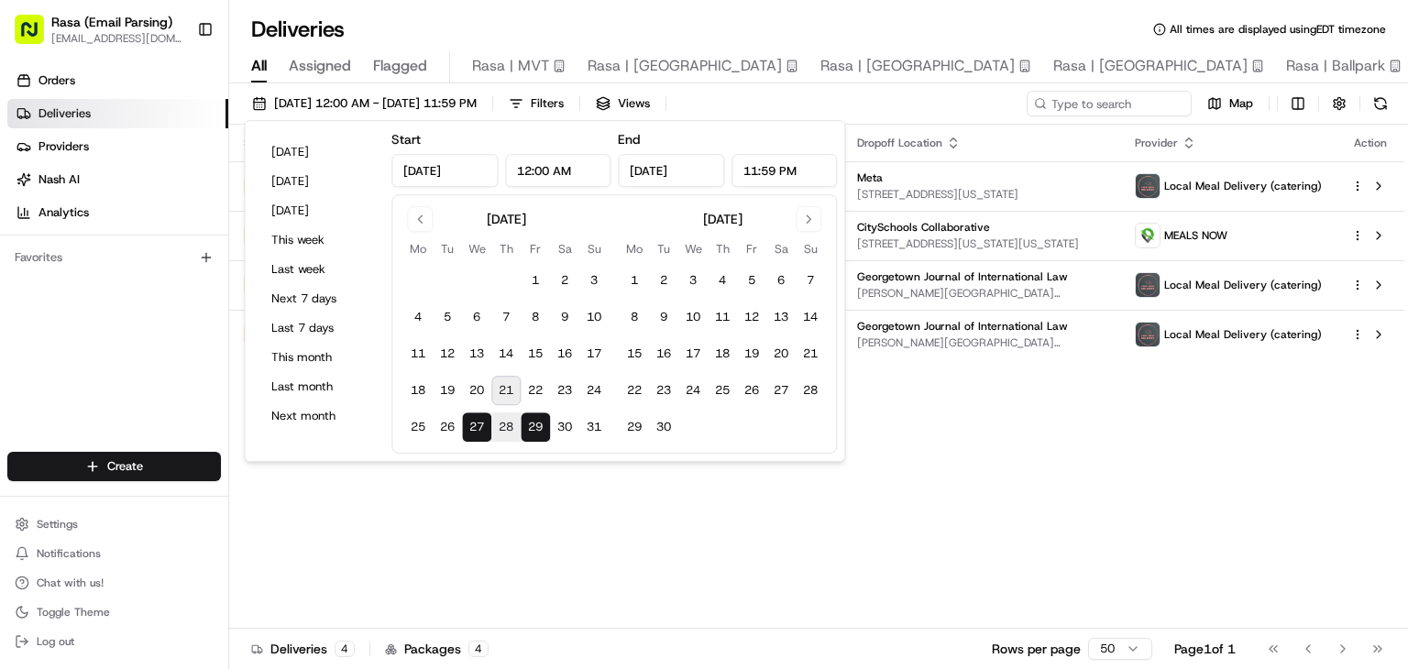
click at [530, 434] on button "29" at bounding box center [535, 426] width 29 height 29
type input "[DATE]"
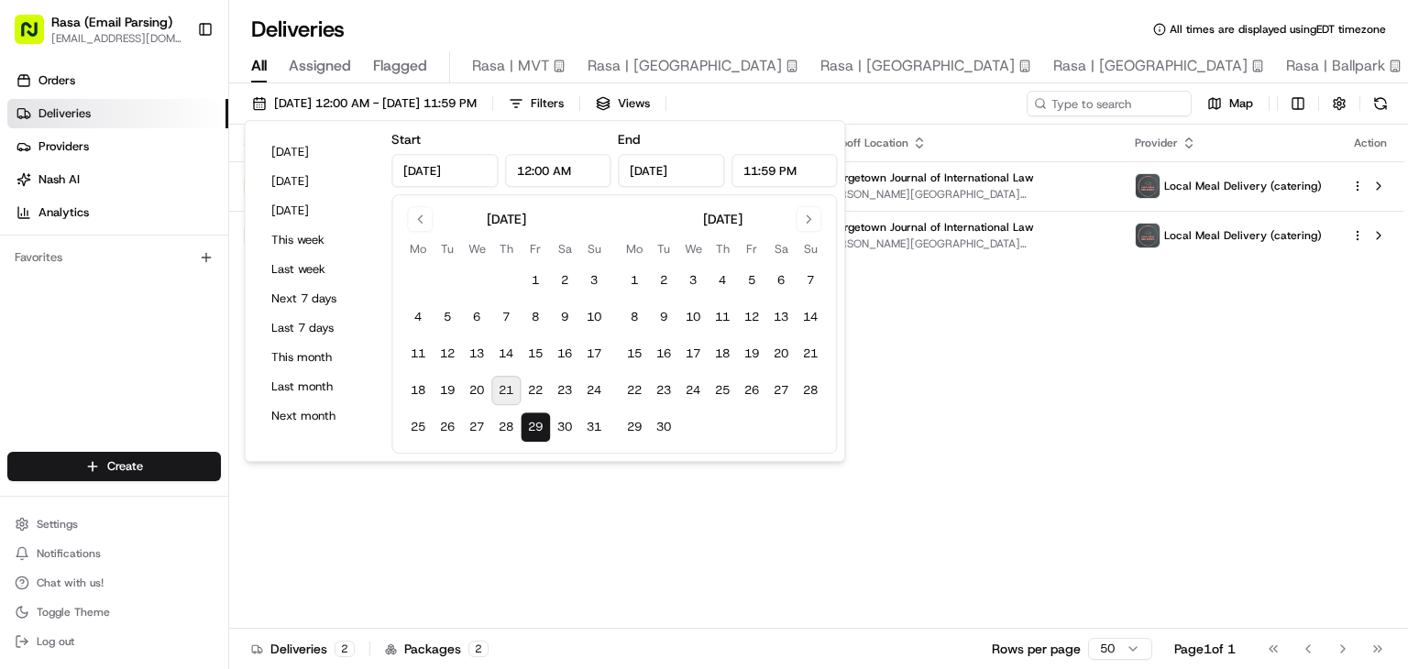
click at [499, 535] on div "Status Original Pickup Time Pickup Location Original Dropoff Time Dropoff Locat…" at bounding box center [816, 377] width 1175 height 504
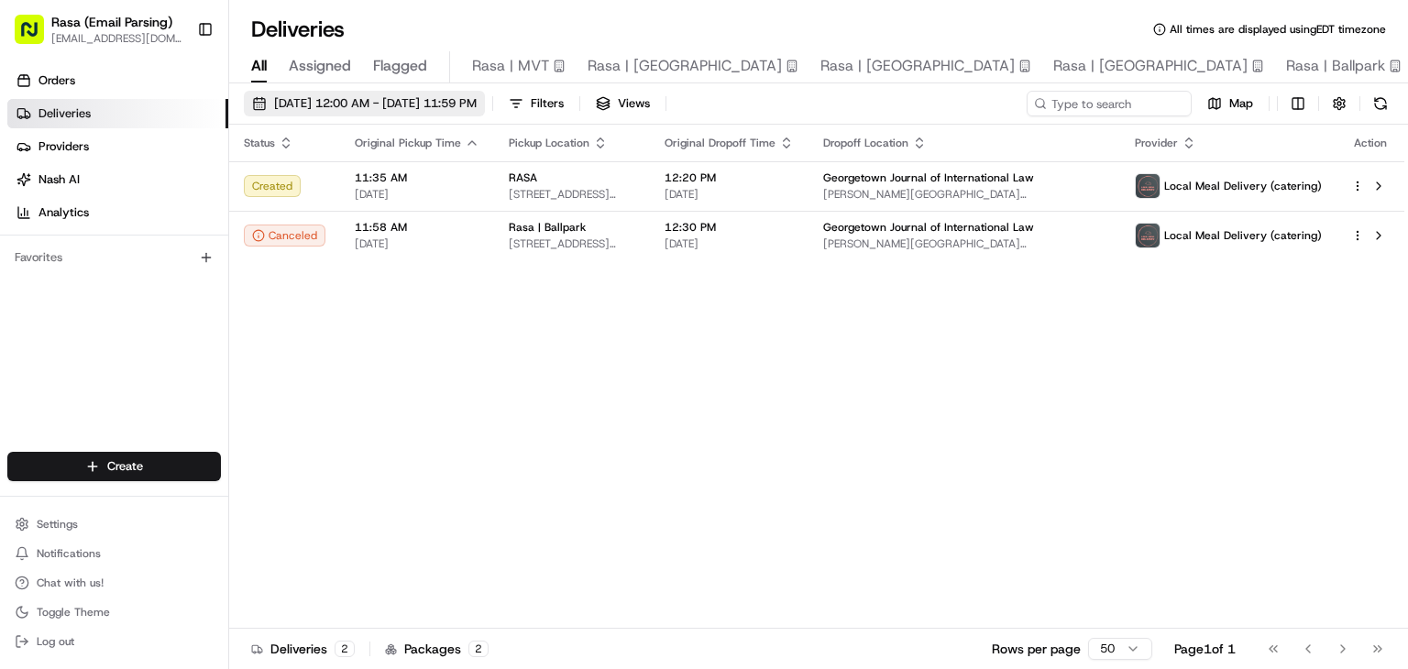
click at [377, 100] on span "[DATE] 12:00 AM - [DATE] 11:59 PM" at bounding box center [375, 103] width 203 height 16
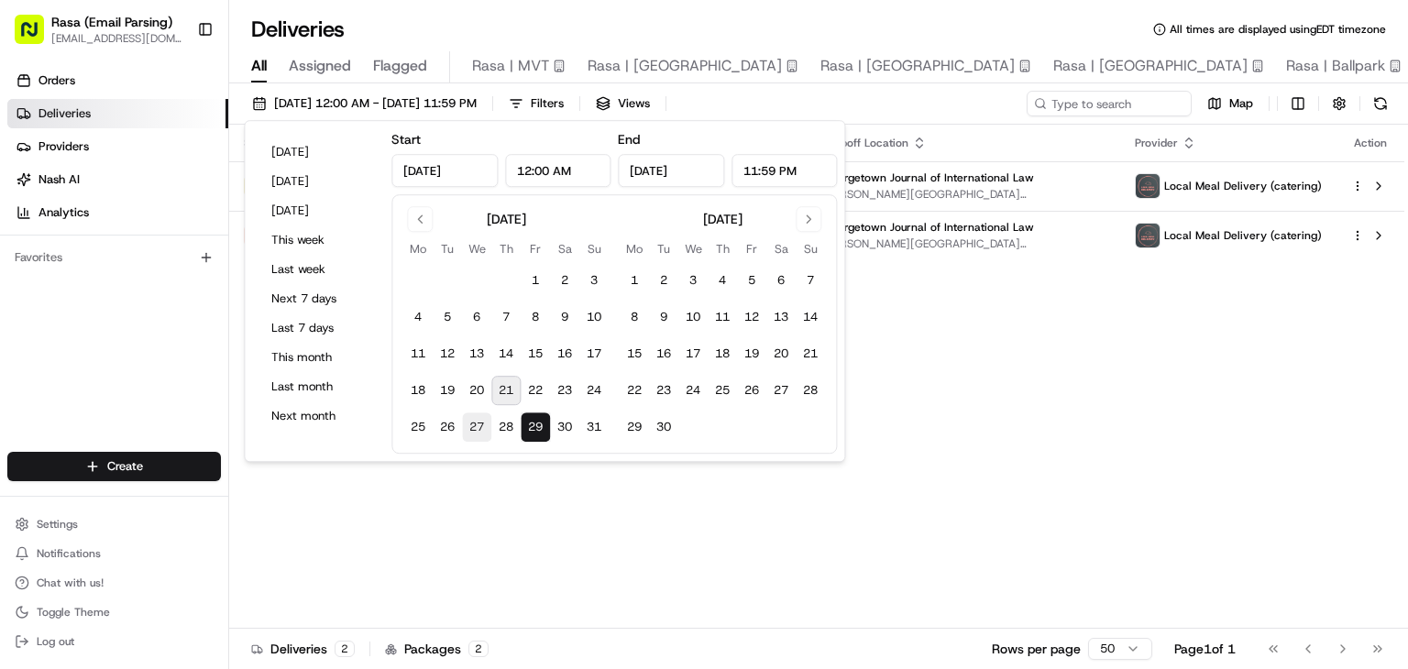
click at [475, 426] on button "27" at bounding box center [476, 426] width 29 height 29
type input "[DATE]"
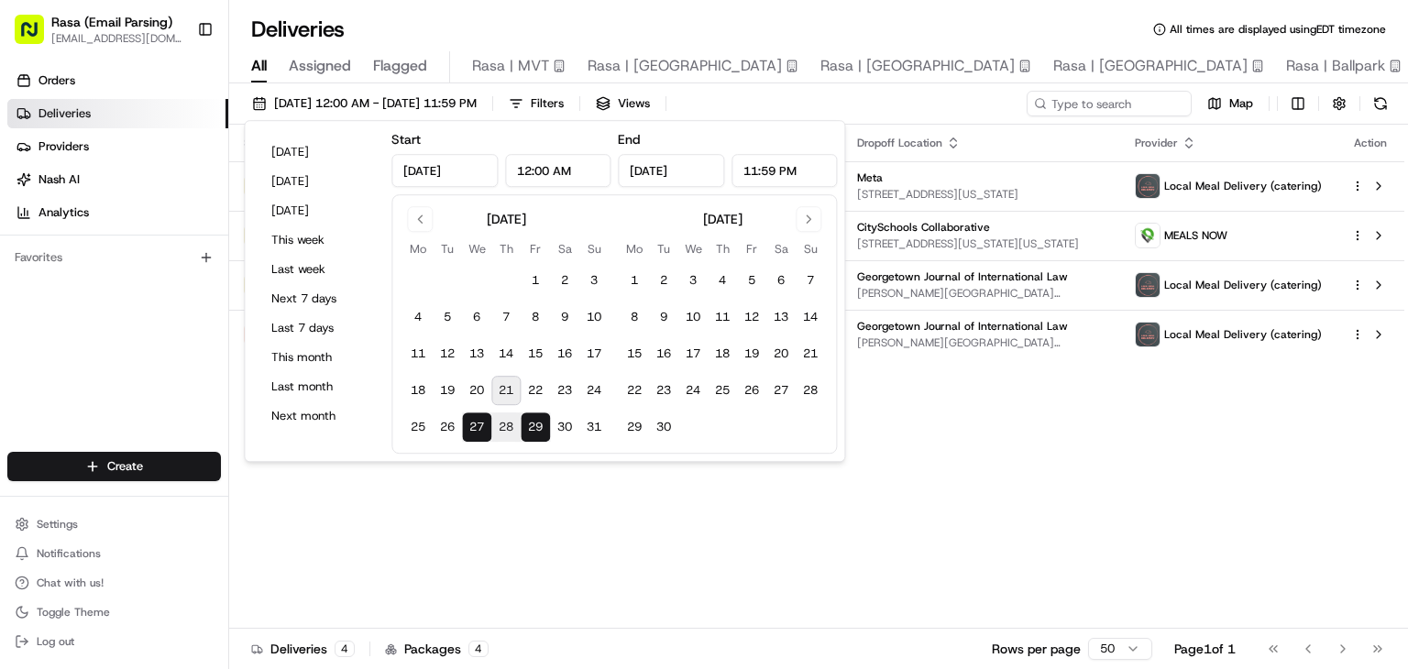
click at [482, 428] on button "27" at bounding box center [476, 426] width 29 height 29
type input "[DATE]"
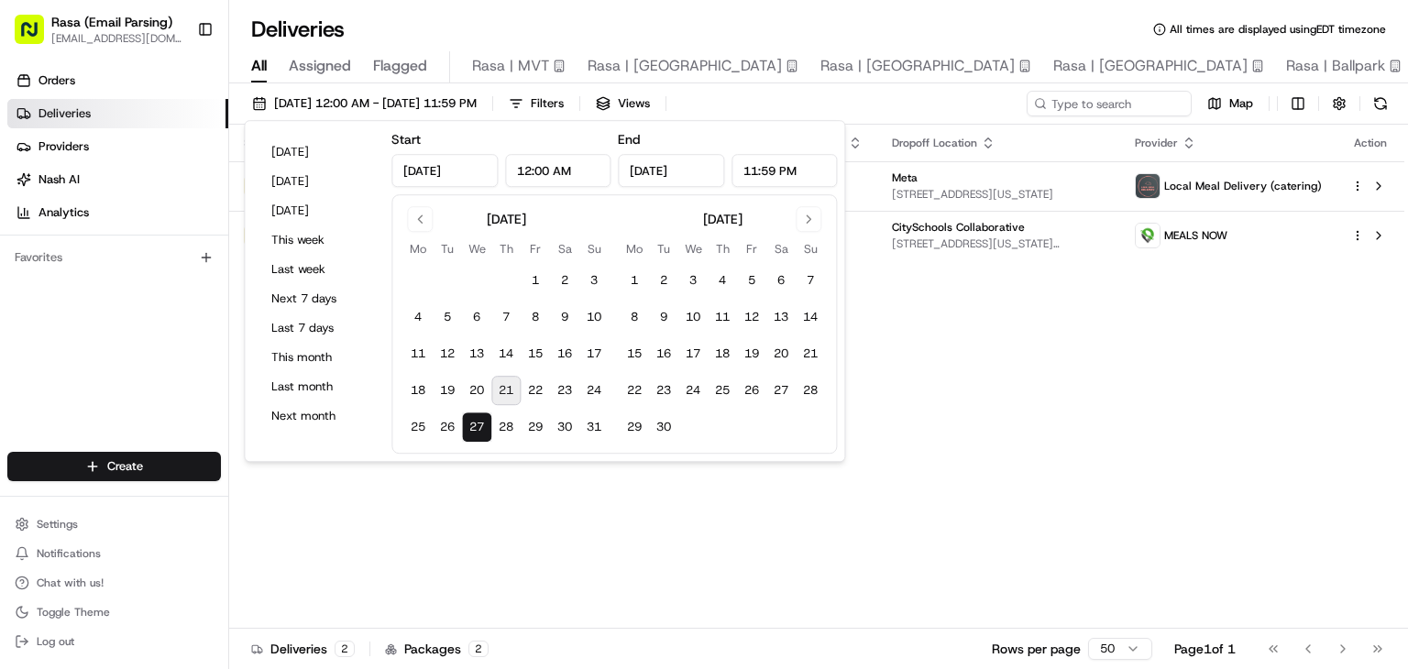
click at [514, 525] on div "Status Original Pickup Time Pickup Location Original Dropoff Time Dropoff Locat…" at bounding box center [816, 377] width 1175 height 504
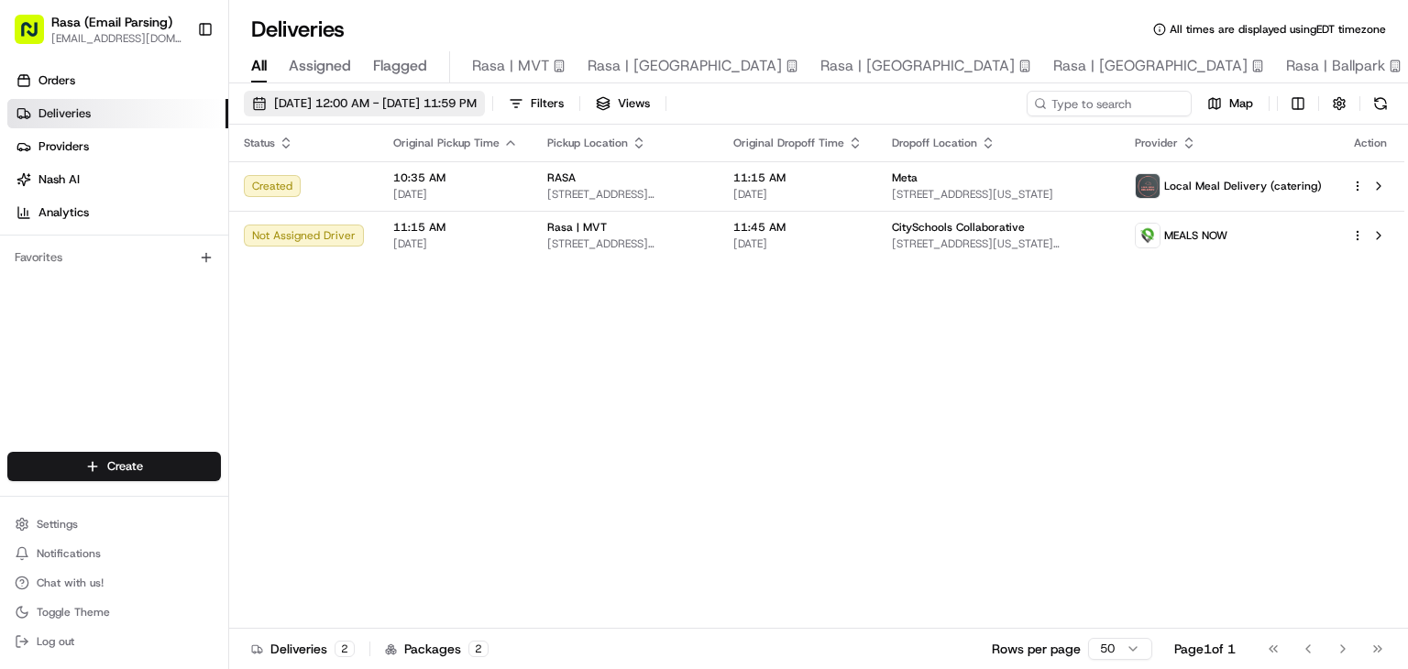
click at [439, 105] on span "[DATE] 12:00 AM - [DATE] 11:59 PM" at bounding box center [375, 103] width 203 height 16
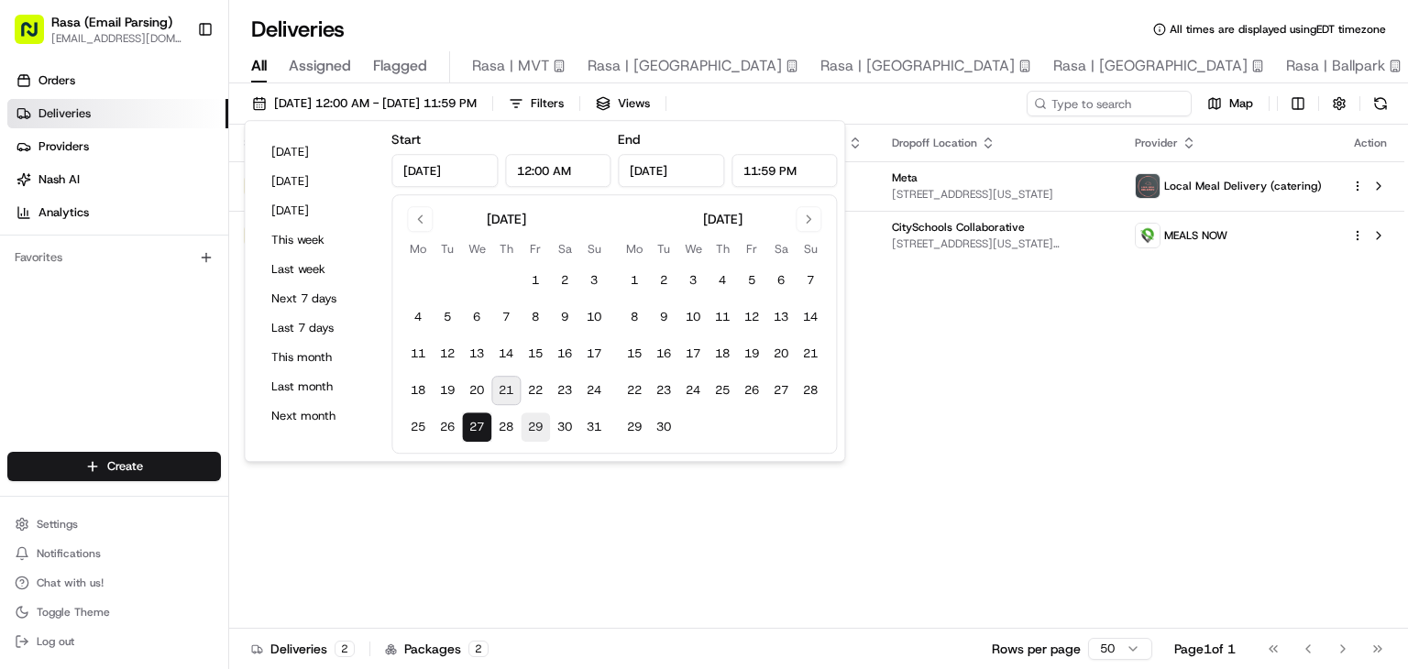
click at [541, 426] on button "29" at bounding box center [535, 426] width 29 height 29
type input "[DATE]"
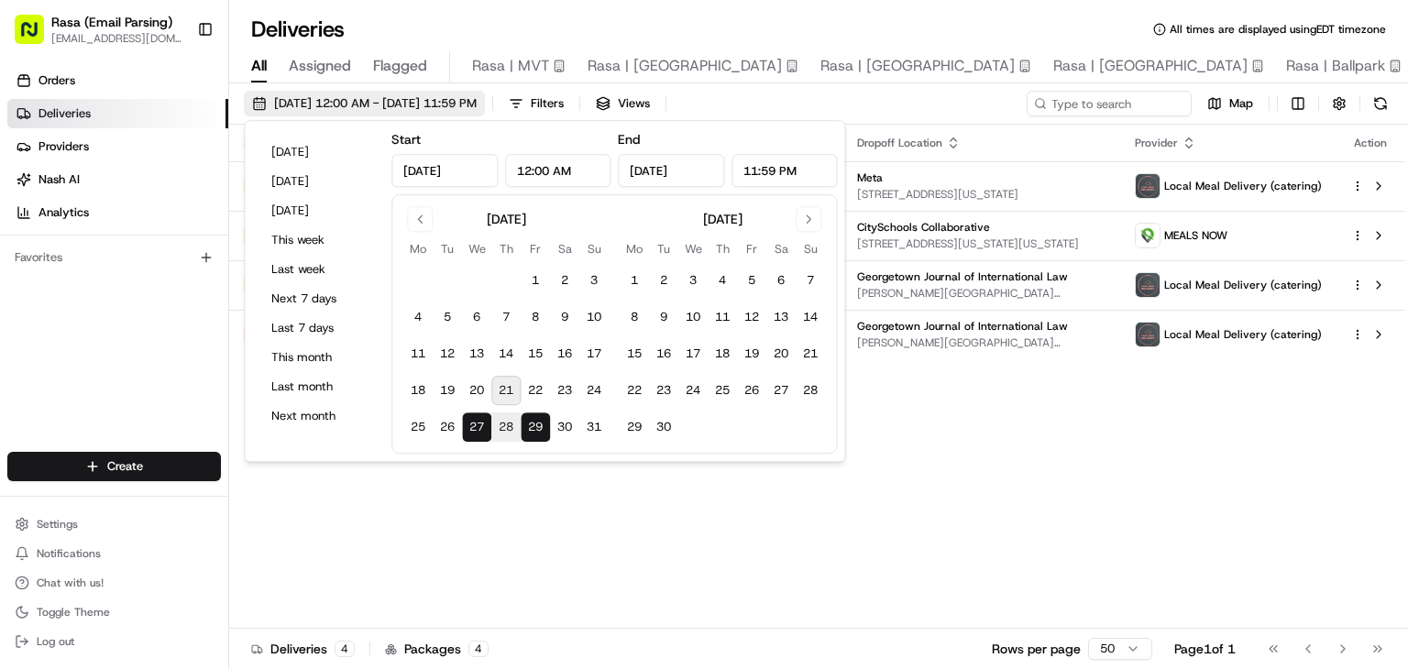
click at [343, 100] on span "[DATE] 12:00 AM - [DATE] 11:59 PM" at bounding box center [375, 103] width 203 height 16
